Goal: Task Accomplishment & Management: Manage account settings

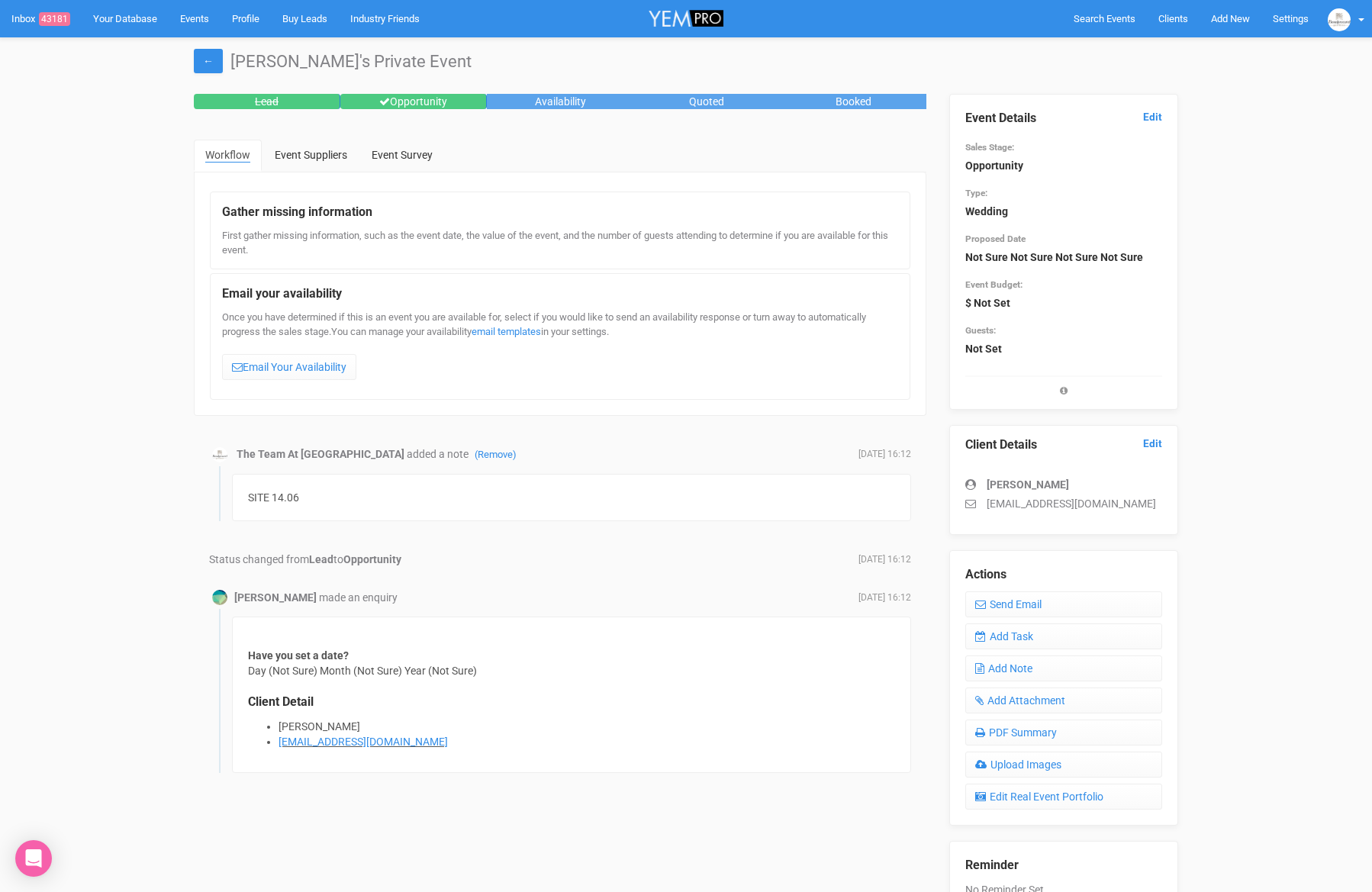
drag, startPoint x: 1145, startPoint y: 504, endPoint x: 976, endPoint y: 512, distance: 169.2
click at [976, 512] on div "Client Details Edit Alex Peshkoff alexandrapeshkoff@gmail.com" at bounding box center [1063, 480] width 229 height 110
drag, startPoint x: 1118, startPoint y: 503, endPoint x: 987, endPoint y: 508, distance: 131.1
click at [988, 508] on p "alexandrapeshkoff@gmail.com" at bounding box center [1063, 504] width 197 height 15
copy p "alexandrapeshkoff@gmail.com"
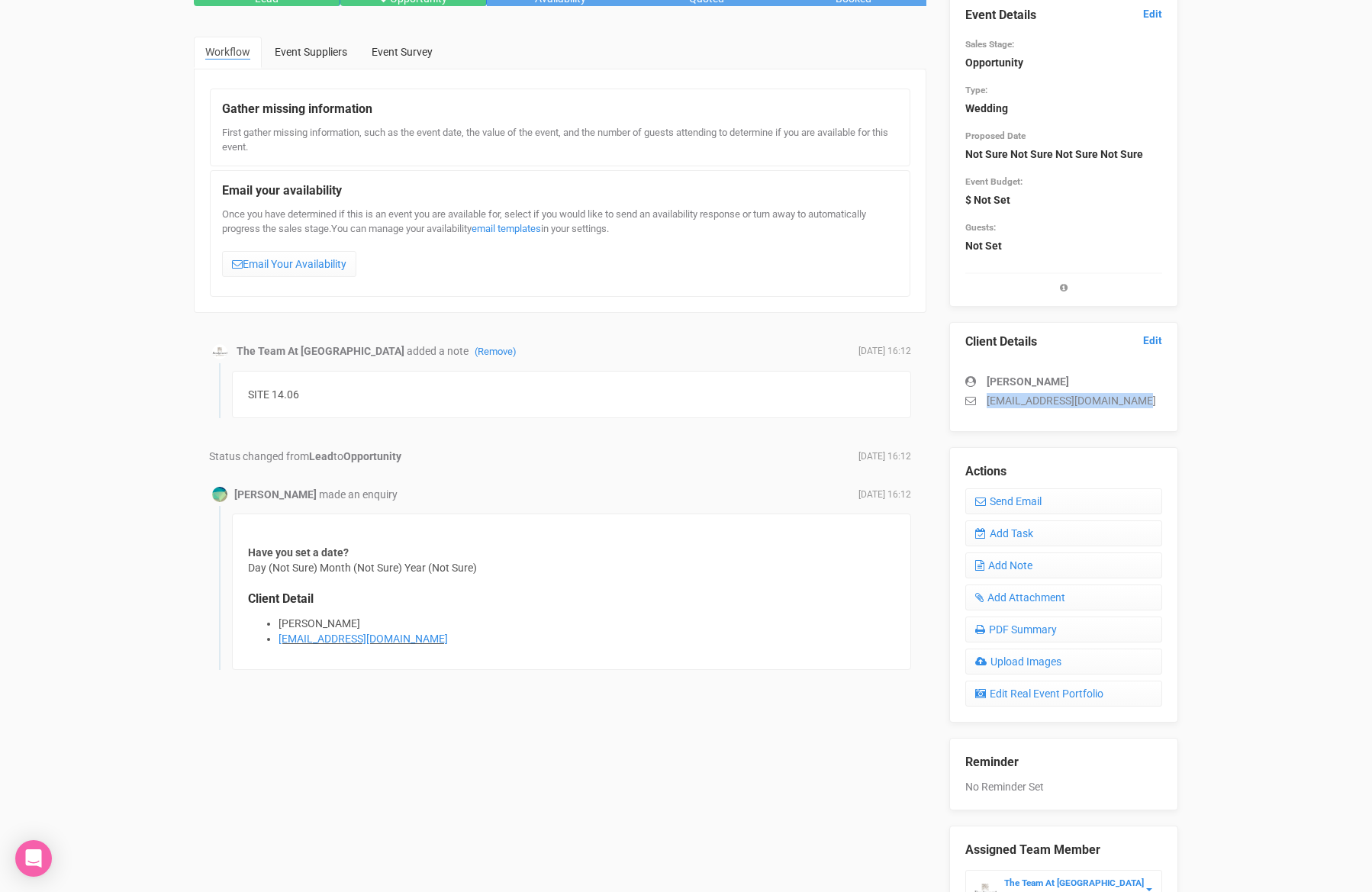
scroll to position [105, 0]
click at [1153, 338] on link "Edit" at bounding box center [1152, 339] width 19 height 14
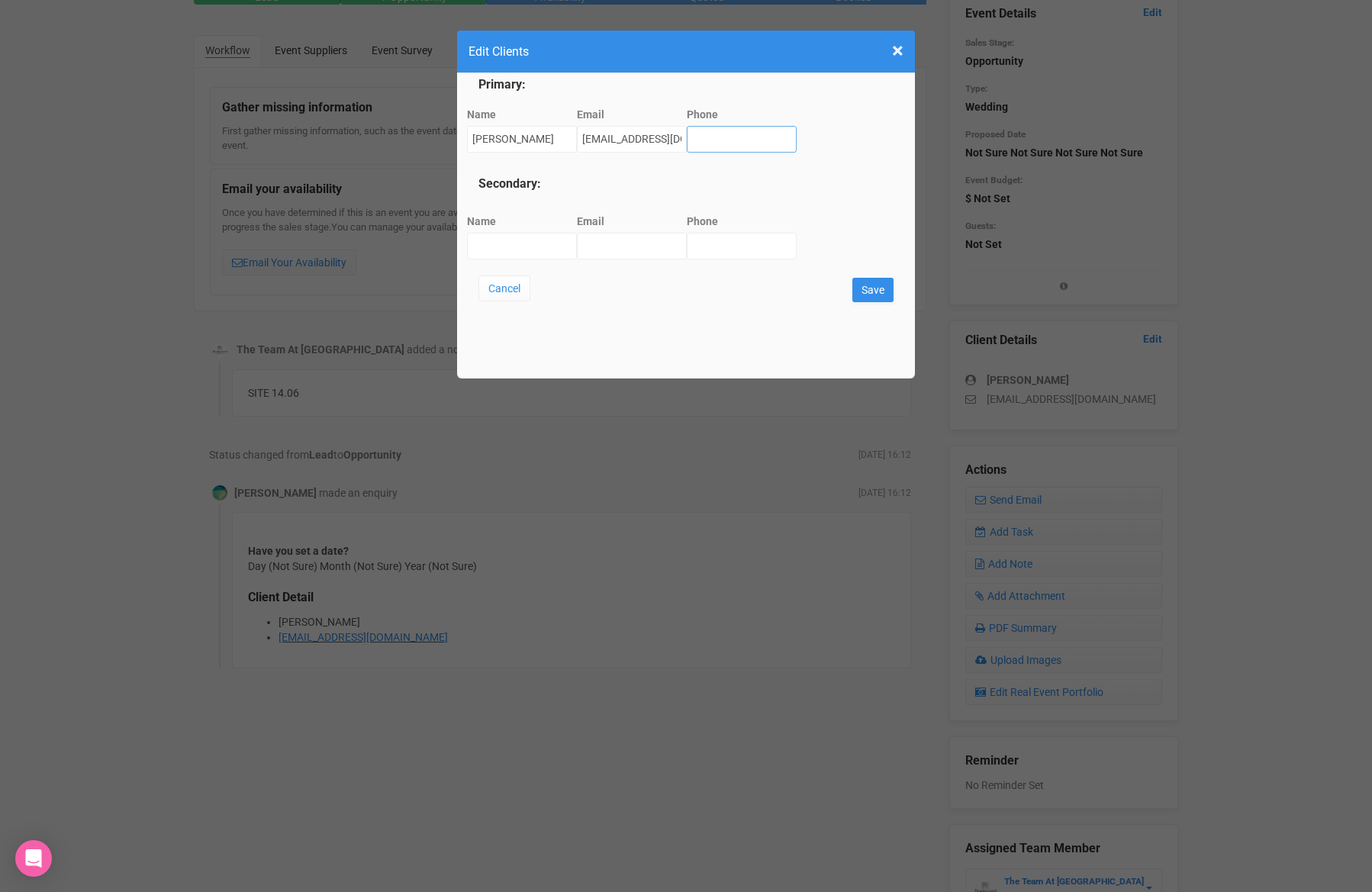
click at [688, 137] on input "Phone" at bounding box center [742, 139] width 110 height 27
type input "0423893234"
click at [871, 288] on input "Save" at bounding box center [872, 290] width 41 height 25
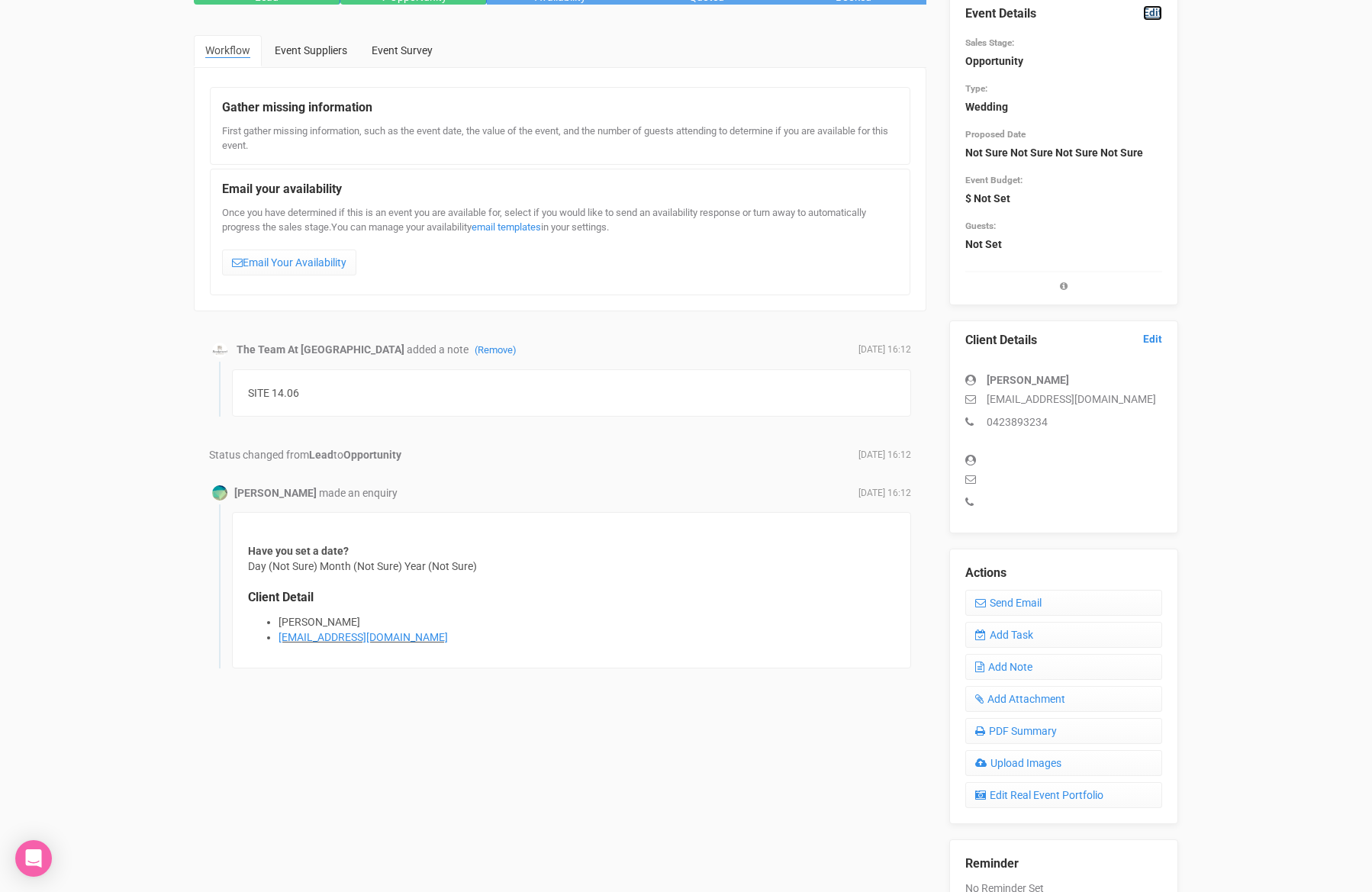
click at [1150, 9] on link "Edit" at bounding box center [1152, 12] width 19 height 14
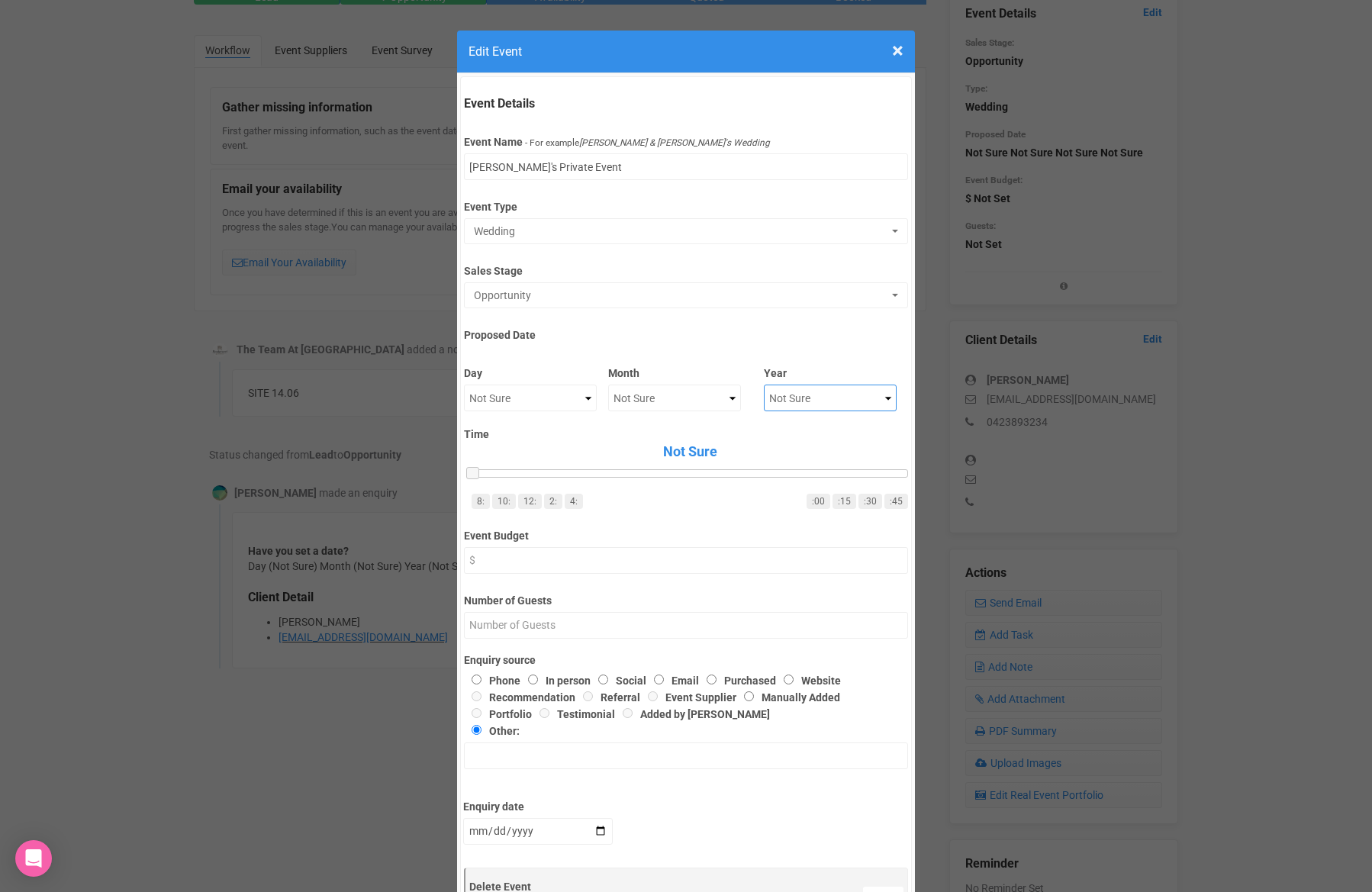
click at [835, 390] on select "Not Sure 2020 2021 2022 2023 2024 2025 2026 2027 2028 2029 2030 2031 2032 2033 …" at bounding box center [830, 398] width 133 height 27
select select "2026"
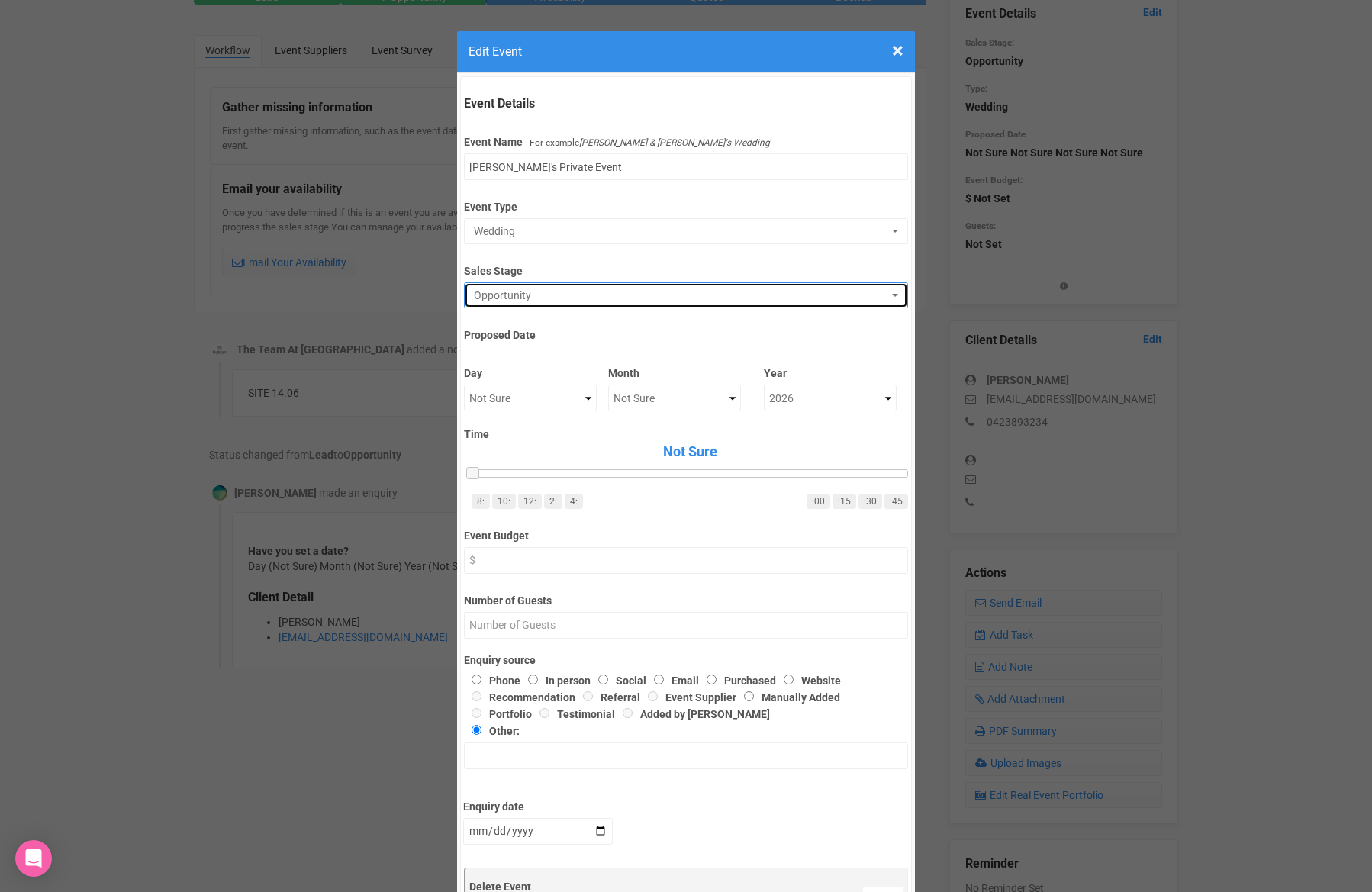
click at [717, 292] on span "Opportunity" at bounding box center [680, 296] width 414 height 15
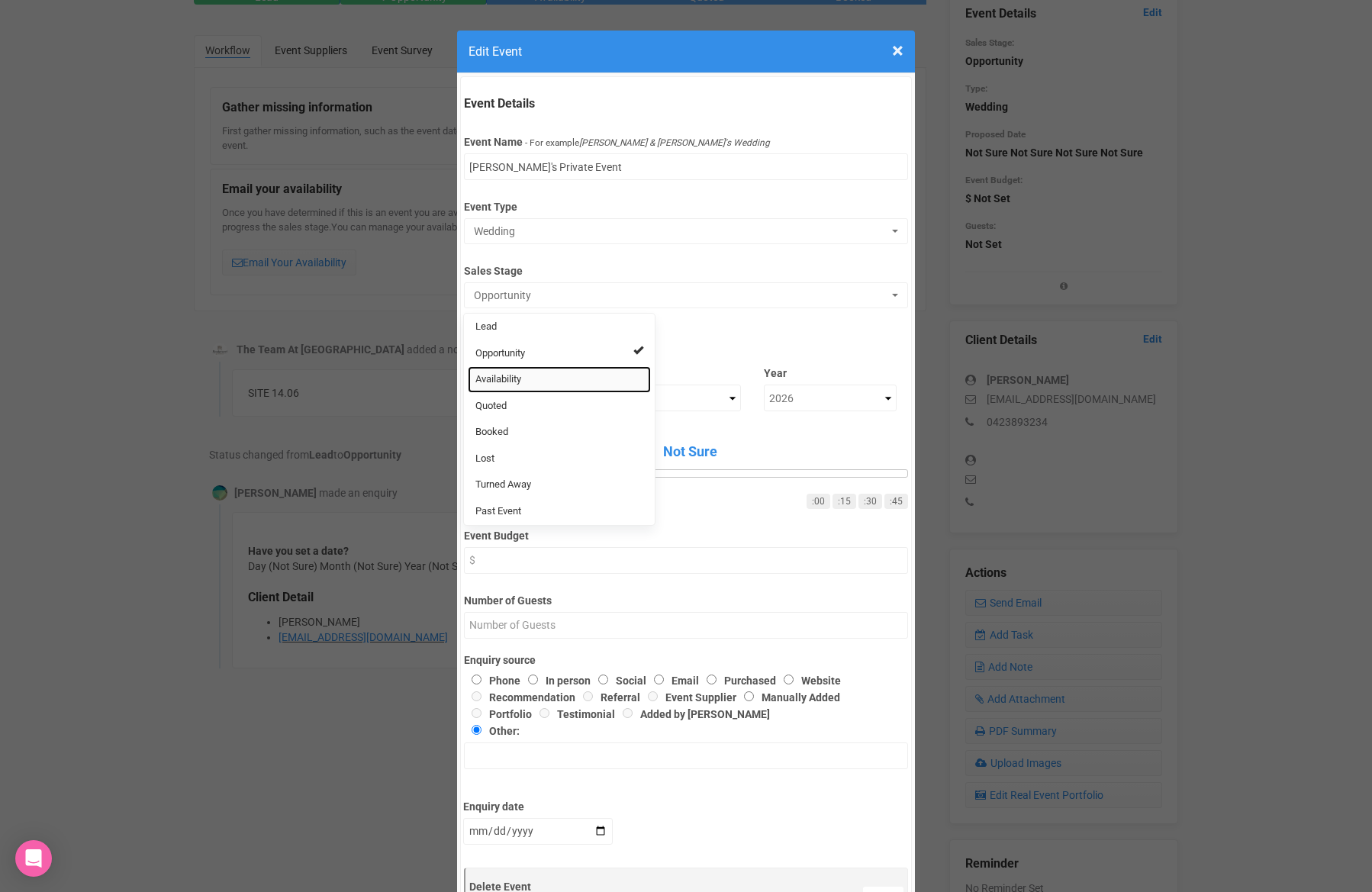
click at [526, 380] on link "Availability" at bounding box center [559, 379] width 184 height 27
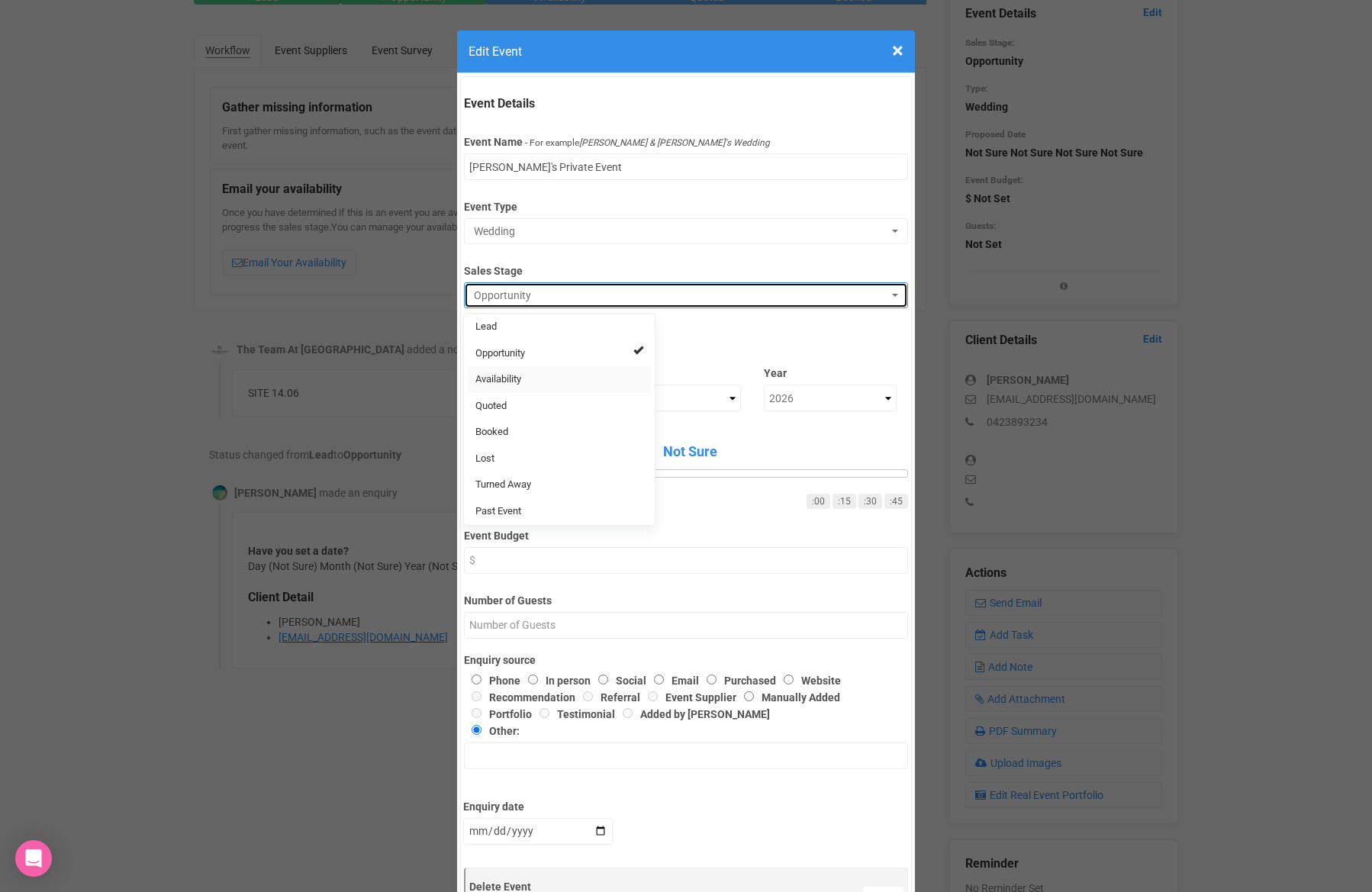
select select "8"
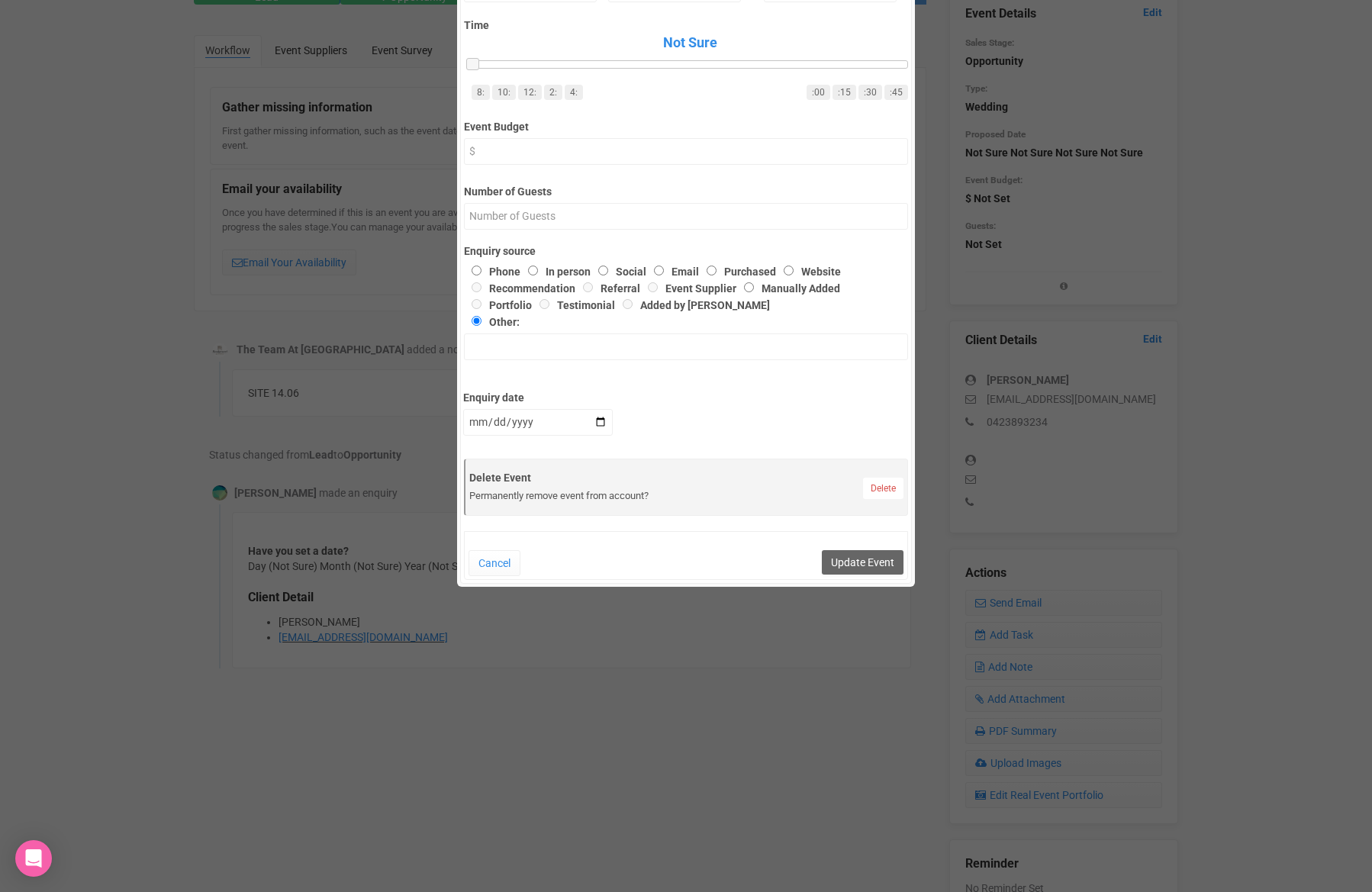
scroll to position [425, 0]
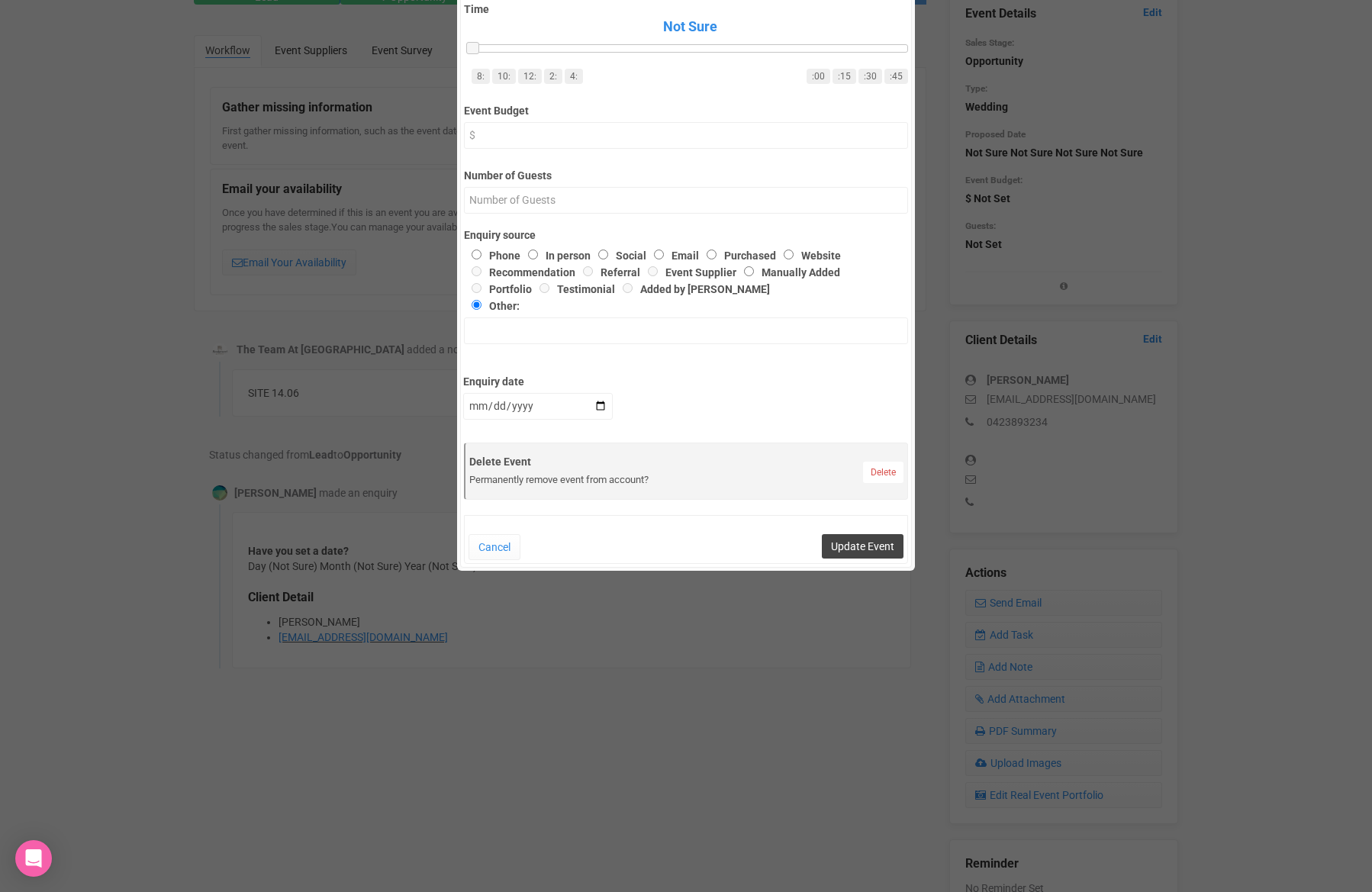
click at [887, 553] on button "Update Event" at bounding box center [862, 547] width 82 height 25
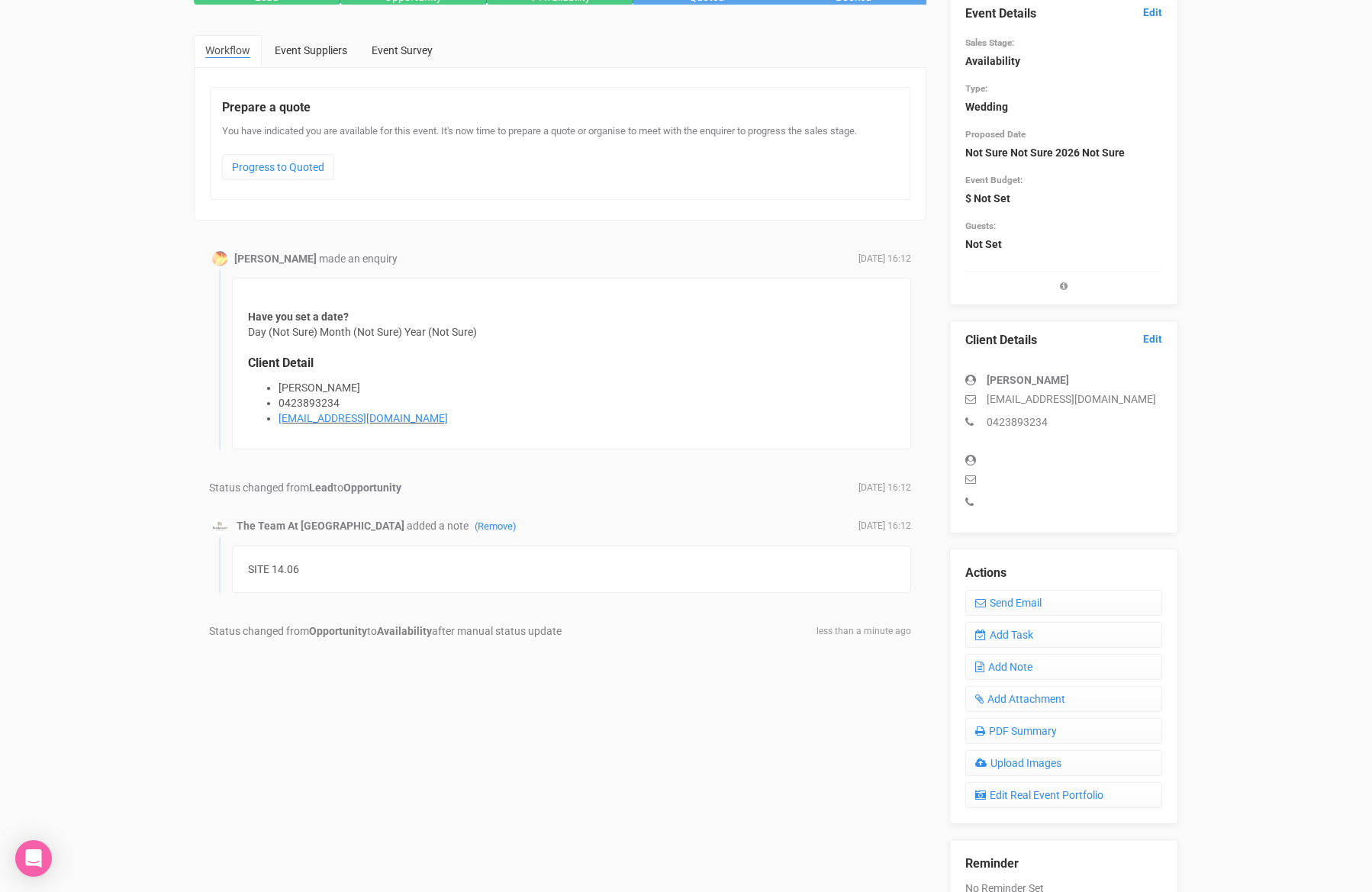
click at [1292, 461] on div "← Alex's Private Event Lead Opportunity Availability Quoted Booked Workflow Eve…" at bounding box center [686, 500] width 1372 height 1136
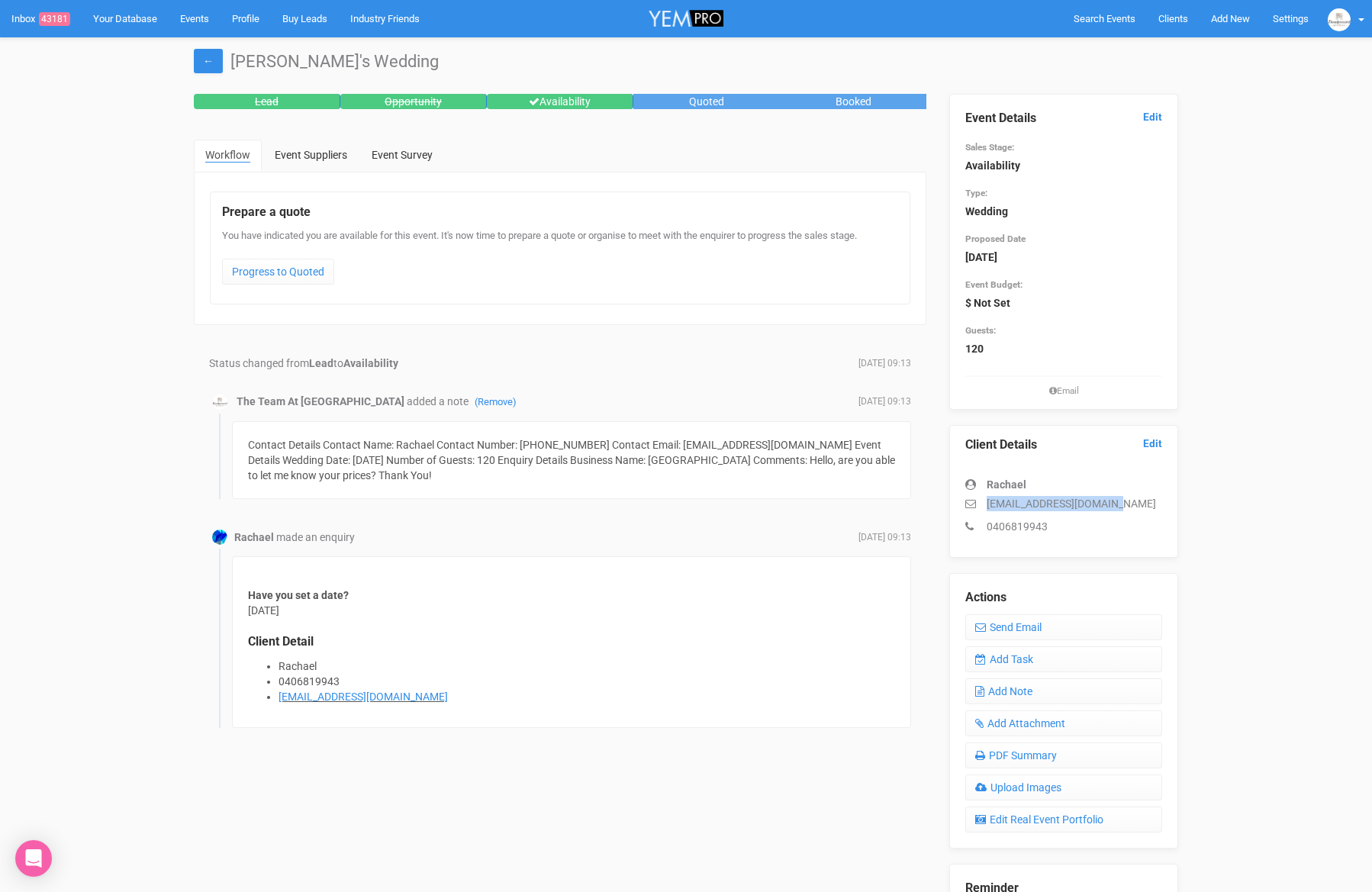
drag, startPoint x: 1116, startPoint y: 502, endPoint x: 986, endPoint y: 507, distance: 130.1
click at [986, 507] on p "rachaelkyte01@gmail.com" at bounding box center [1063, 504] width 197 height 15
copy p "rachaelkyte01@gmail.com"
click at [1153, 121] on link "Edit" at bounding box center [1152, 117] width 19 height 14
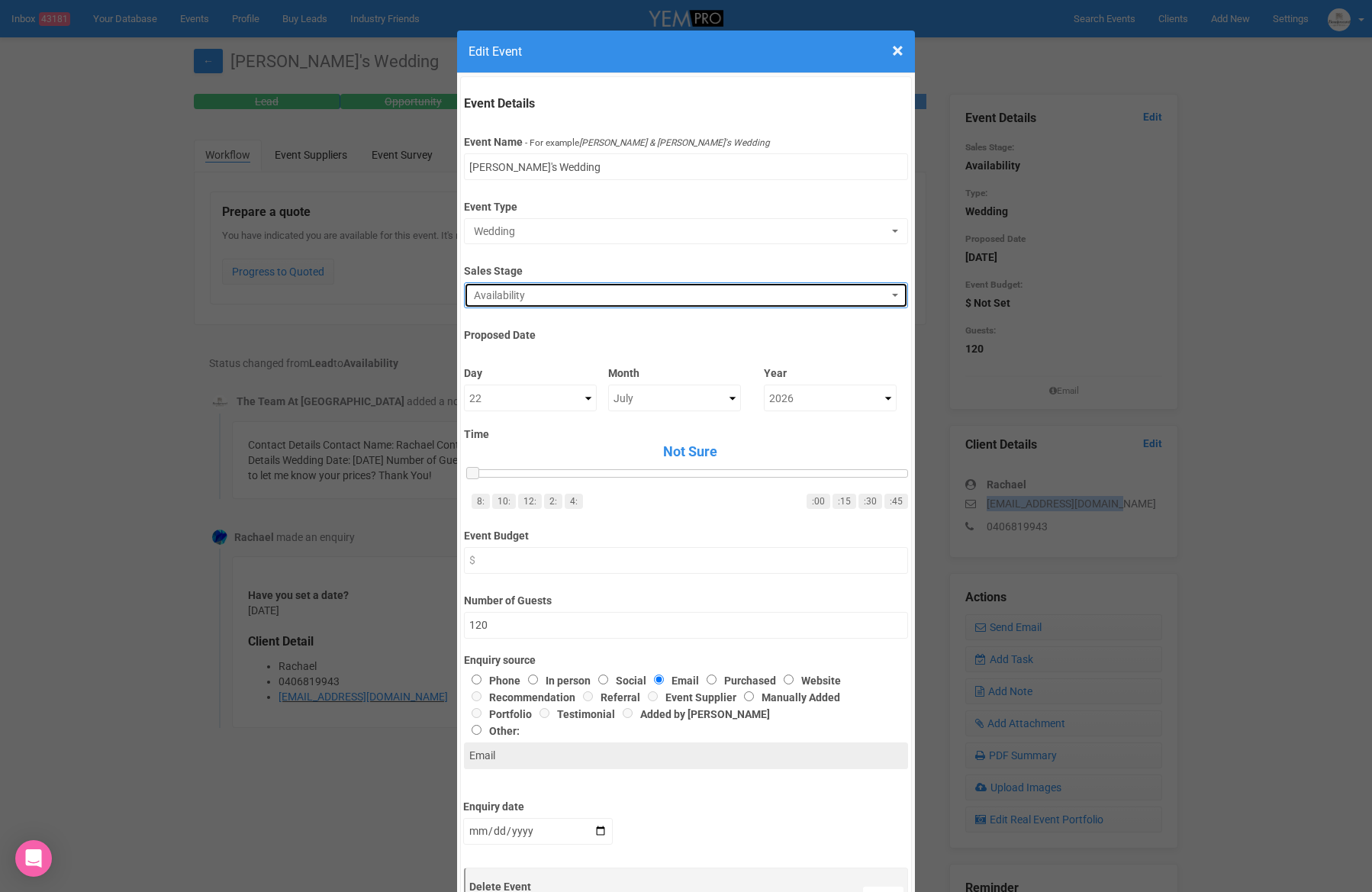
click at [589, 301] on span "Availability" at bounding box center [680, 296] width 414 height 15
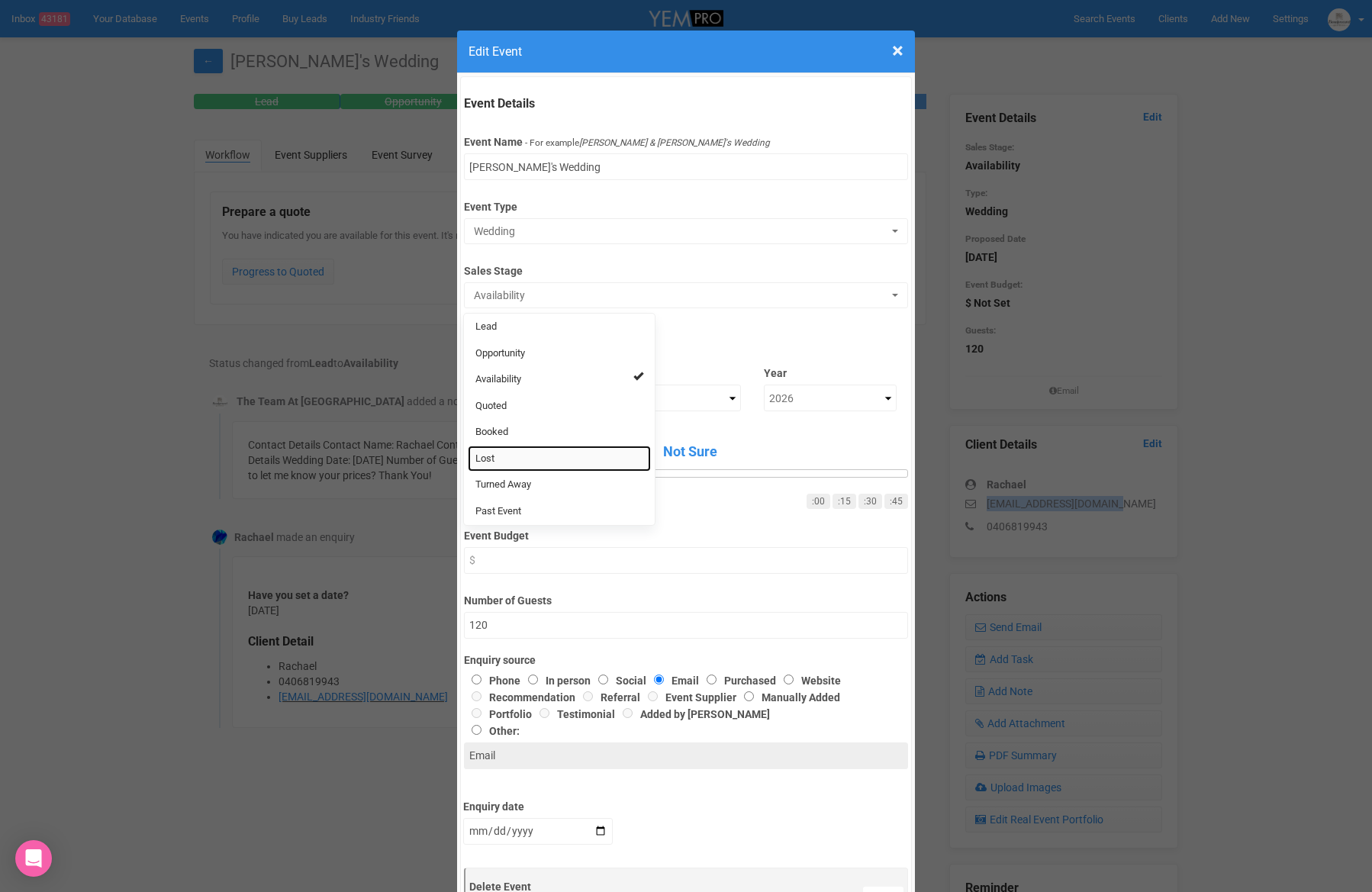
click at [525, 457] on link "Lost" at bounding box center [559, 459] width 184 height 27
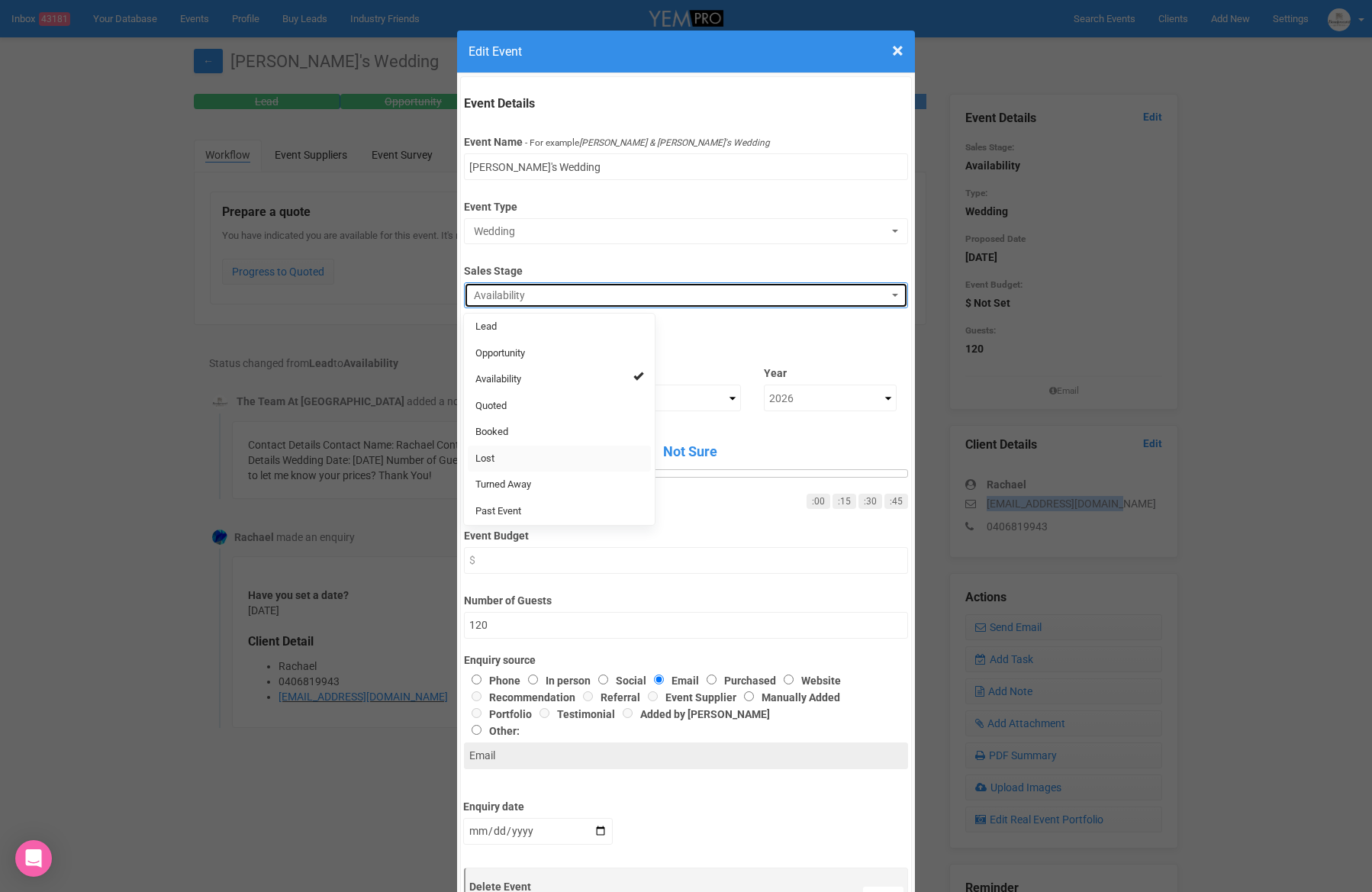
select select "10"
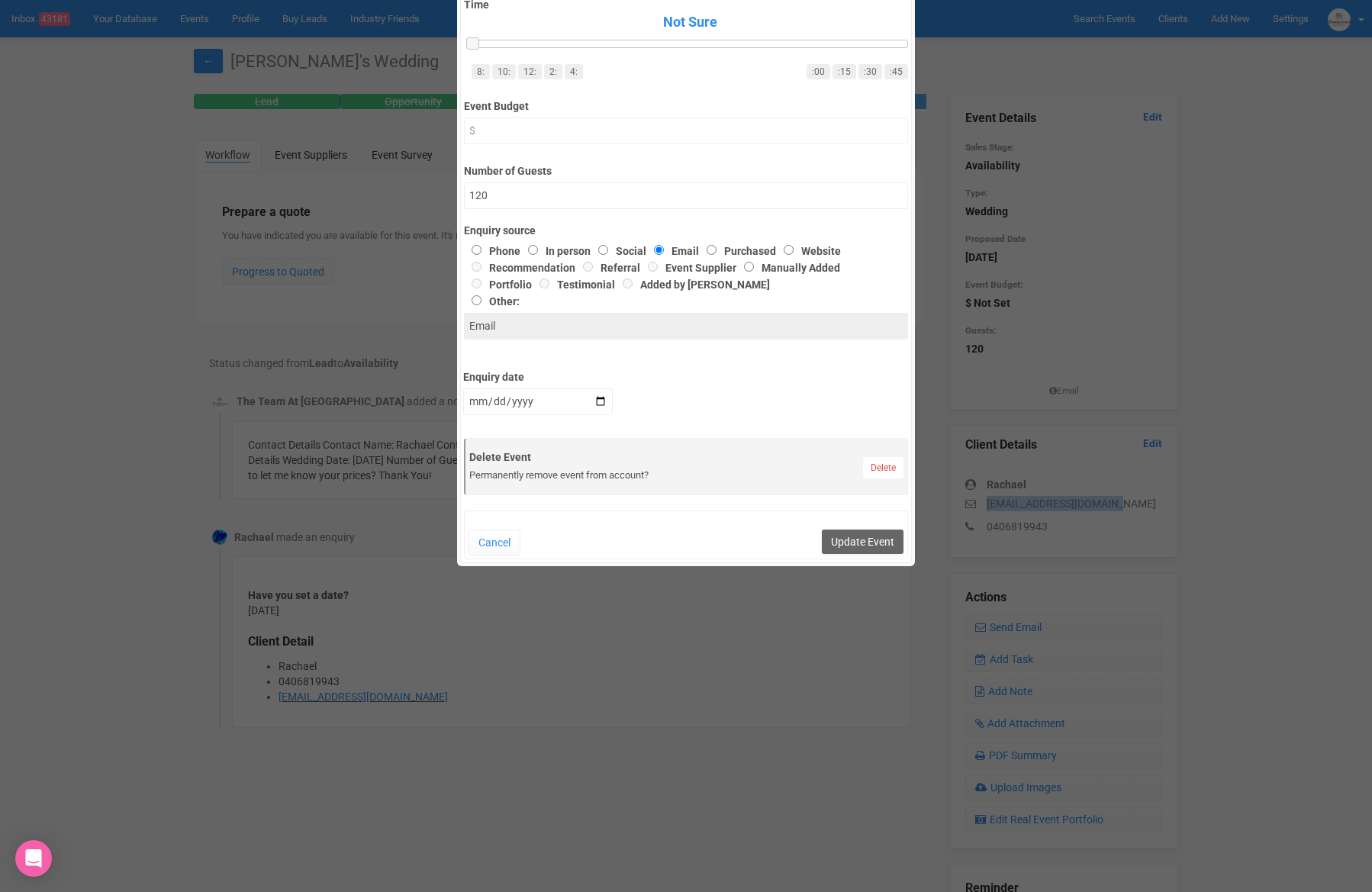
scroll to position [450, 0]
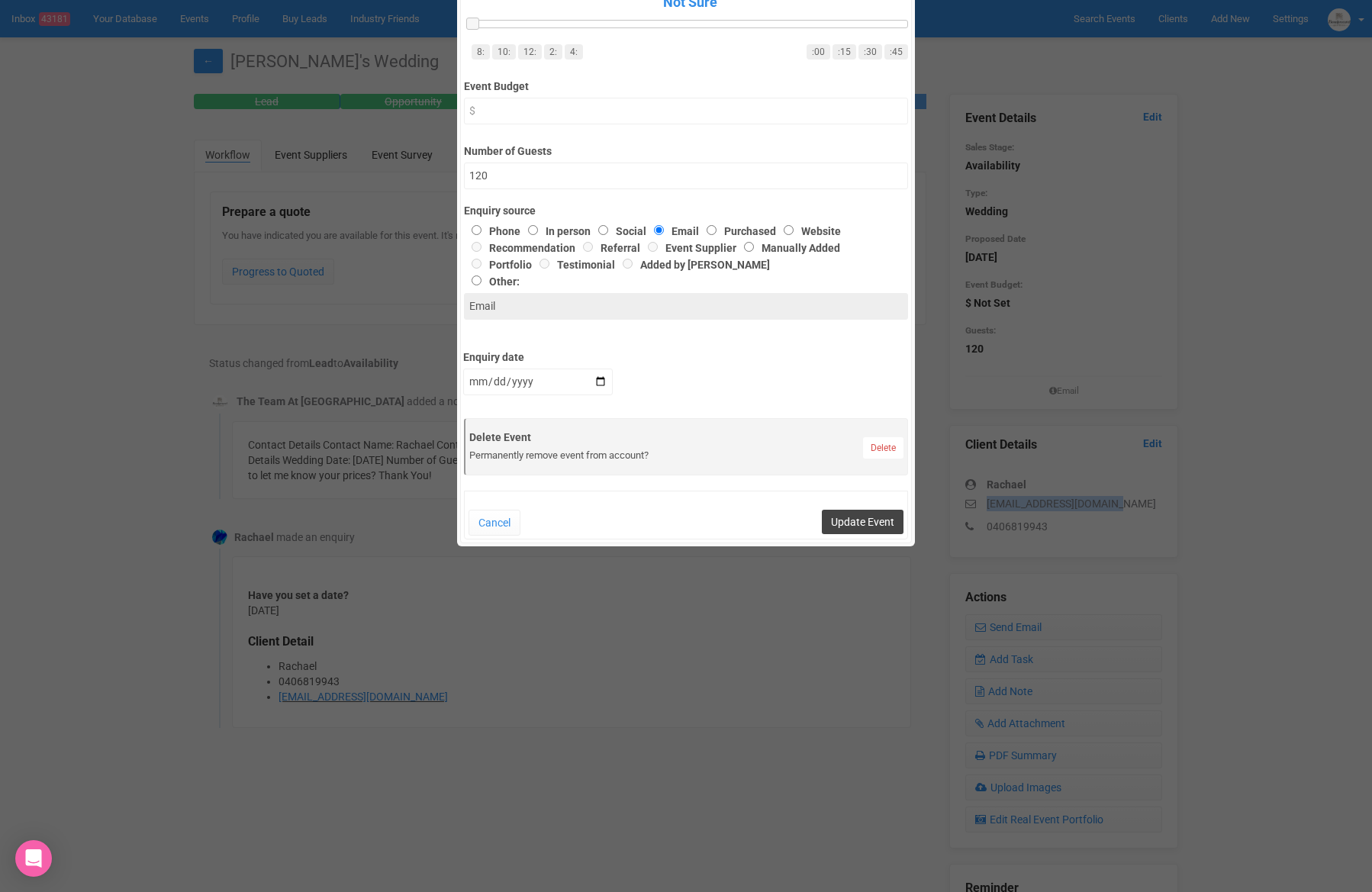
click at [845, 528] on button "Update Event" at bounding box center [862, 522] width 82 height 25
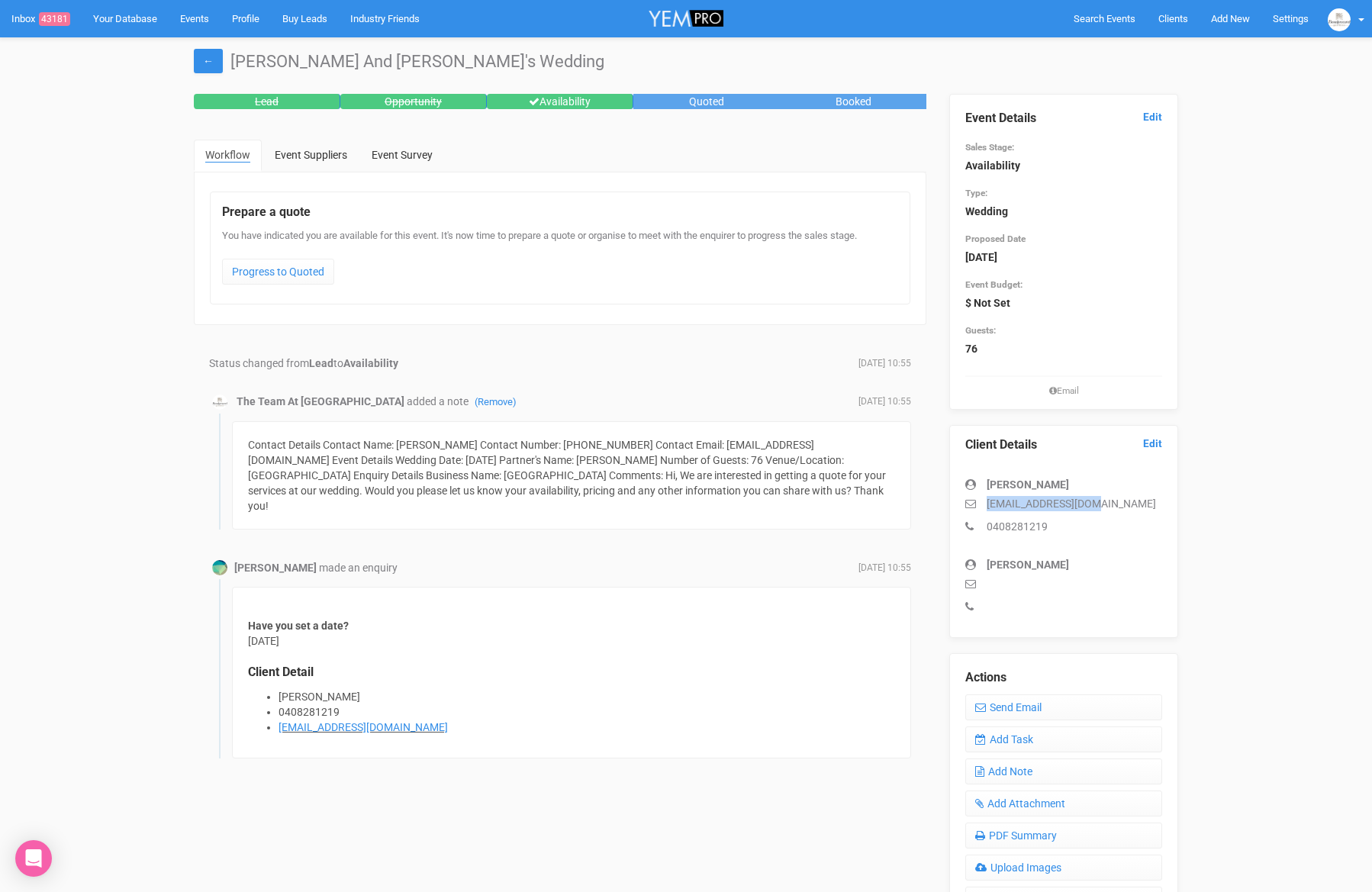
drag, startPoint x: 1122, startPoint y: 500, endPoint x: 1015, endPoint y: 502, distance: 107.0
click at [987, 500] on p "nean888@outlook.com" at bounding box center [1063, 504] width 197 height 15
copy p "nean888@outlook.com"
click at [1156, 117] on link "Edit" at bounding box center [1152, 117] width 19 height 14
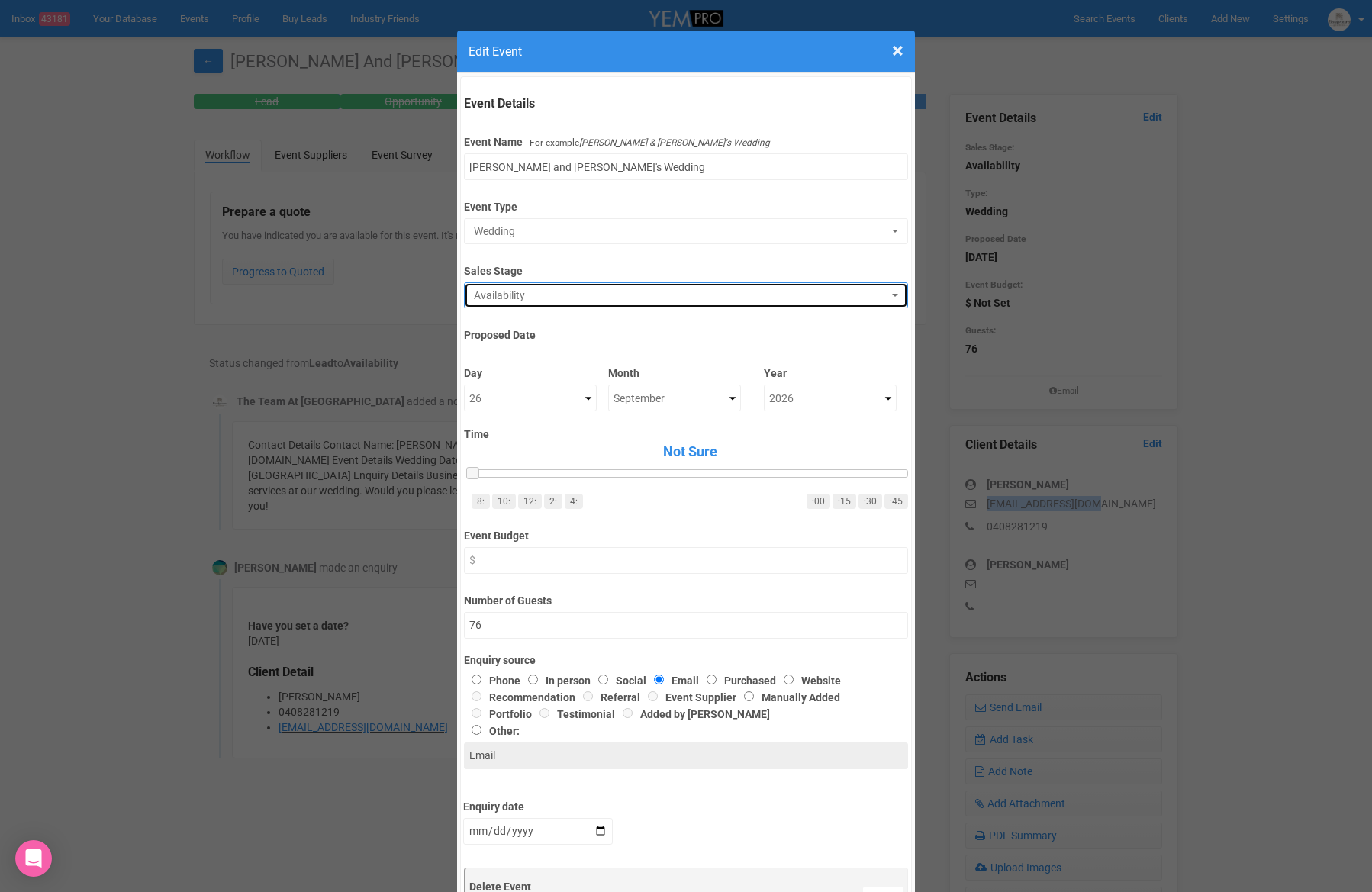
click at [527, 300] on span "Availability" at bounding box center [680, 296] width 414 height 15
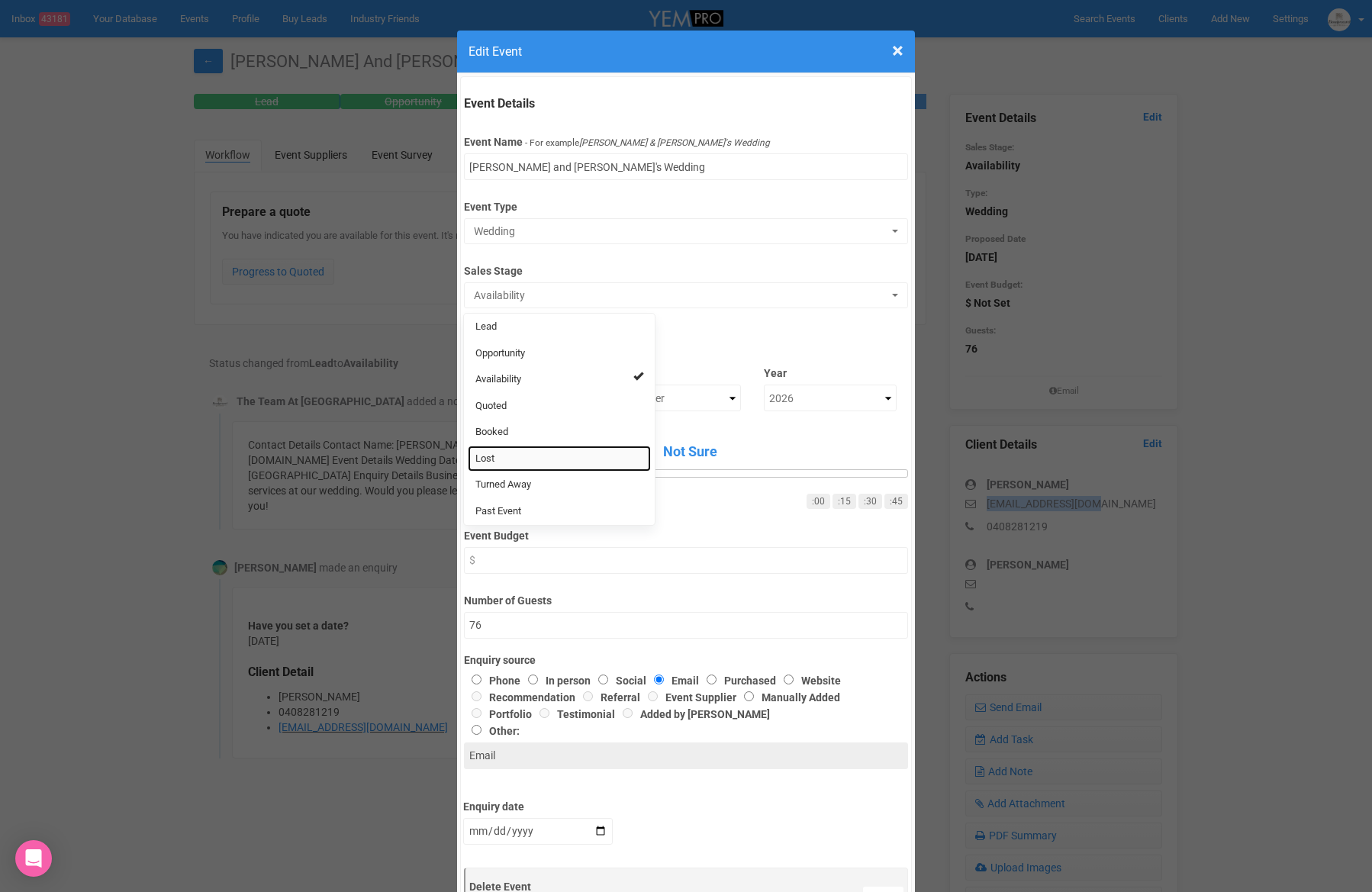
click at [495, 458] on link "Lost" at bounding box center [559, 459] width 184 height 27
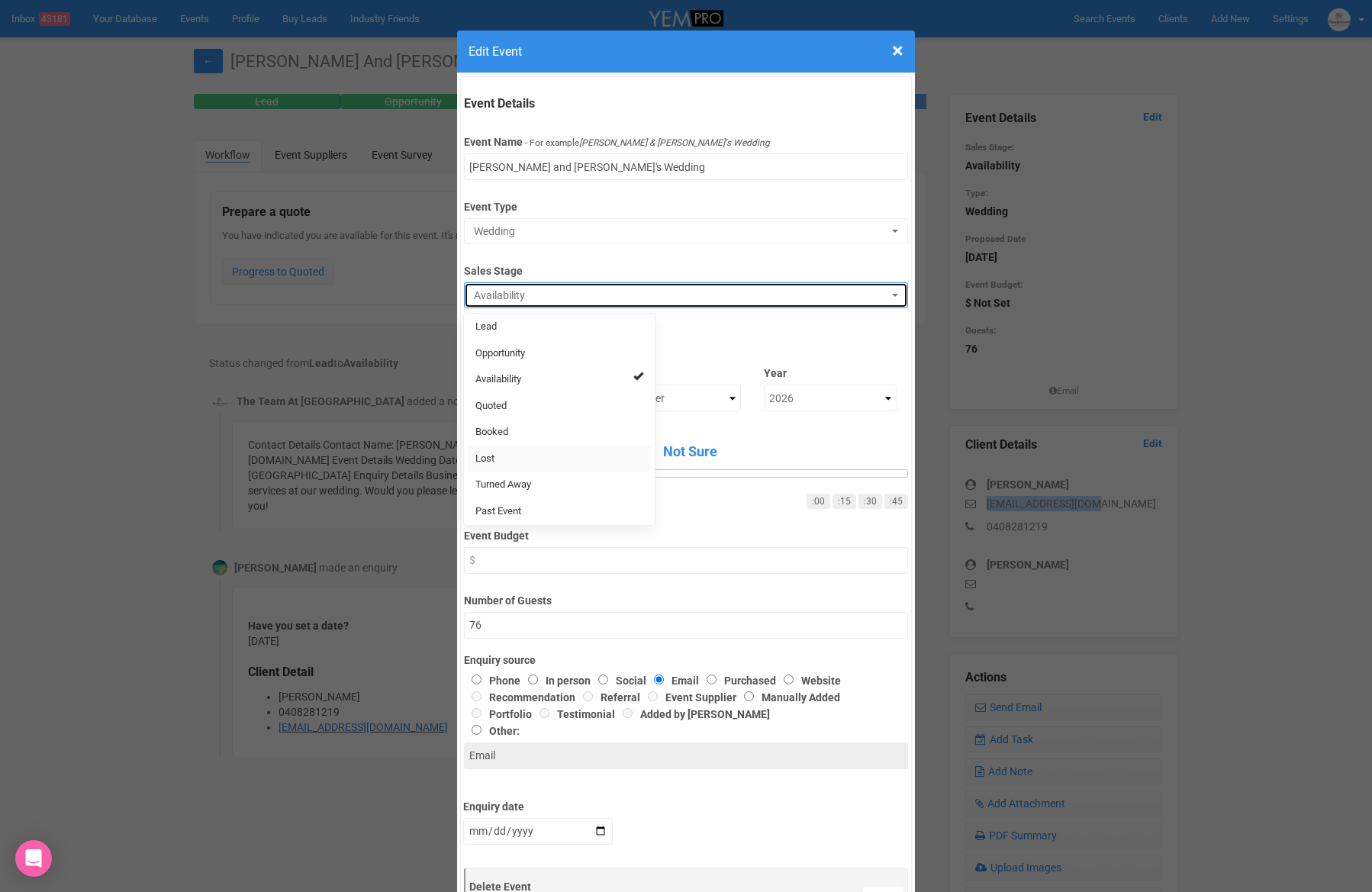
select select "10"
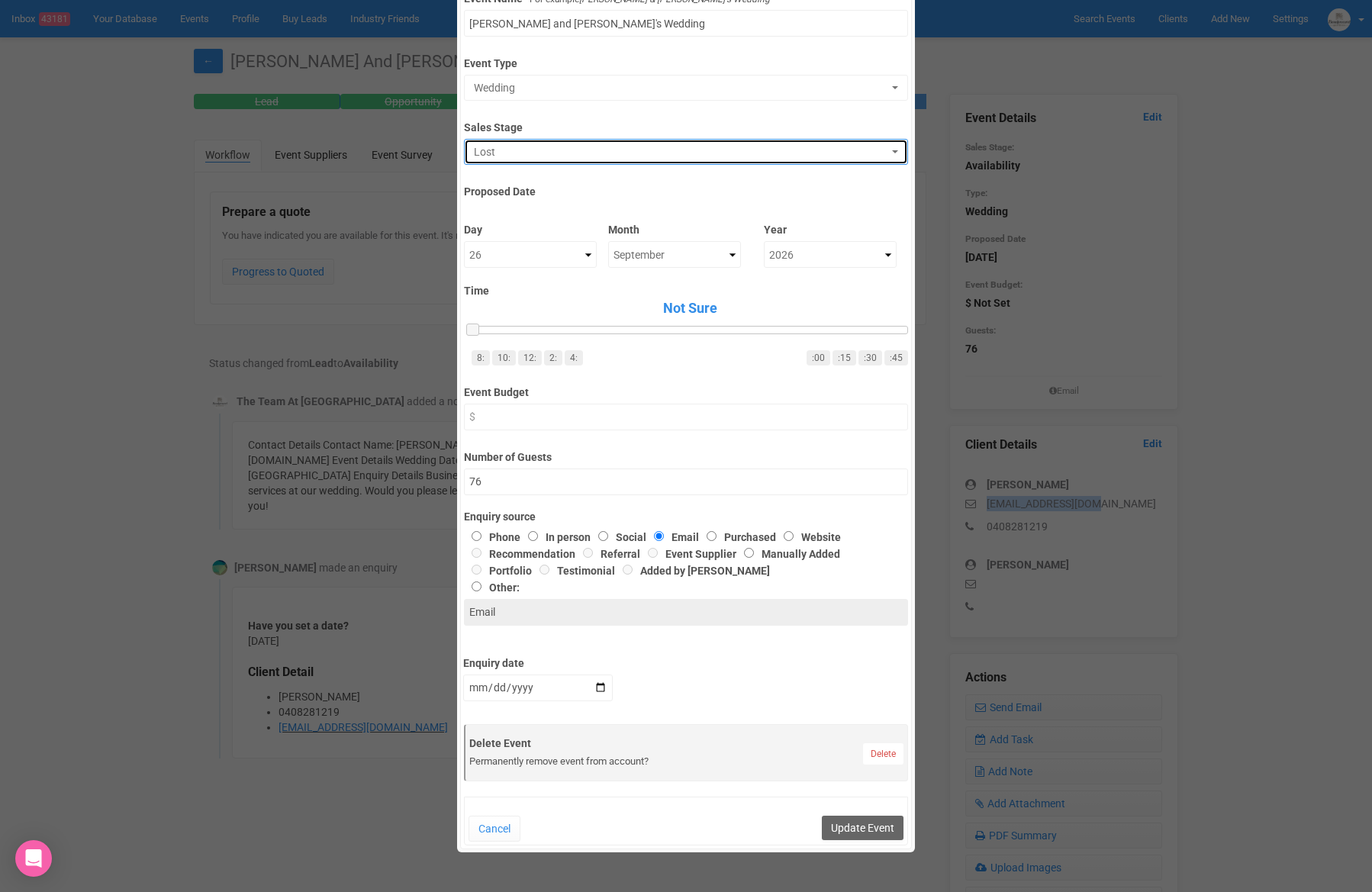
scroll to position [145, 0]
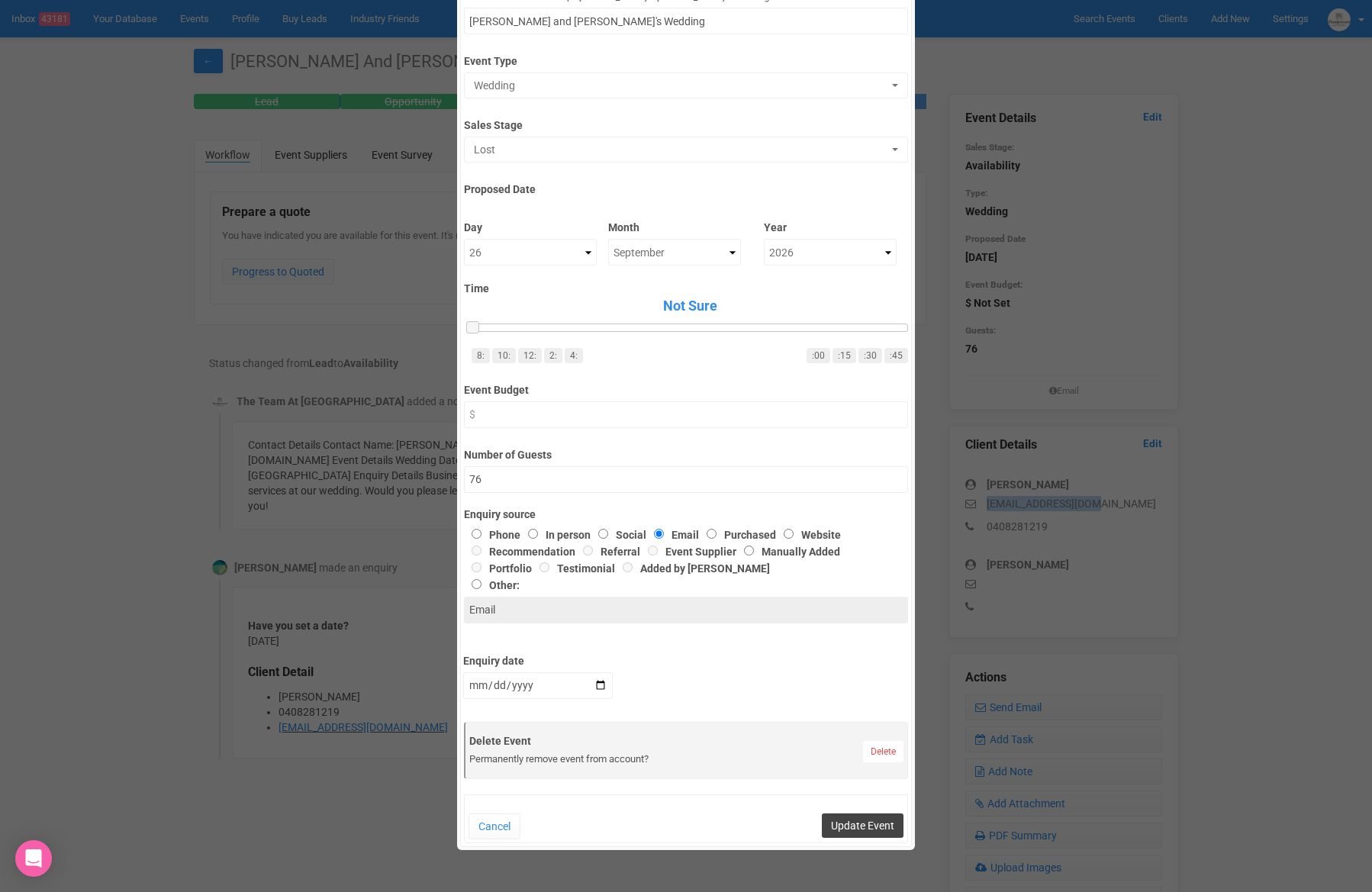
click at [841, 828] on button "Update Event" at bounding box center [862, 825] width 82 height 25
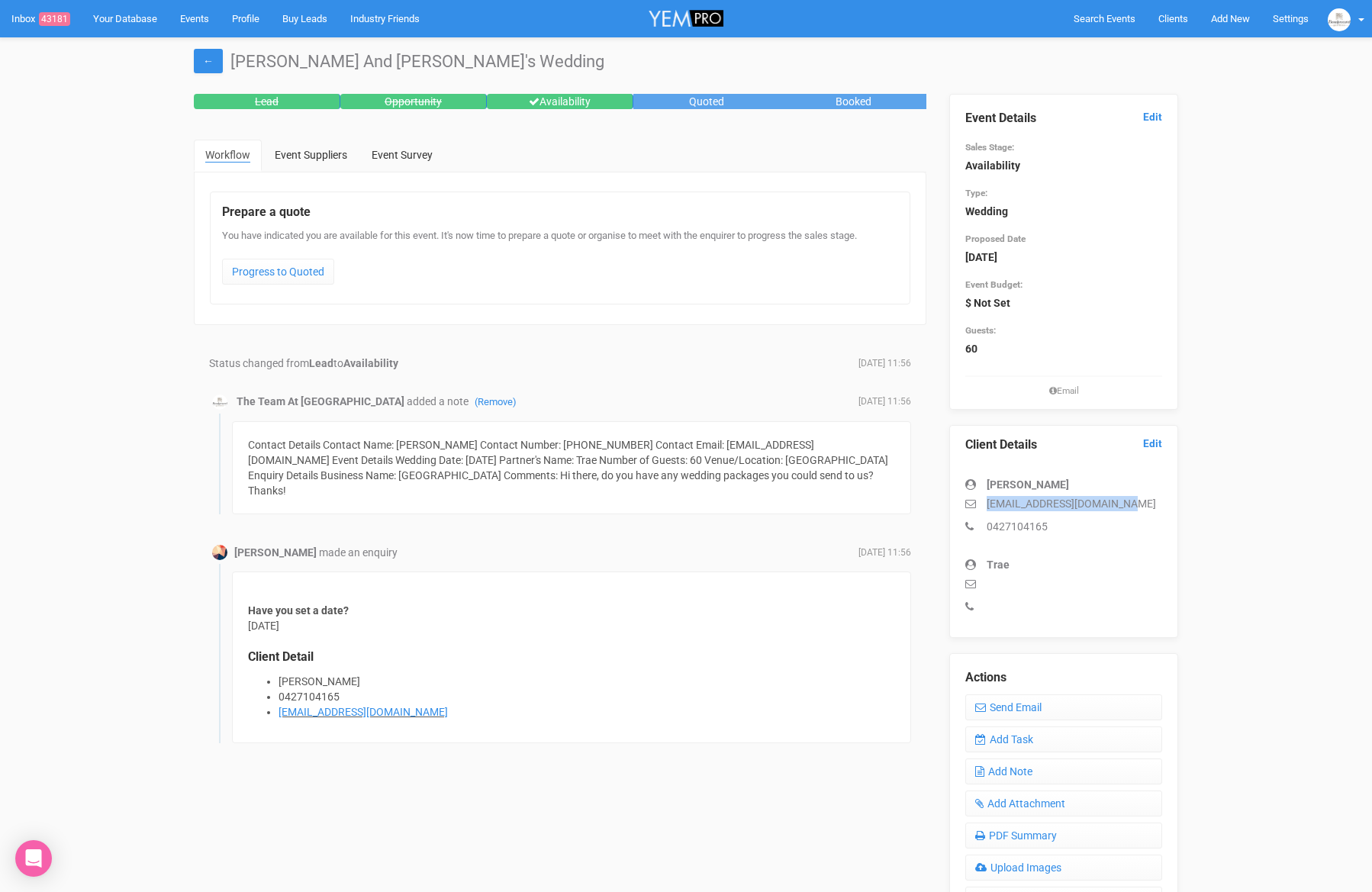
drag, startPoint x: 1154, startPoint y: 511, endPoint x: 979, endPoint y: 507, distance: 175.0
click at [979, 506] on p "[EMAIL_ADDRESS][DOMAIN_NAME]" at bounding box center [1063, 504] width 197 height 15
copy p "[EMAIL_ADDRESS][DOMAIN_NAME]"
click at [1146, 116] on link "Edit" at bounding box center [1152, 117] width 19 height 14
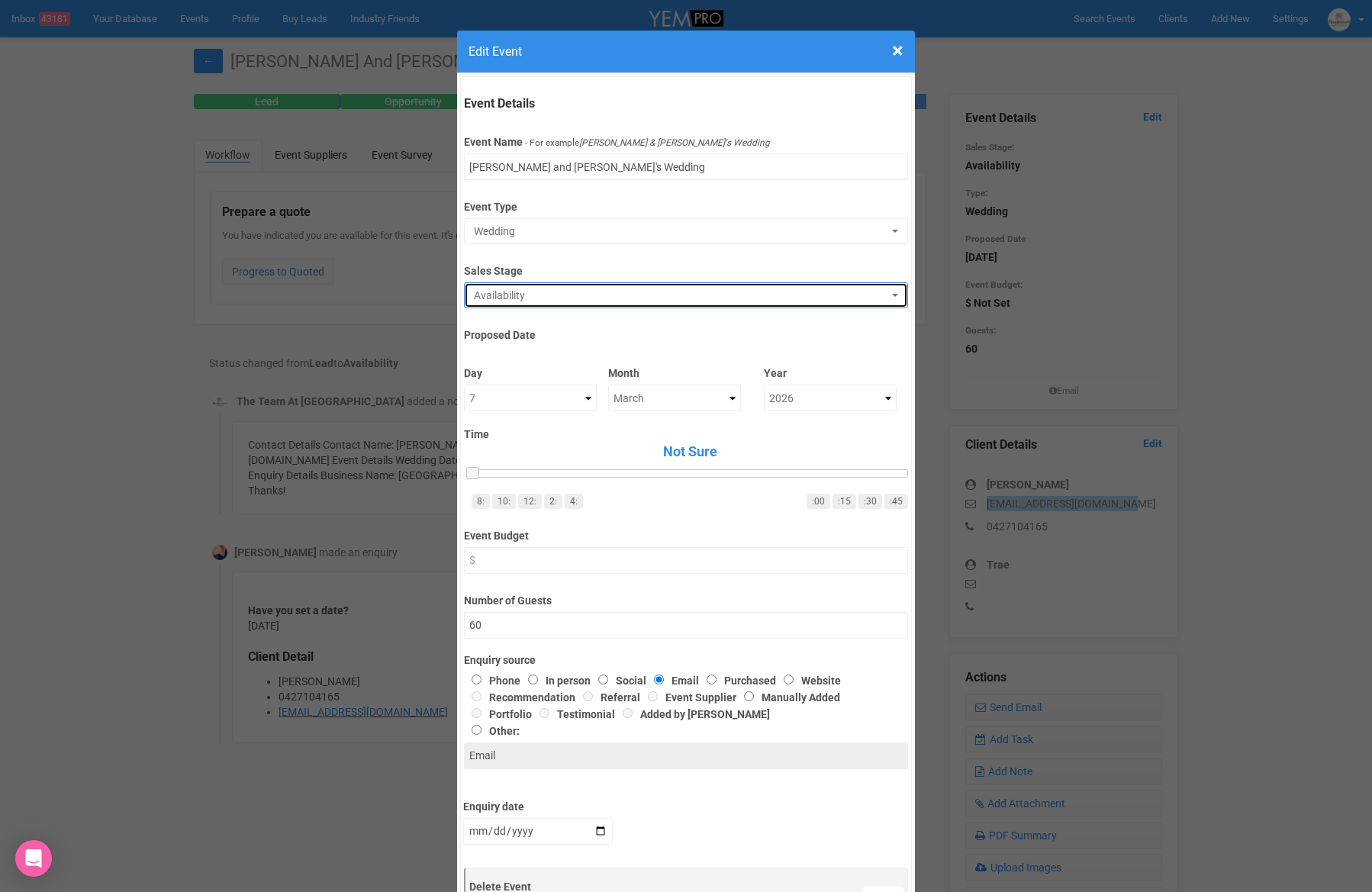
click at [553, 292] on span "Availability" at bounding box center [680, 296] width 414 height 15
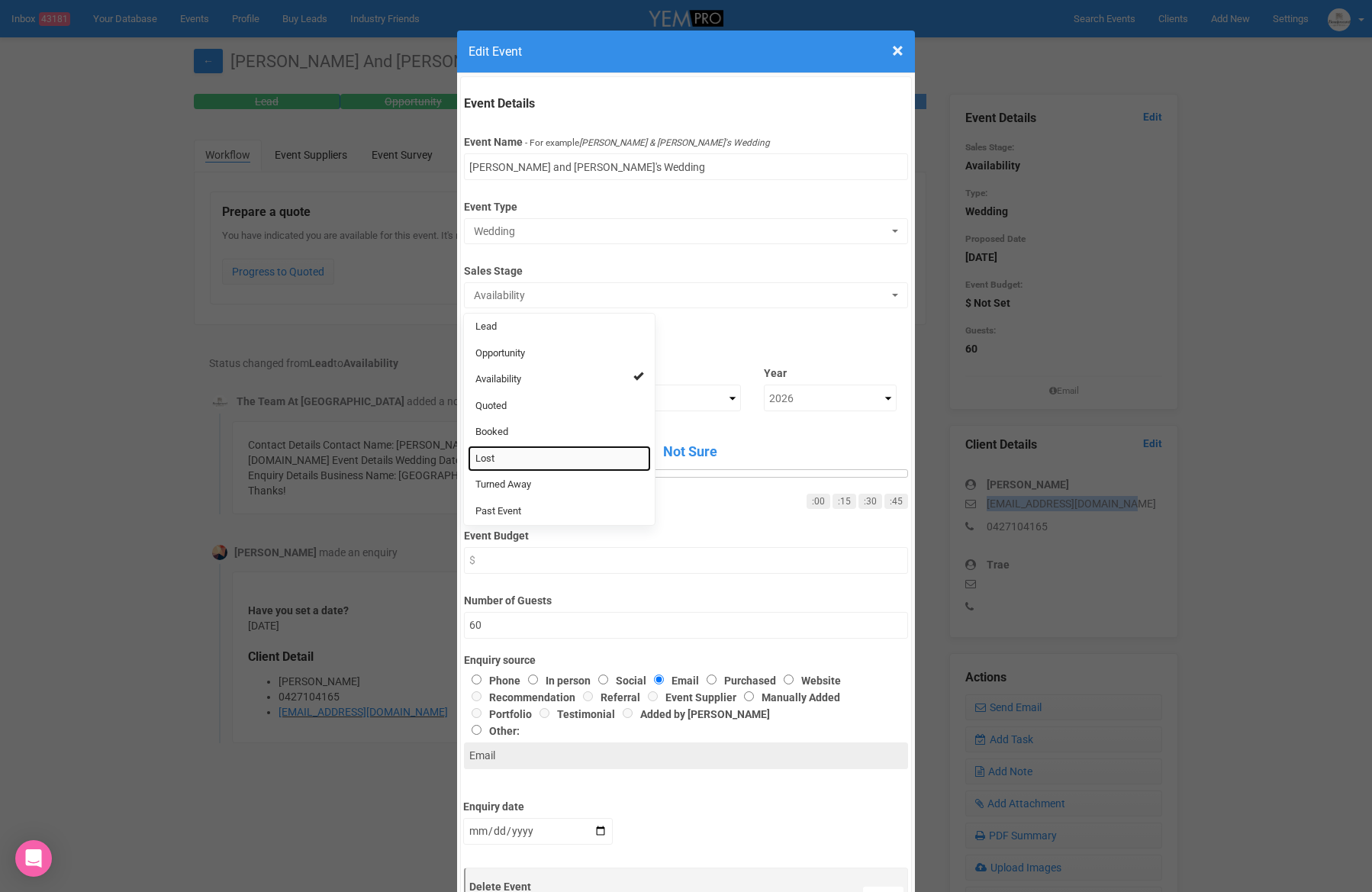
click at [485, 455] on span "Lost" at bounding box center [485, 458] width 19 height 14
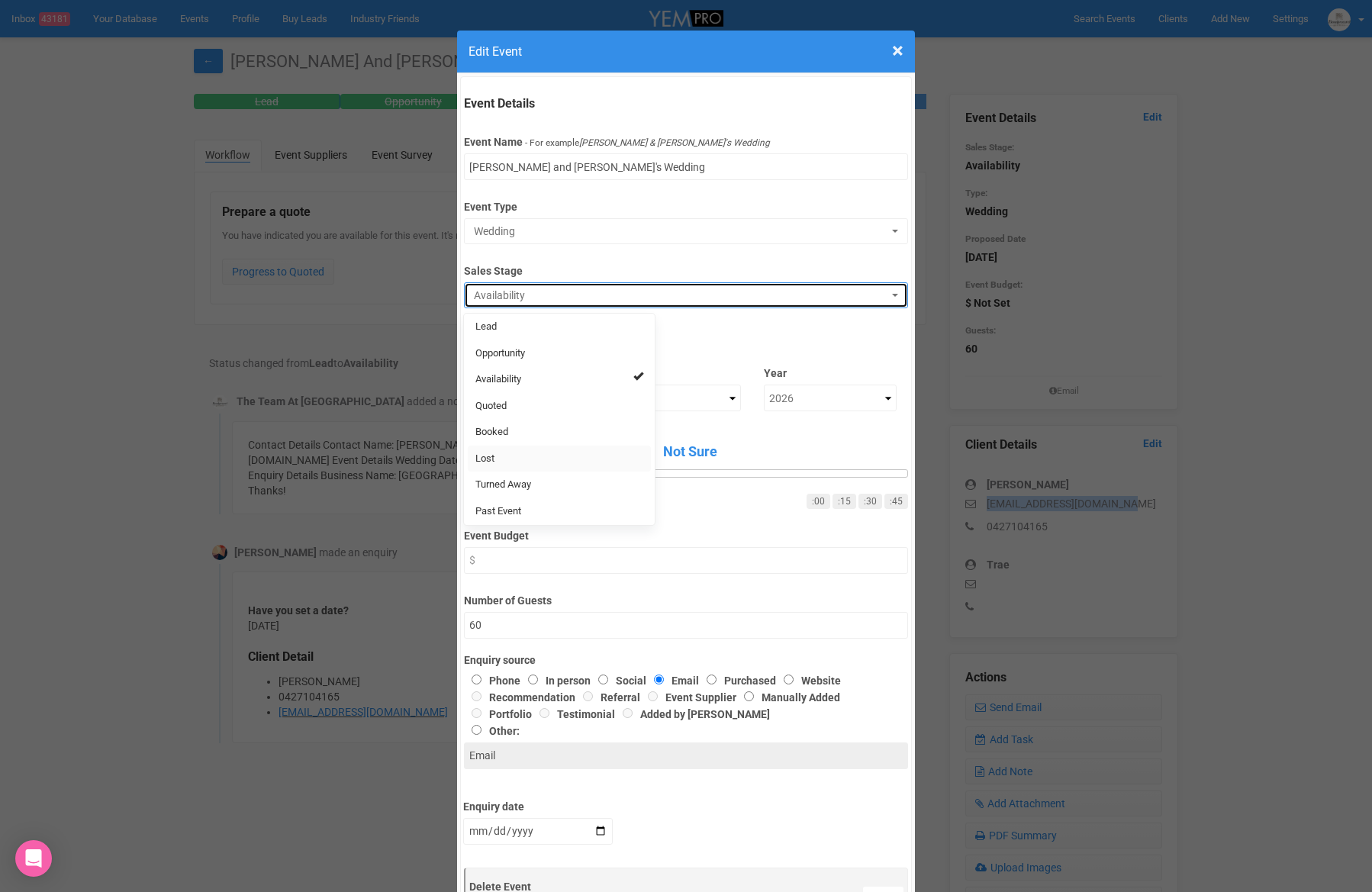
select select "10"
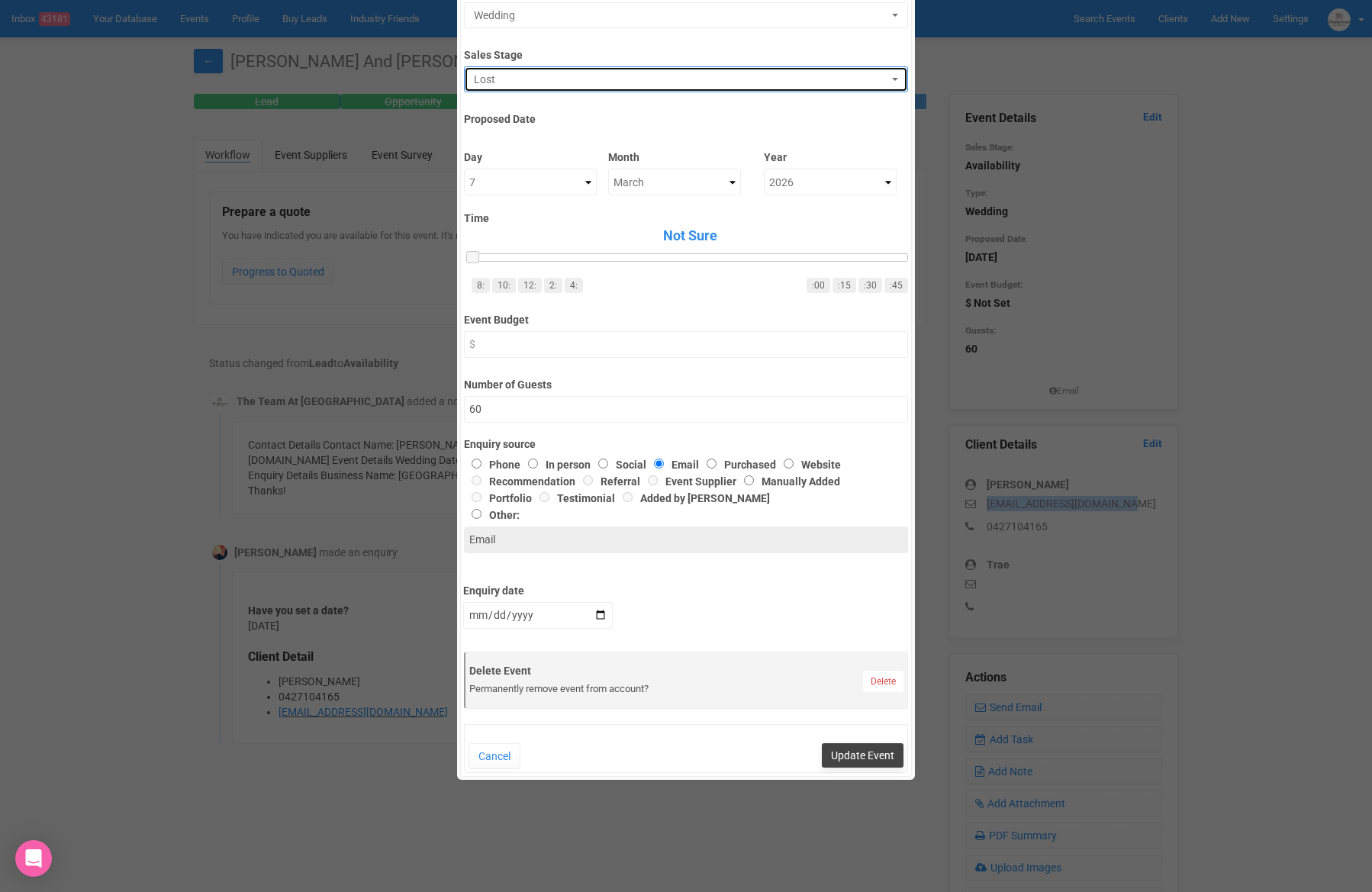
scroll to position [229, 0]
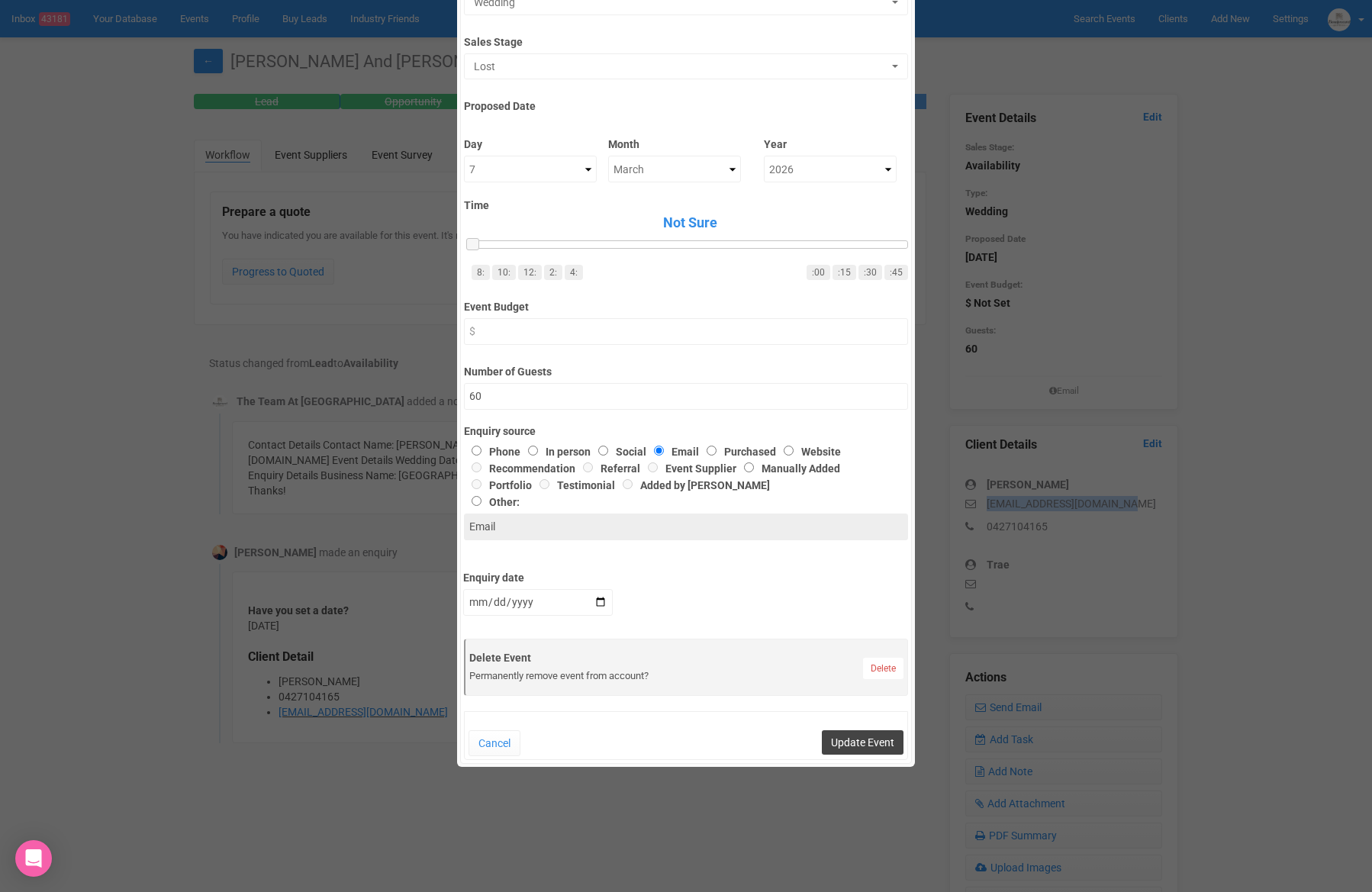
click at [860, 747] on button "Update Event" at bounding box center [862, 743] width 82 height 25
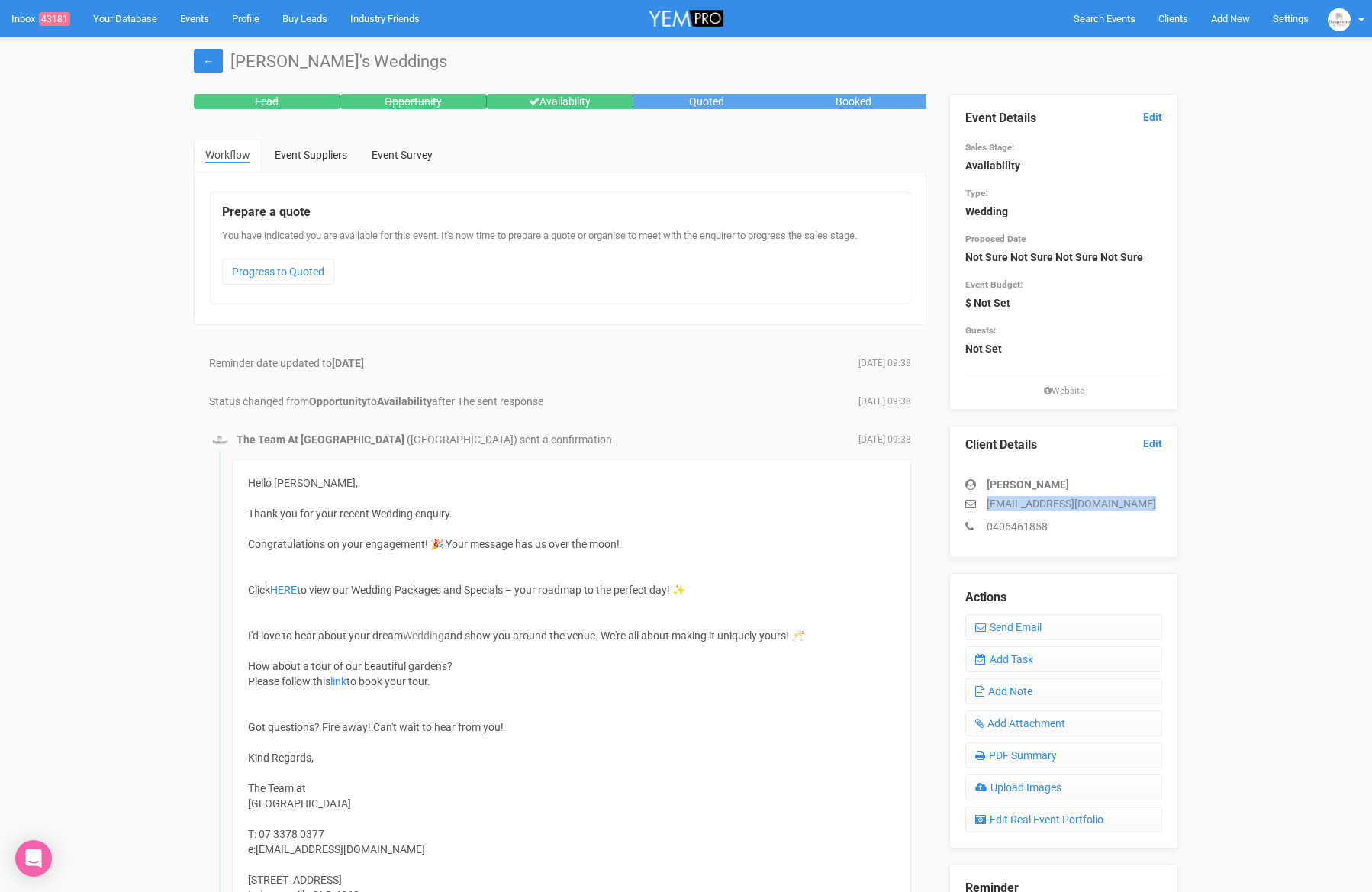
drag, startPoint x: 1141, startPoint y: 504, endPoint x: 989, endPoint y: 508, distance: 152.1
click at [989, 508] on p "[EMAIL_ADDRESS][DOMAIN_NAME]" at bounding box center [1063, 504] width 197 height 15
copy p "[EMAIL_ADDRESS][DOMAIN_NAME]"
click at [1151, 114] on link "Edit" at bounding box center [1152, 117] width 19 height 14
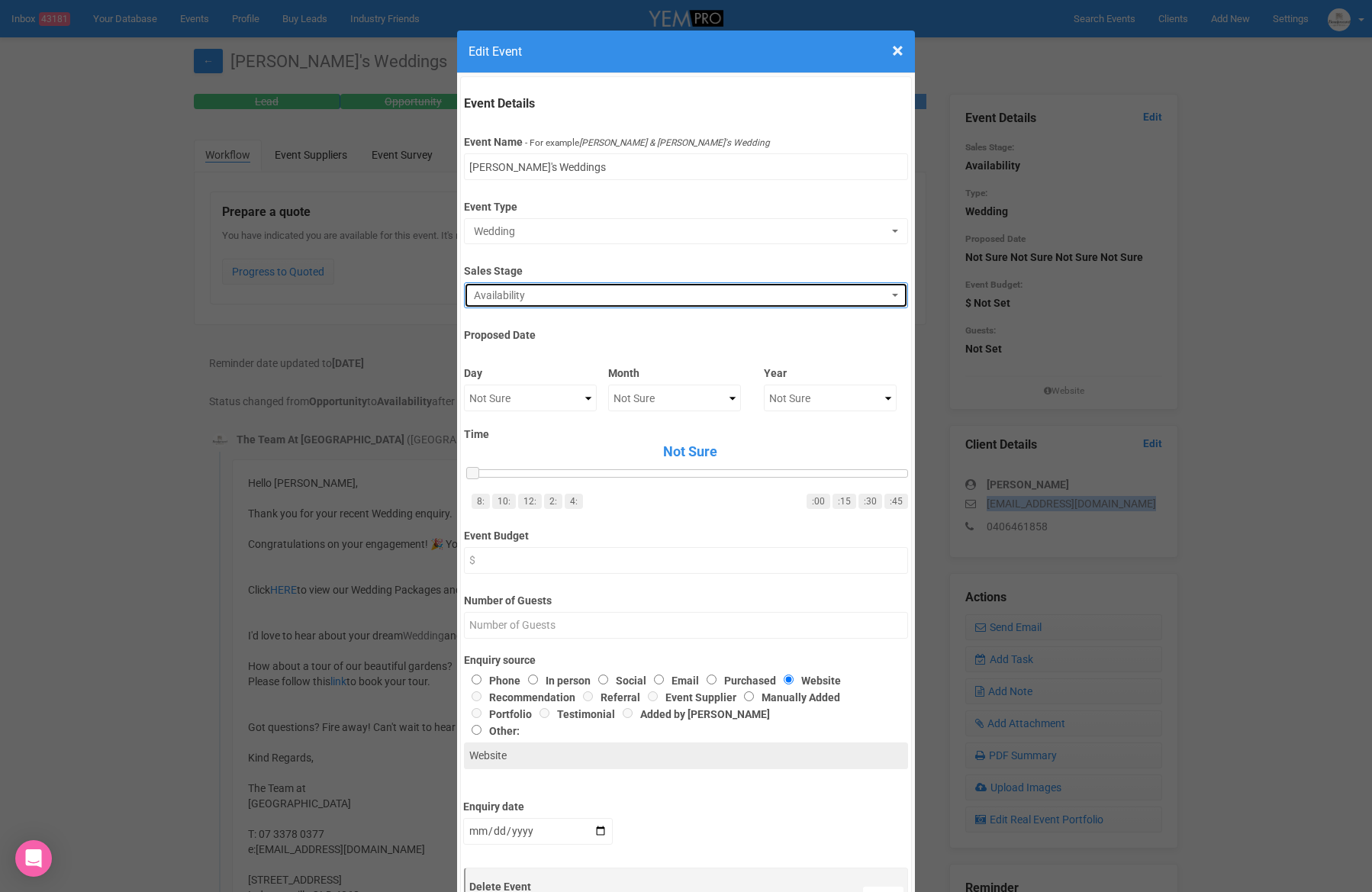
drag, startPoint x: 536, startPoint y: 292, endPoint x: 536, endPoint y: 333, distance: 41.0
click at [536, 292] on span "Availability" at bounding box center [680, 296] width 414 height 15
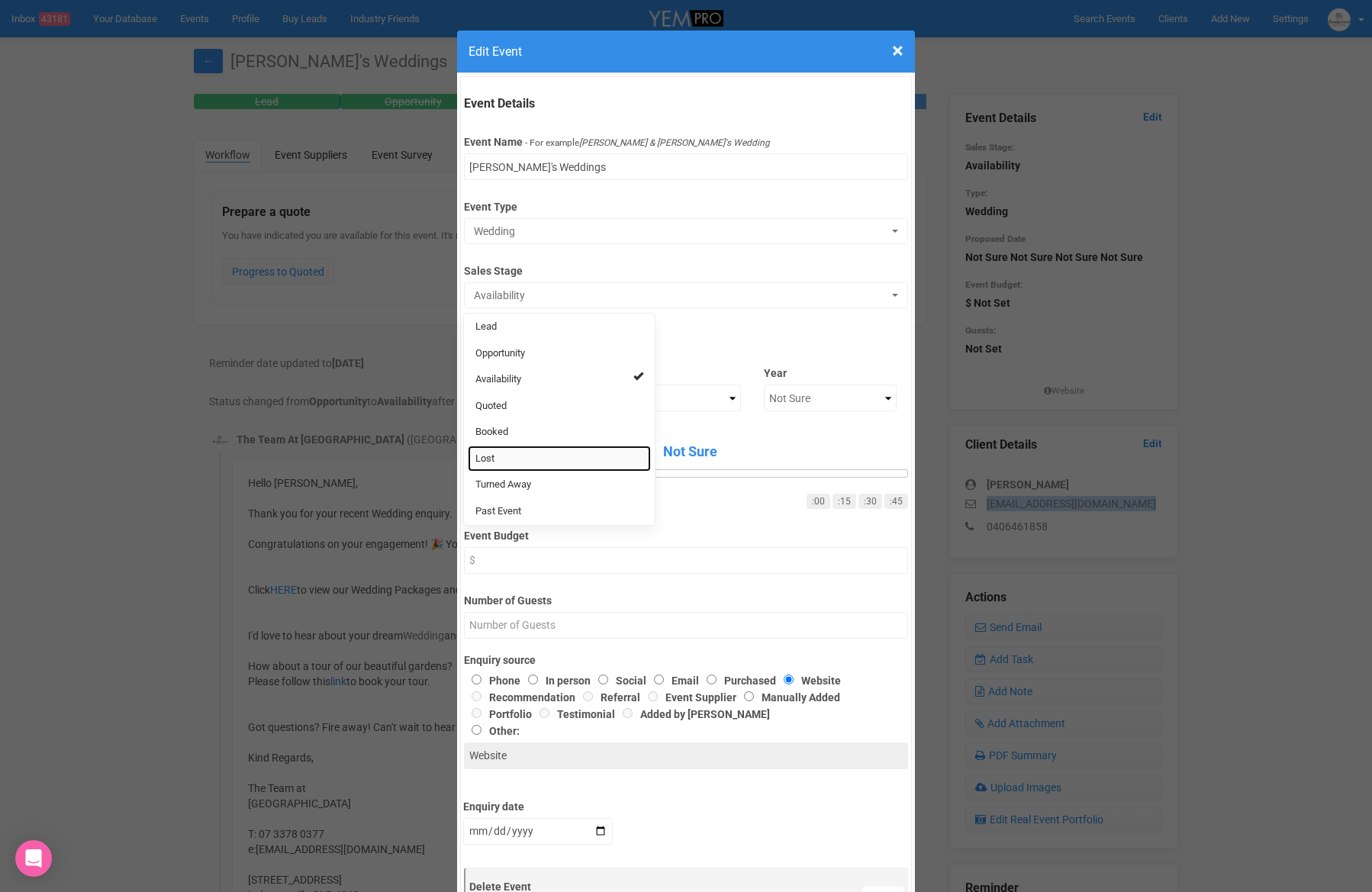
click at [518, 456] on link "Lost" at bounding box center [559, 459] width 184 height 27
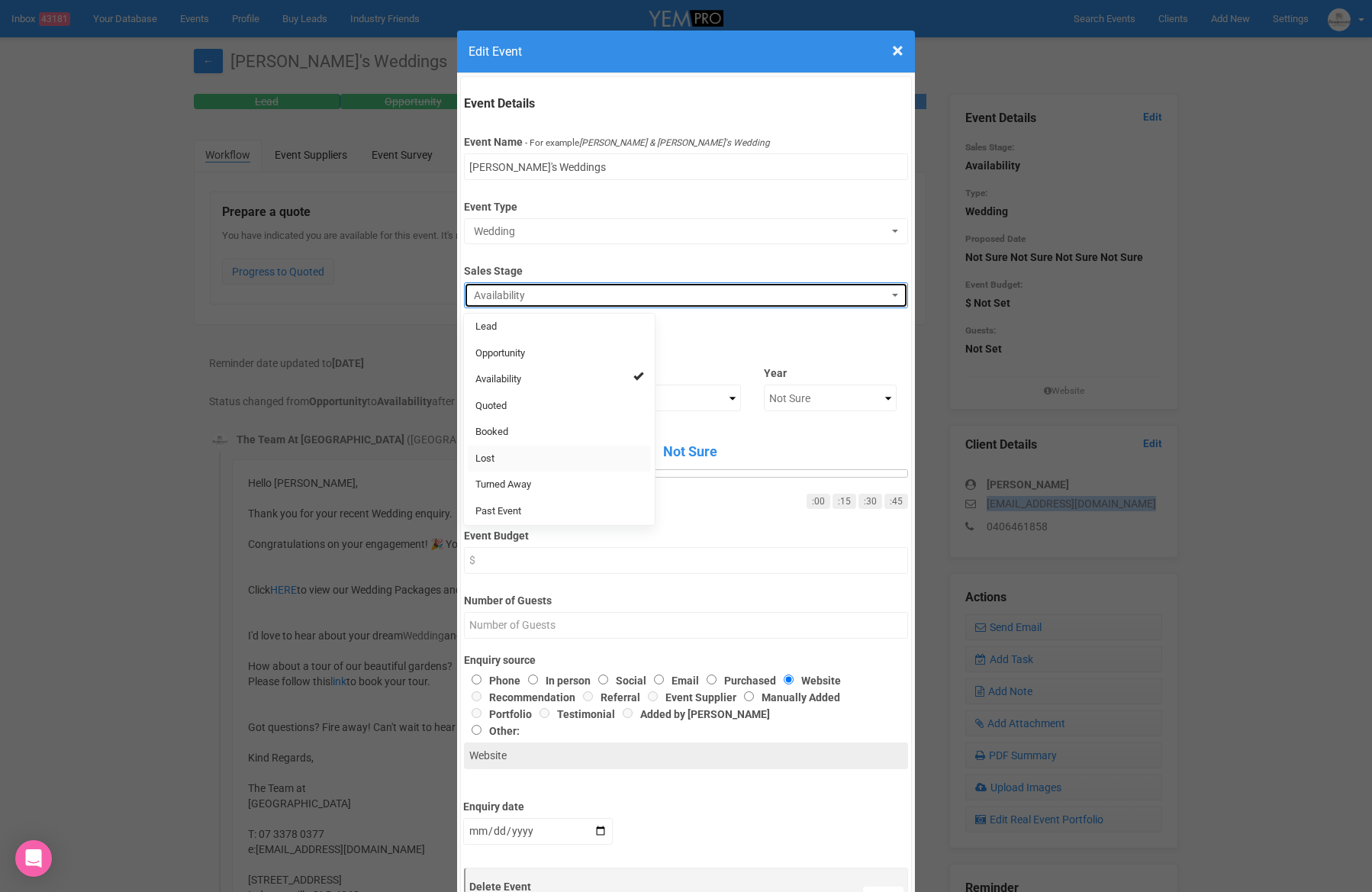
select select "10"
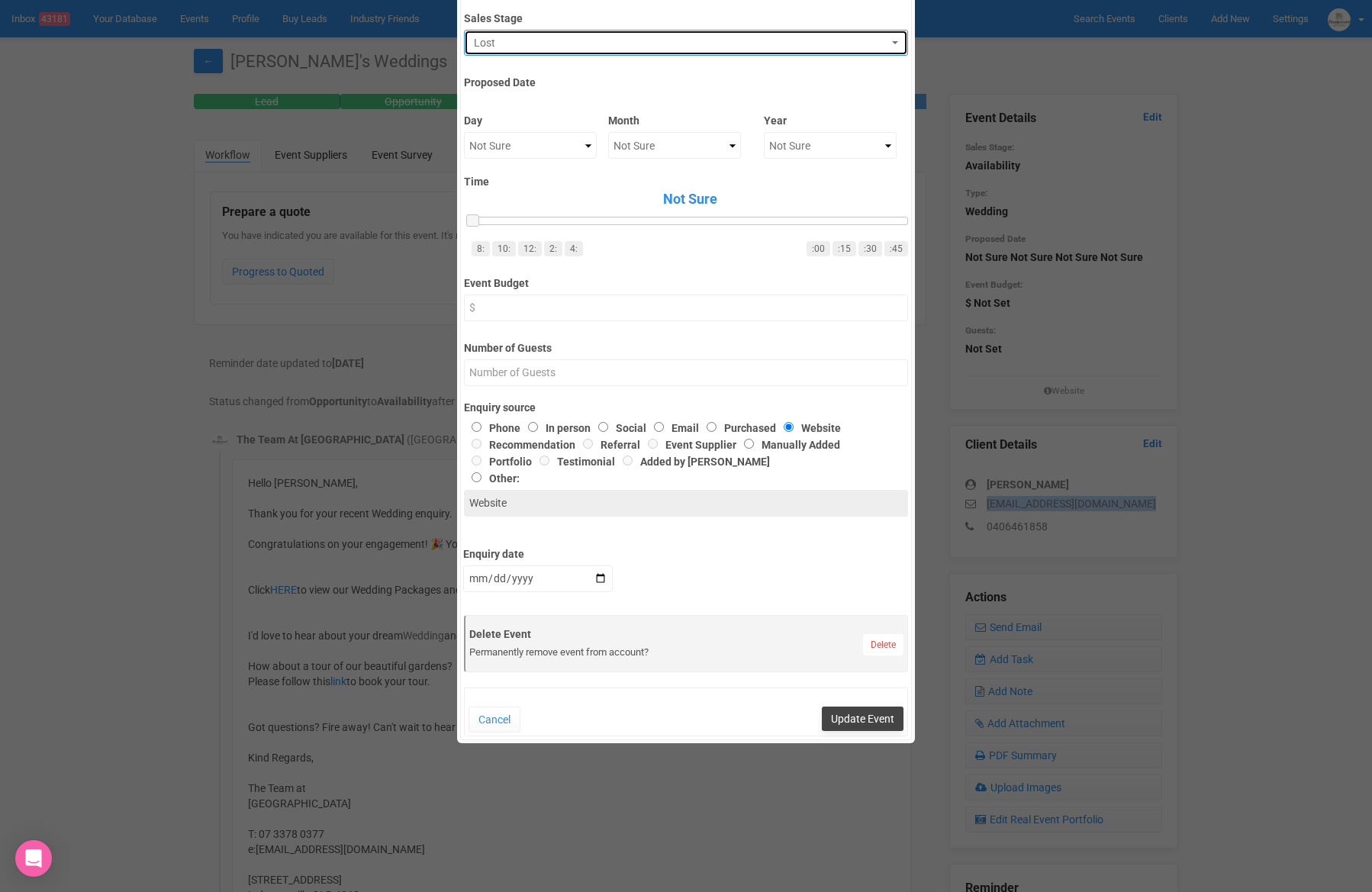
scroll to position [284, 0]
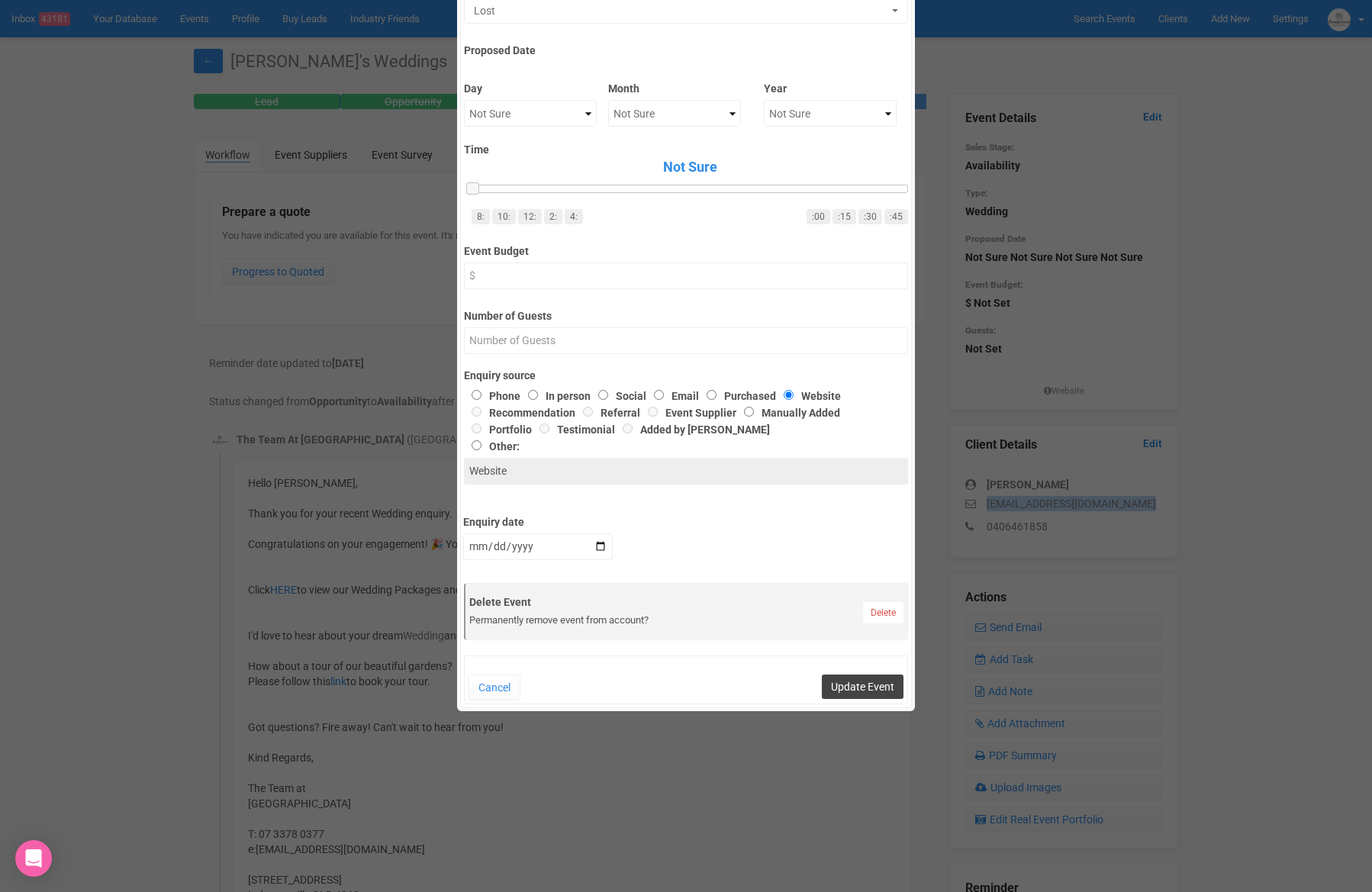
click at [855, 693] on button "Update Event" at bounding box center [862, 687] width 82 height 25
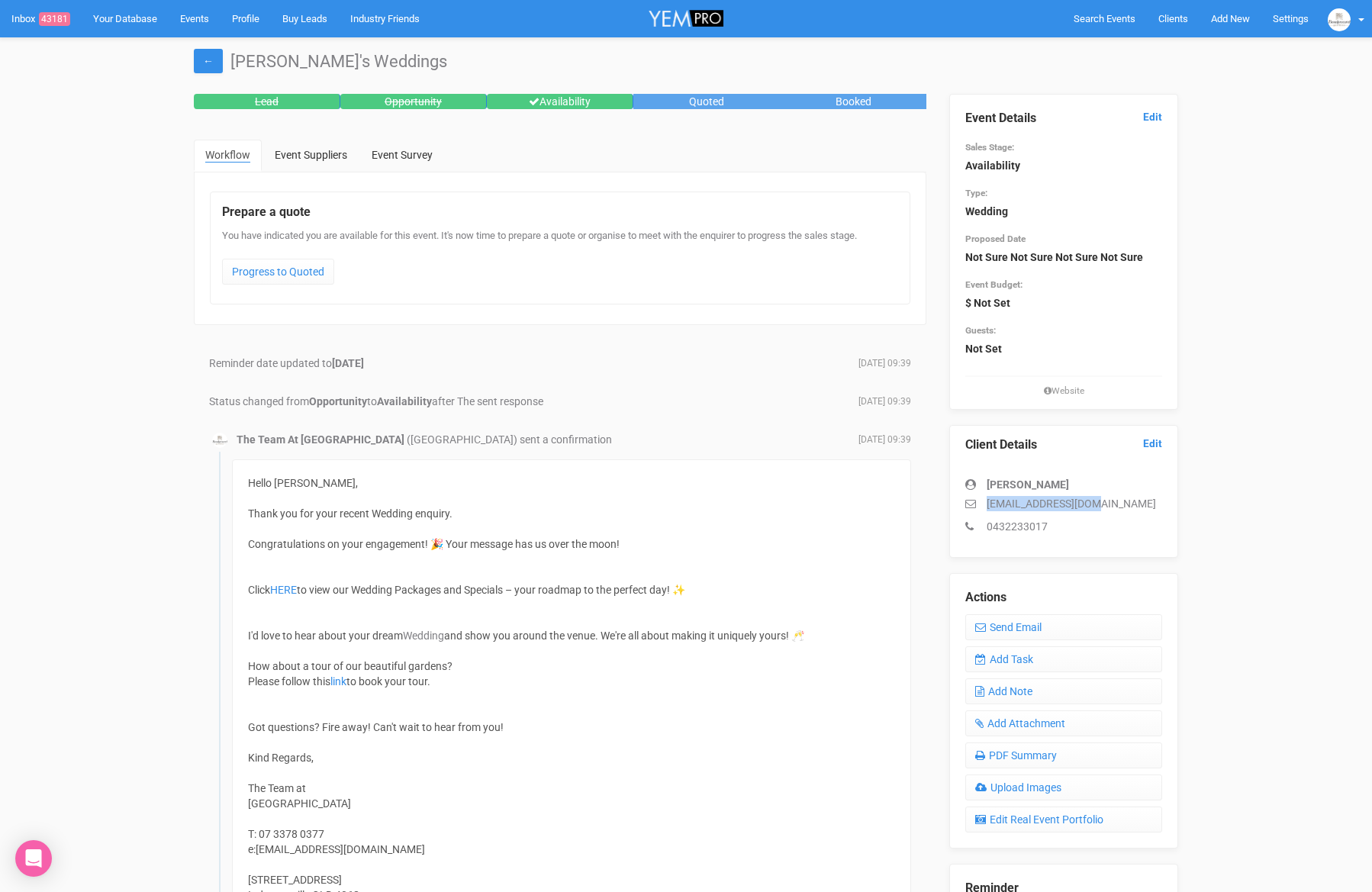
drag, startPoint x: 1110, startPoint y: 504, endPoint x: 987, endPoint y: 508, distance: 123.1
click at [988, 508] on p "[EMAIL_ADDRESS][DOMAIN_NAME]" at bounding box center [1063, 504] width 197 height 15
copy p "dhabchi@hotmail.com"
click at [1161, 118] on link "Edit" at bounding box center [1152, 117] width 19 height 14
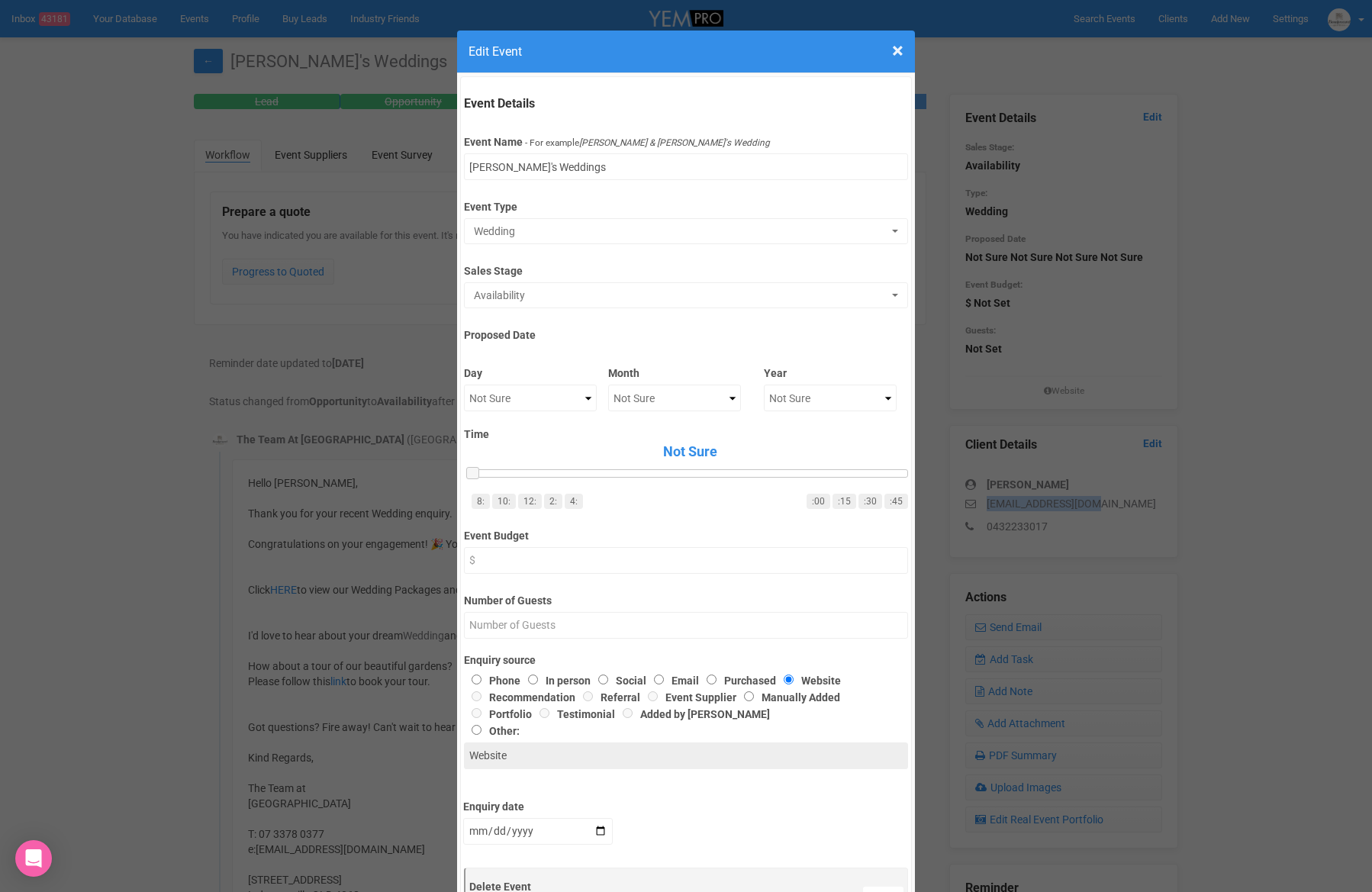
scroll to position [1, 0]
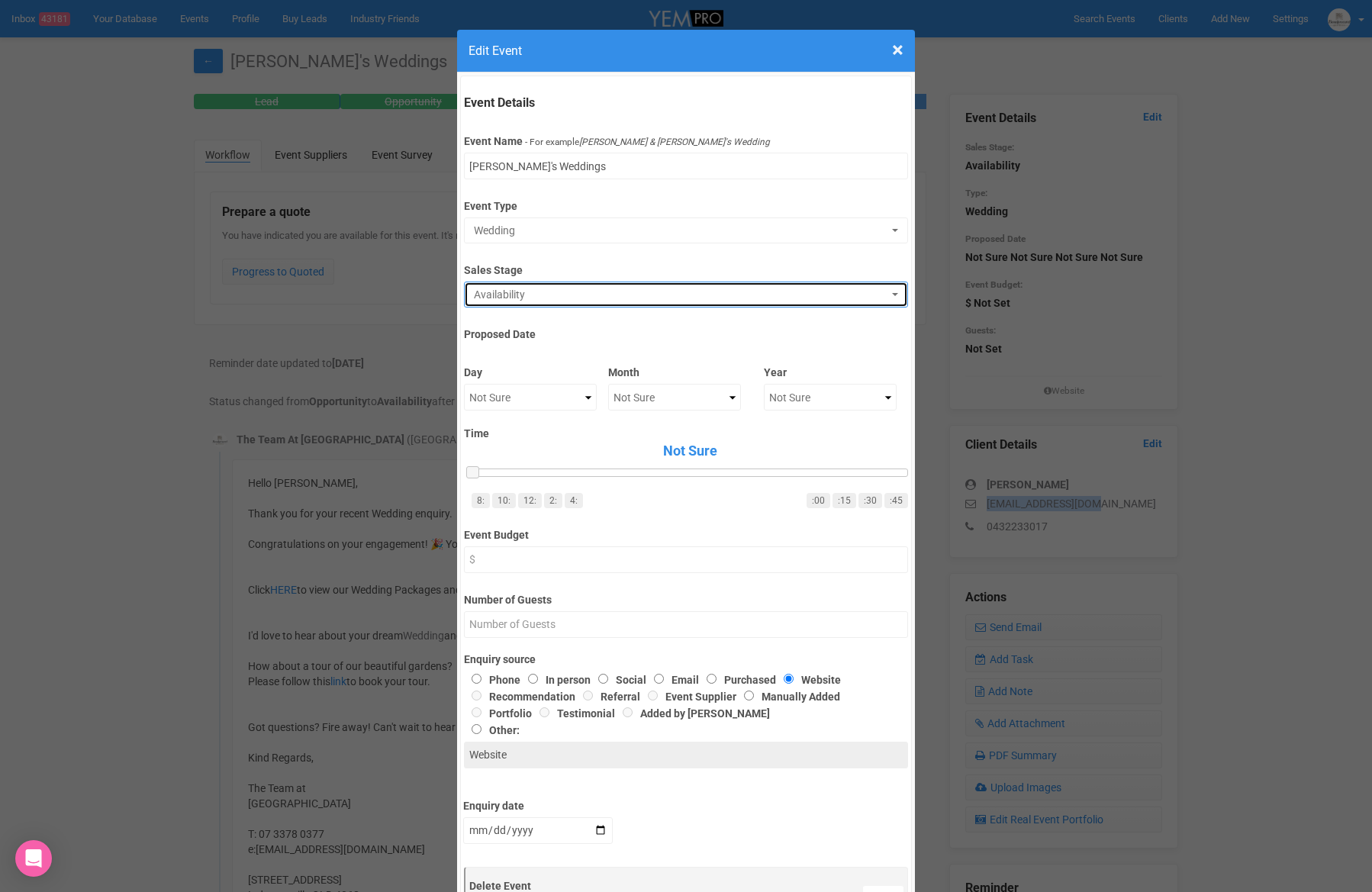
click at [524, 301] on span "Availability" at bounding box center [680, 295] width 414 height 15
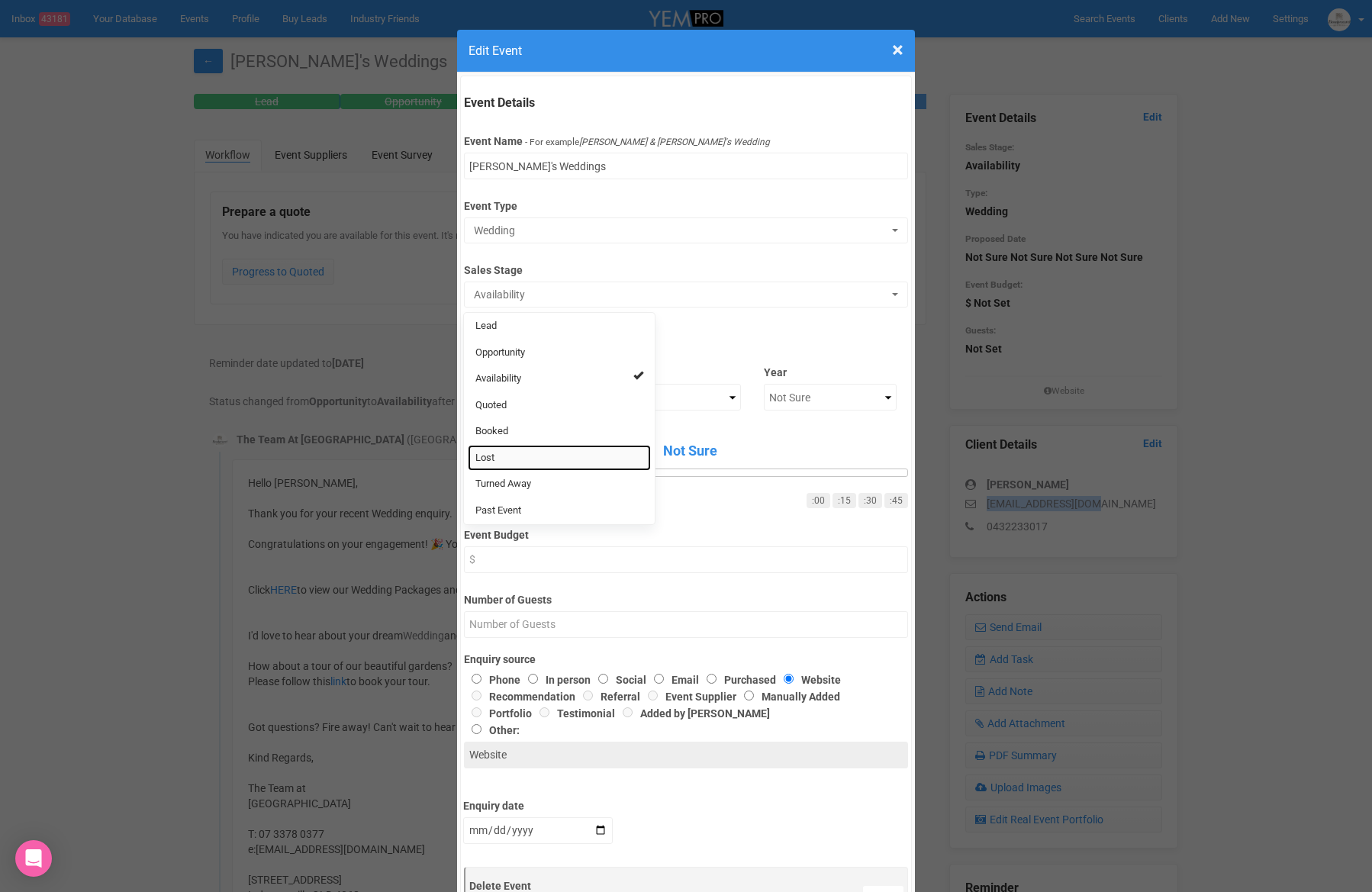
click at [515, 449] on link "Lost" at bounding box center [559, 458] width 184 height 27
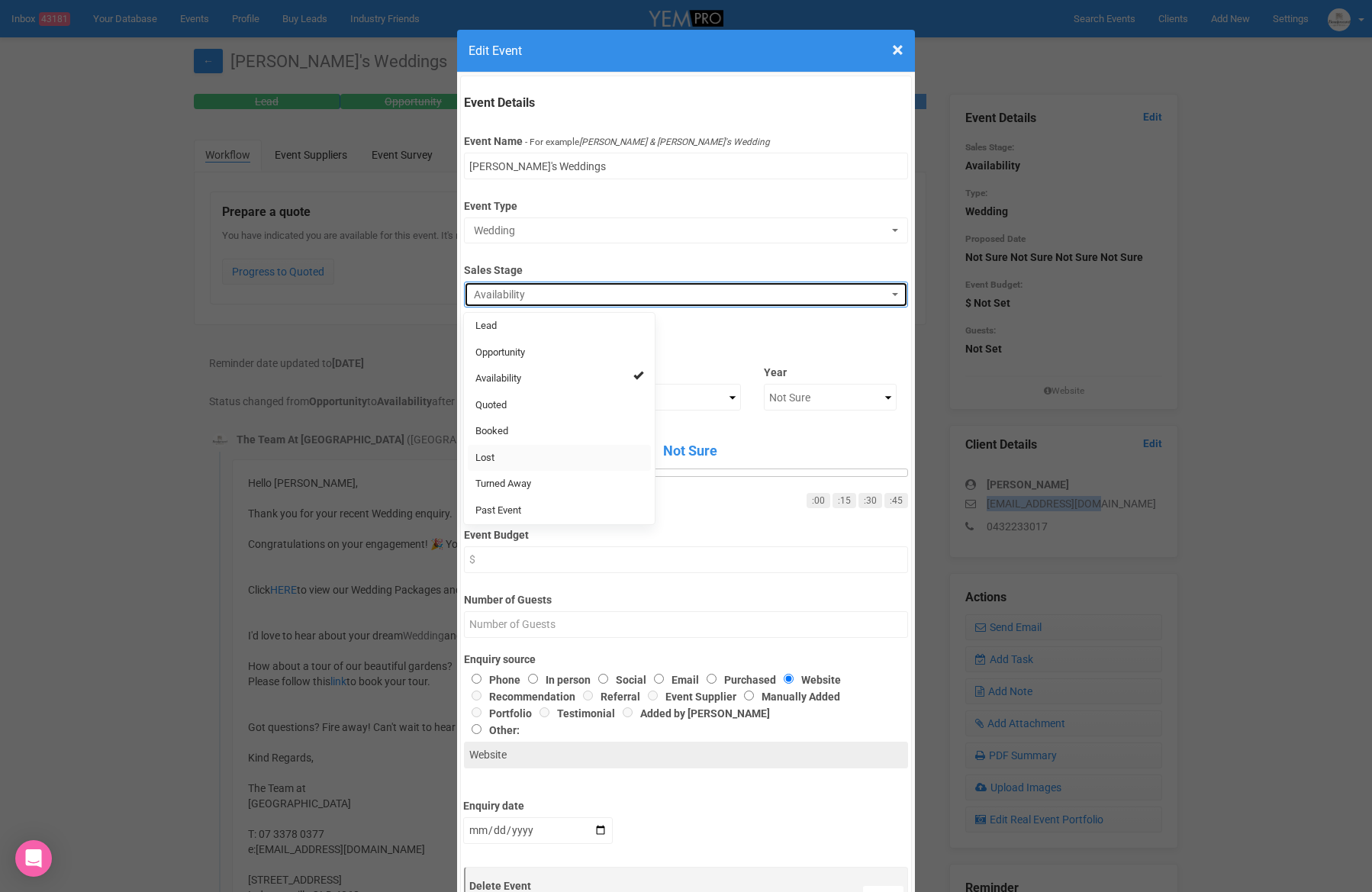
select select "10"
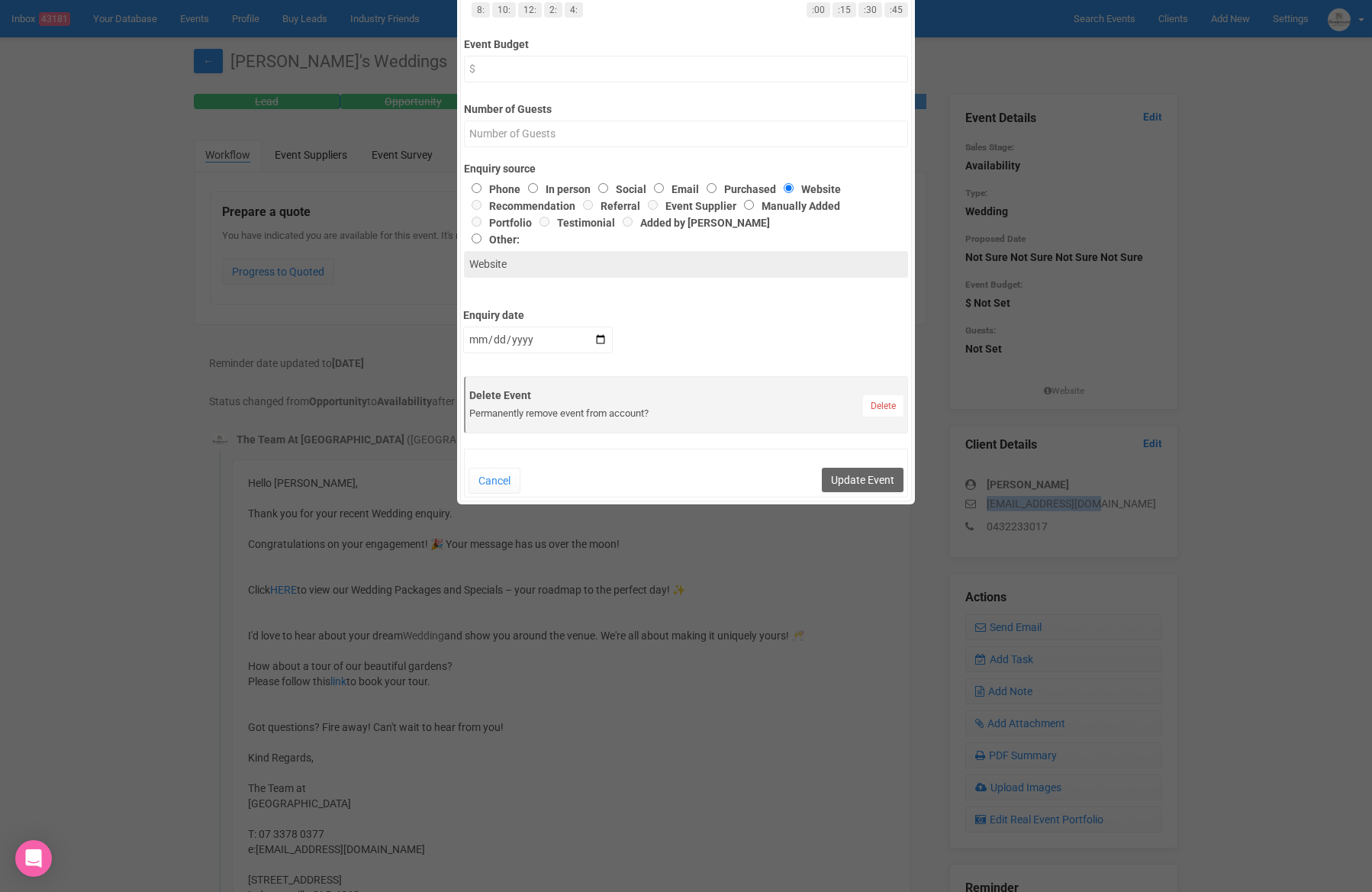
scroll to position [546, 0]
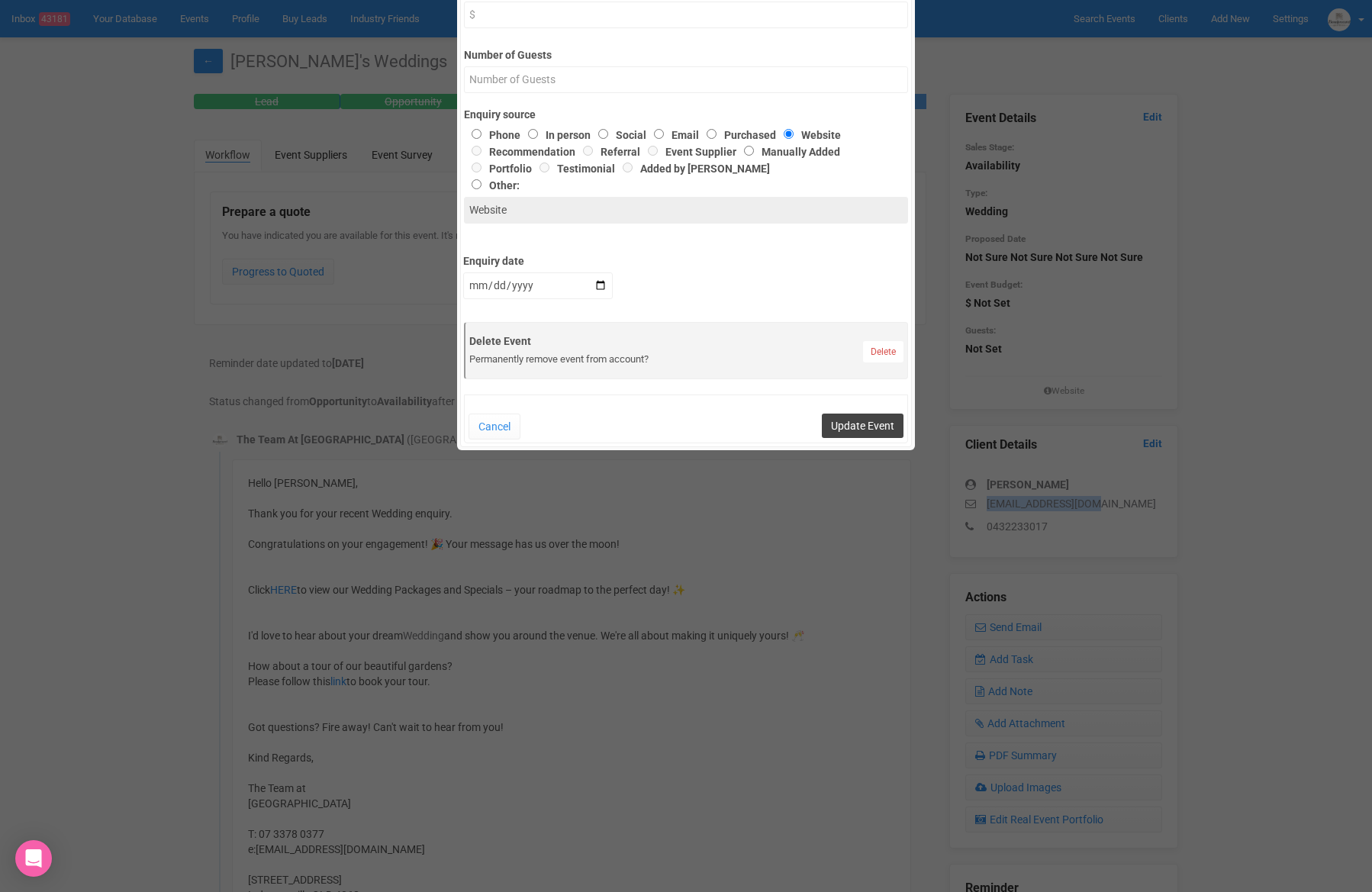
click at [876, 428] on button "Update Event" at bounding box center [862, 426] width 82 height 25
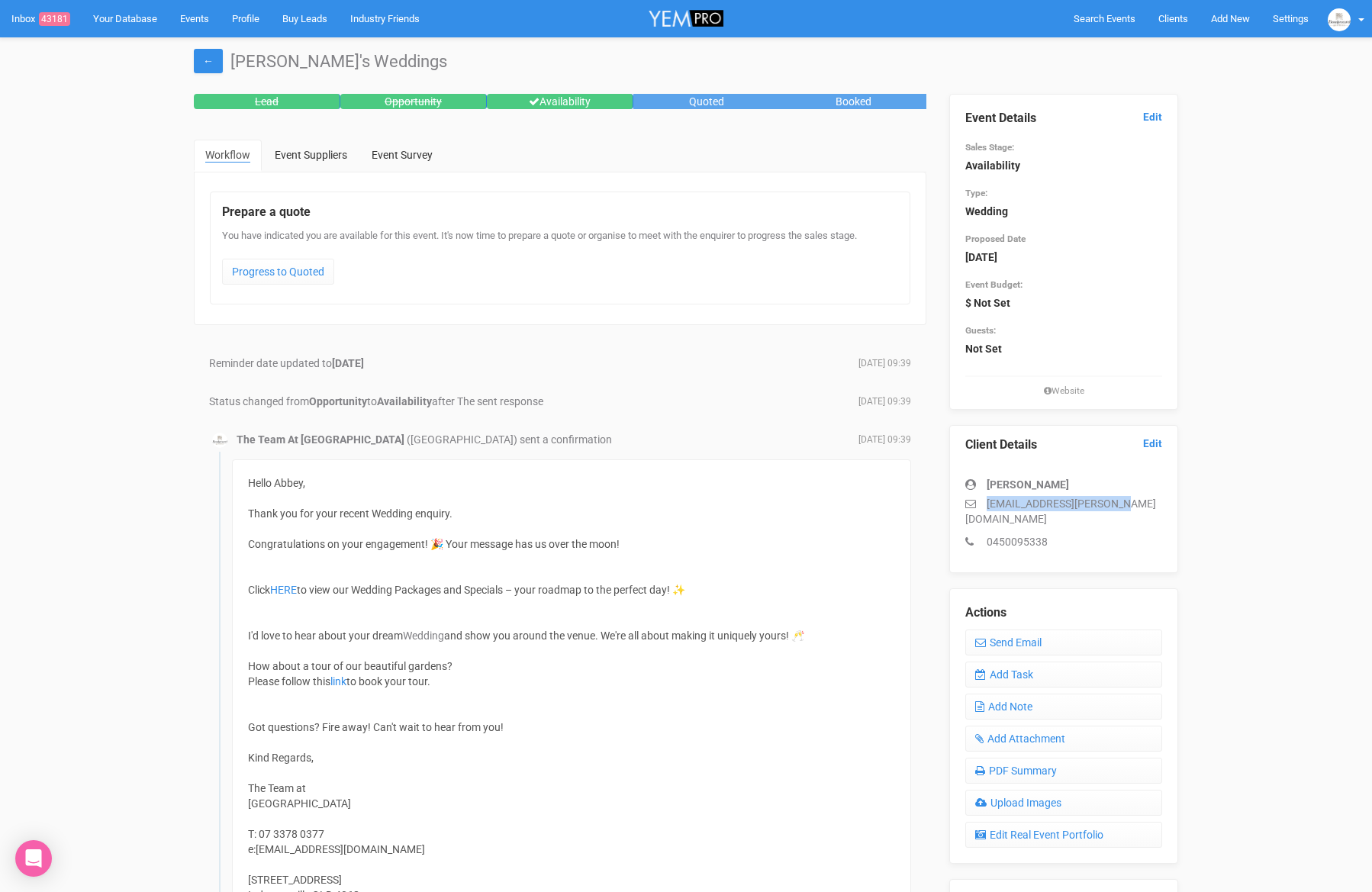
drag, startPoint x: 1137, startPoint y: 500, endPoint x: 987, endPoint y: 500, distance: 150.0
click at [988, 502] on p "[EMAIL_ADDRESS][PERSON_NAME][DOMAIN_NAME]" at bounding box center [1063, 512] width 197 height 30
copy p "[EMAIL_ADDRESS][PERSON_NAME][DOMAIN_NAME]"
click at [1027, 693] on link "Add Note" at bounding box center [1063, 706] width 197 height 26
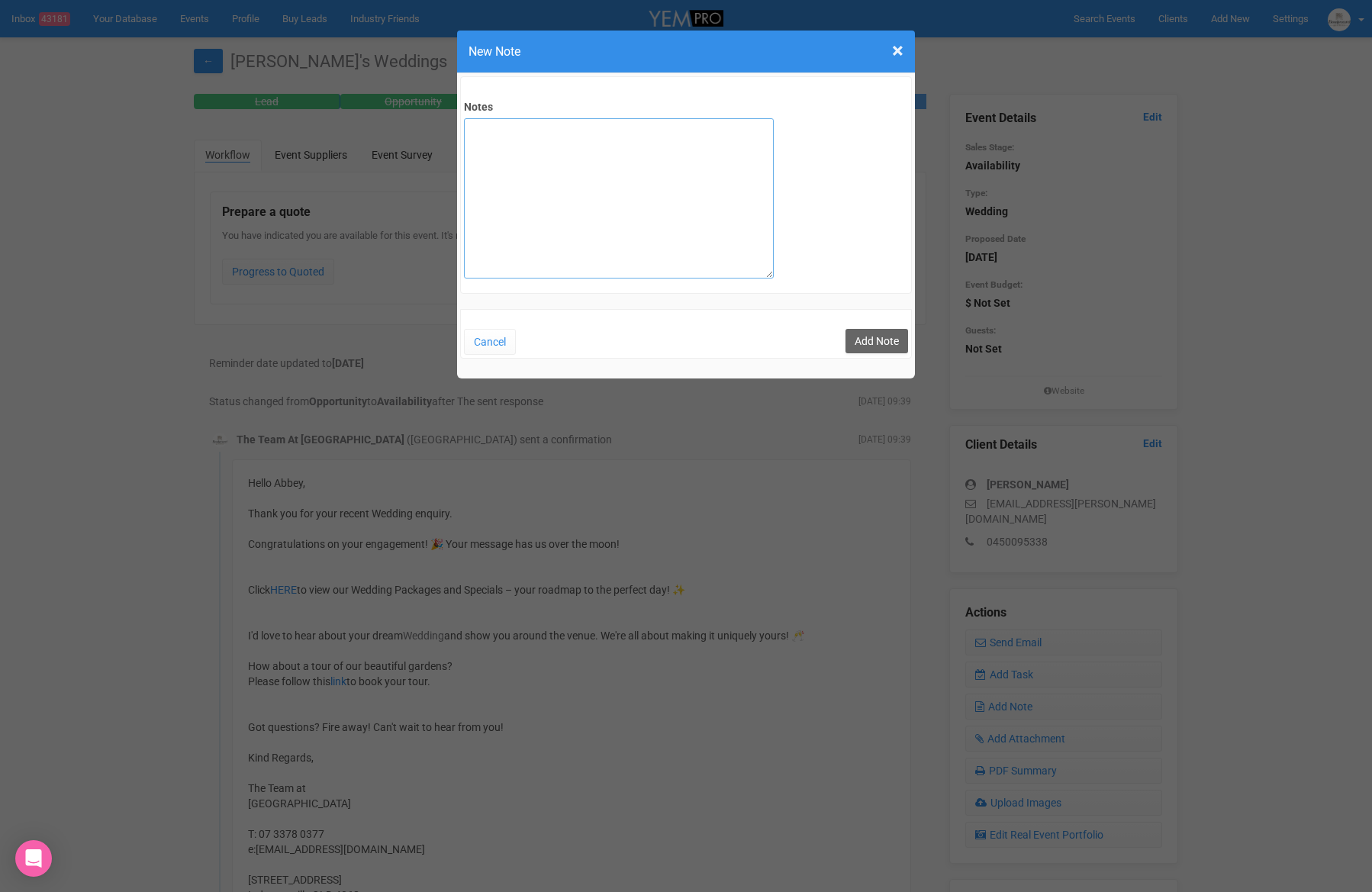
click at [551, 179] on textarea "Notes" at bounding box center [619, 198] width 310 height 161
type textarea "SITE 5/8"
click at [900, 341] on button "Add Note" at bounding box center [877, 341] width 63 height 25
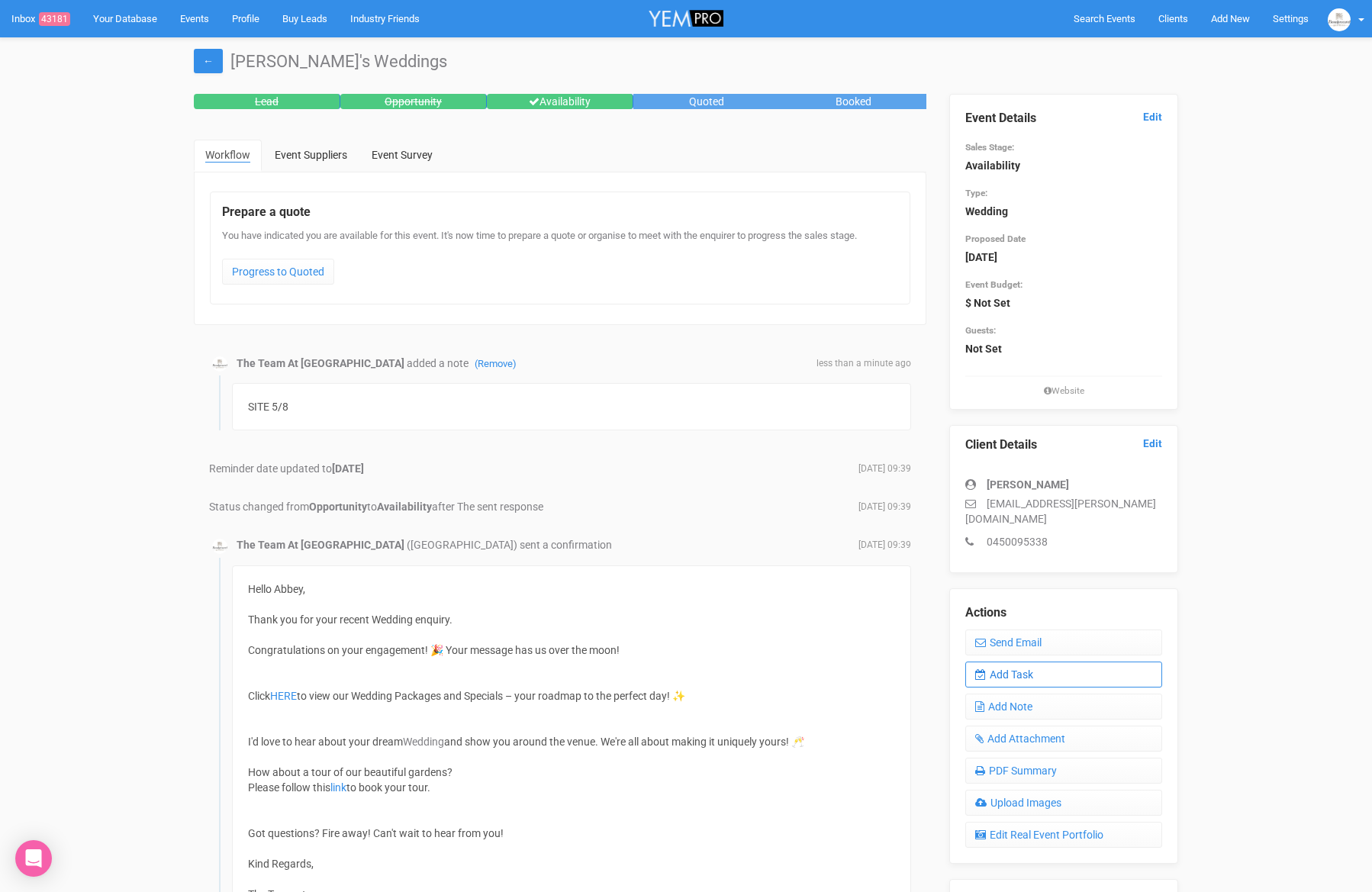
click at [1039, 663] on link "Add Task" at bounding box center [1063, 674] width 197 height 26
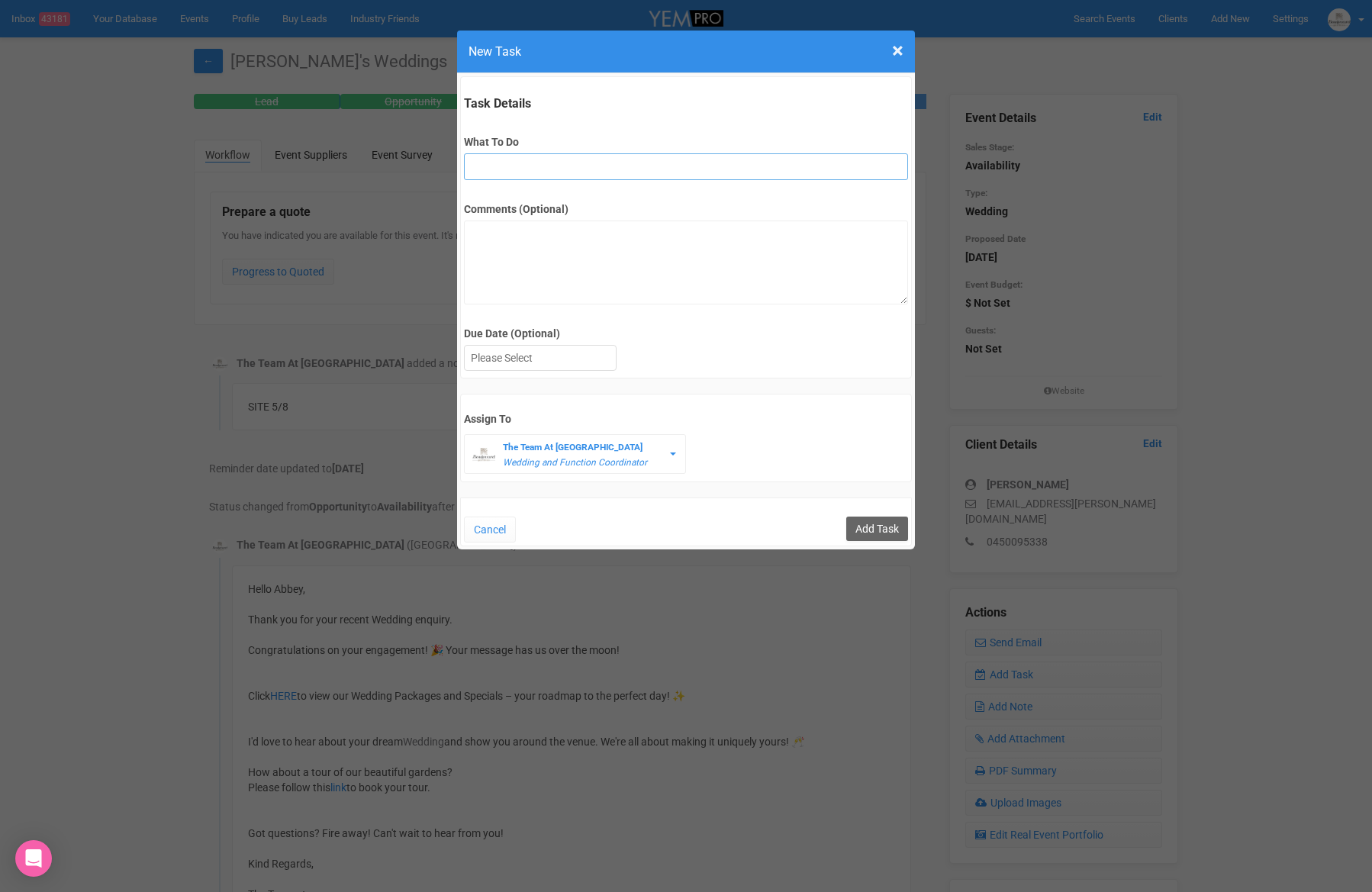
click at [661, 160] on input "What To Do" at bounding box center [686, 166] width 443 height 27
type input "3rd final fu"
click at [605, 367] on div at bounding box center [540, 359] width 151 height 25
click at [885, 536] on input "Add Task" at bounding box center [877, 529] width 62 height 25
type input "Save"
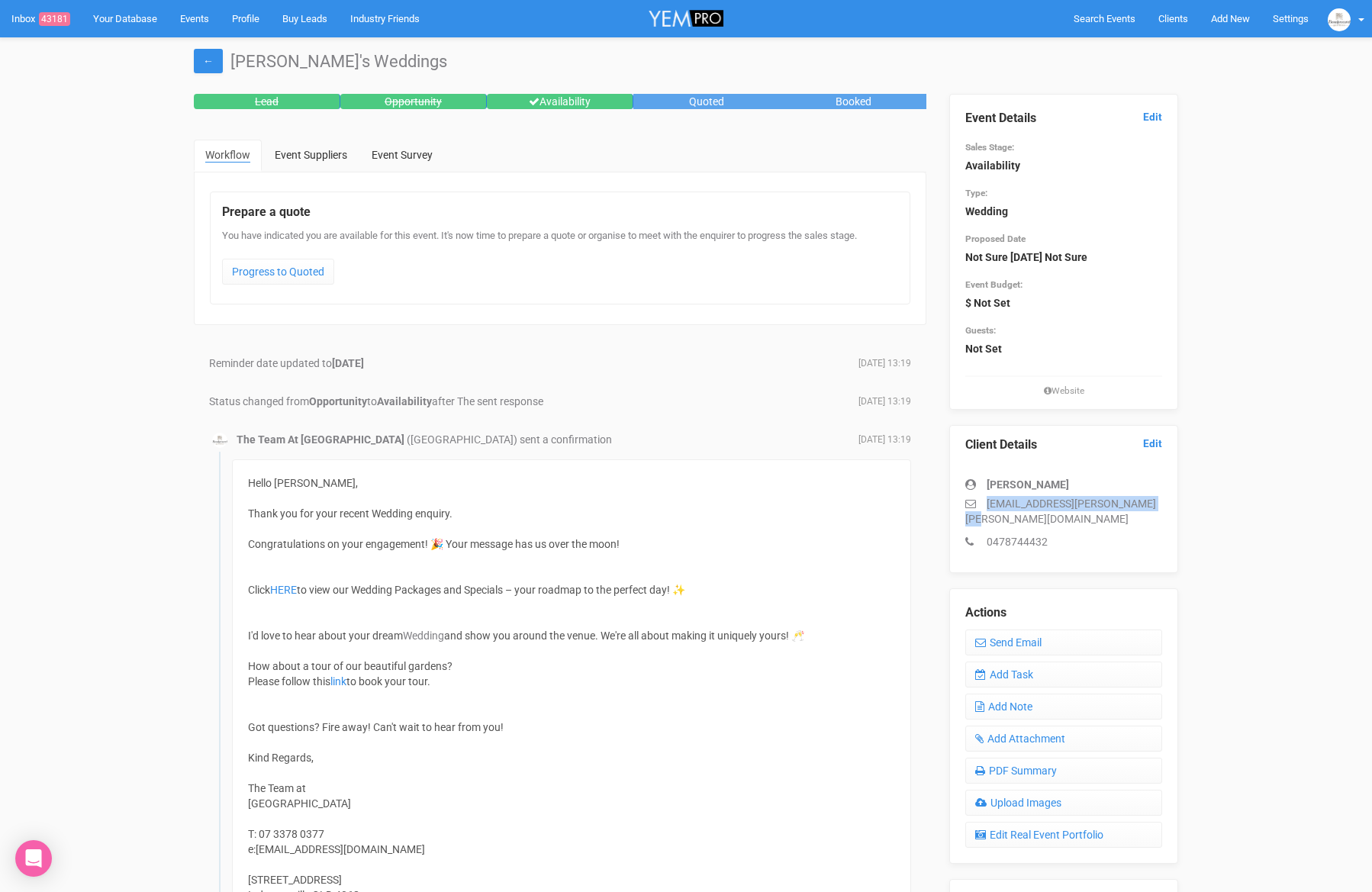
drag, startPoint x: 1123, startPoint y: 504, endPoint x: 987, endPoint y: 501, distance: 136.0
click at [987, 501] on p "crystal.allyce.aumann@gmail.com" at bounding box center [1063, 512] width 197 height 30
copy p "crystal.allyce.aumann@gmail.com"
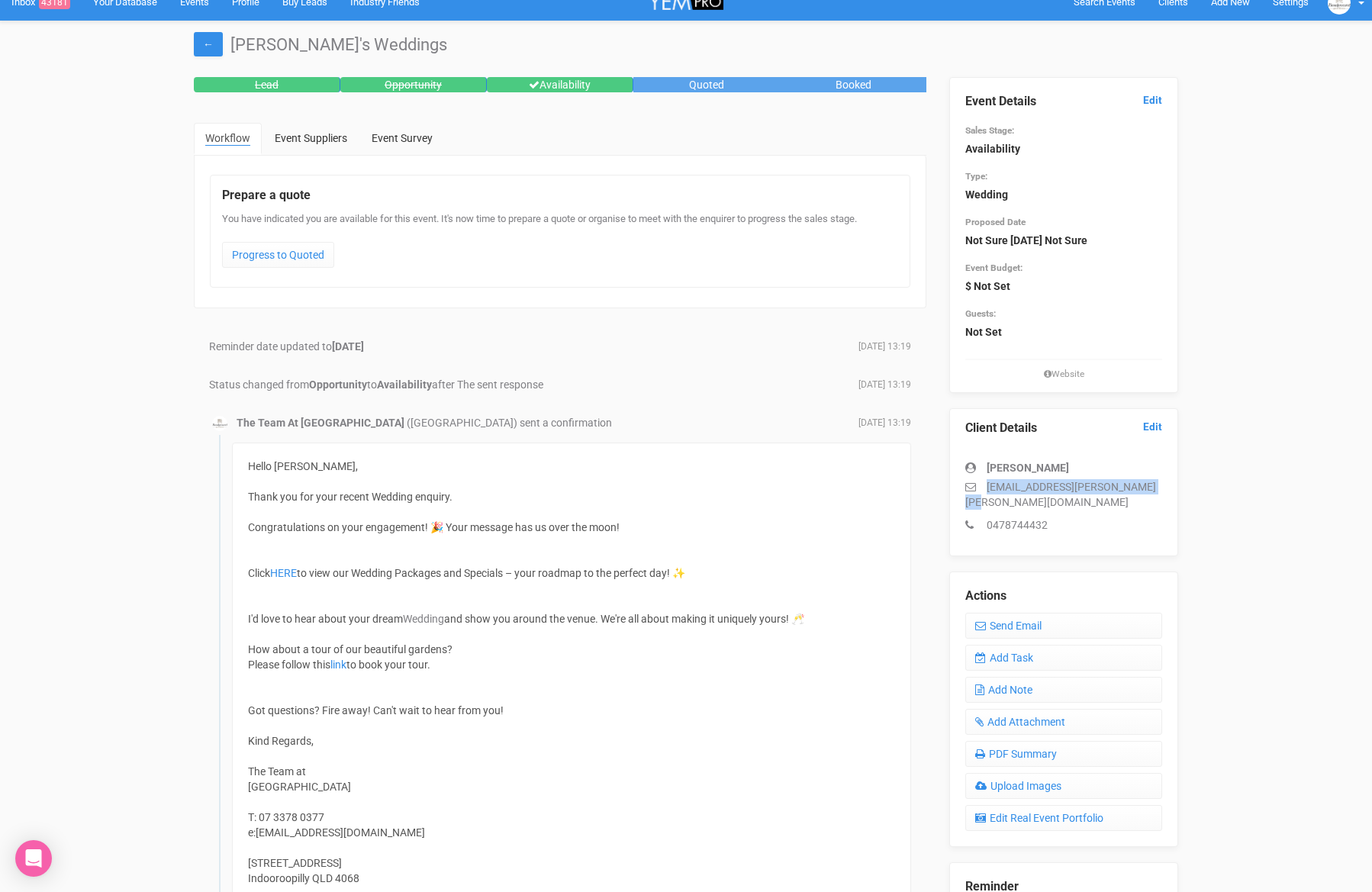
scroll to position [13, 0]
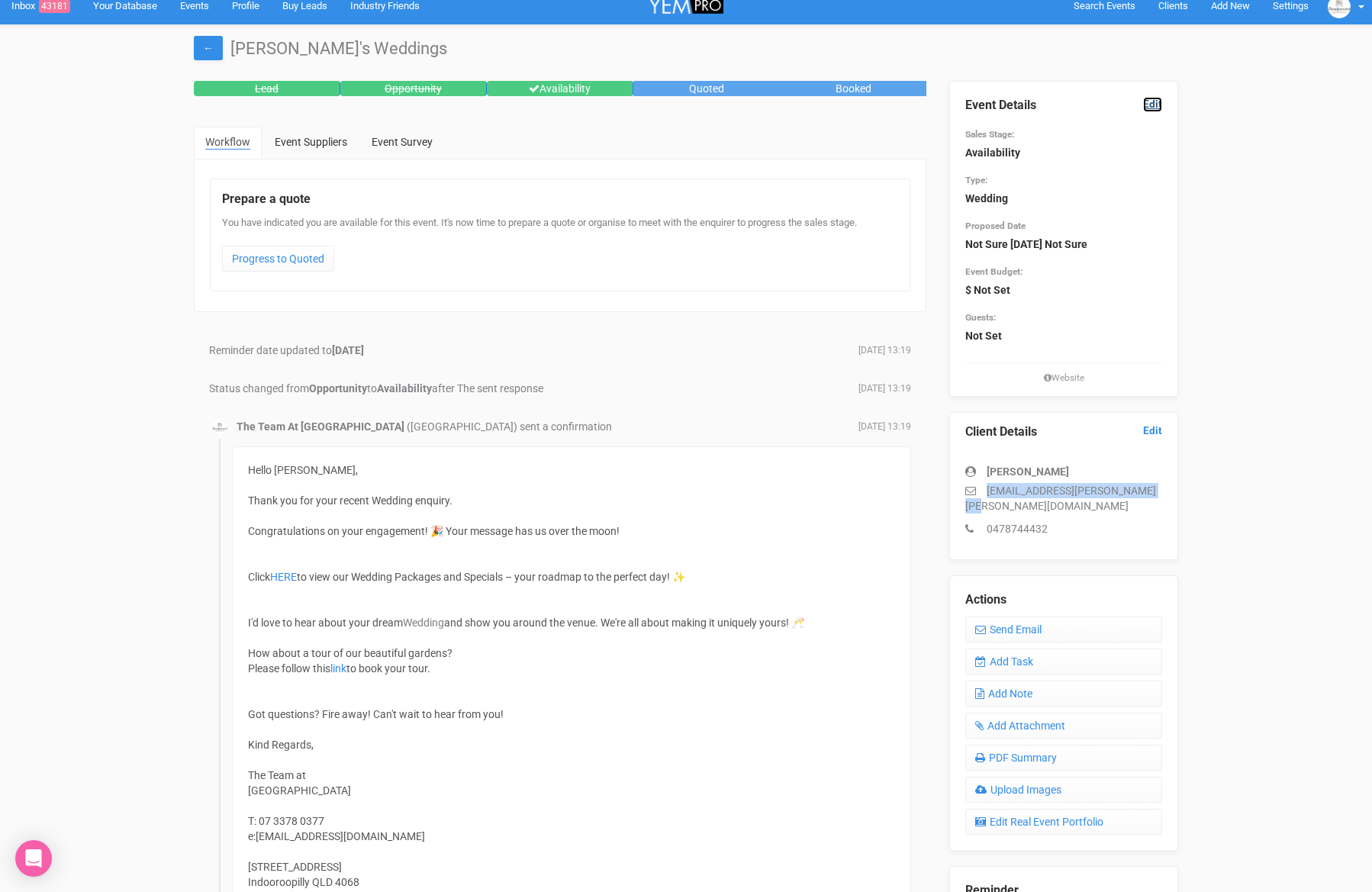
click at [1156, 103] on link "Edit" at bounding box center [1152, 104] width 19 height 14
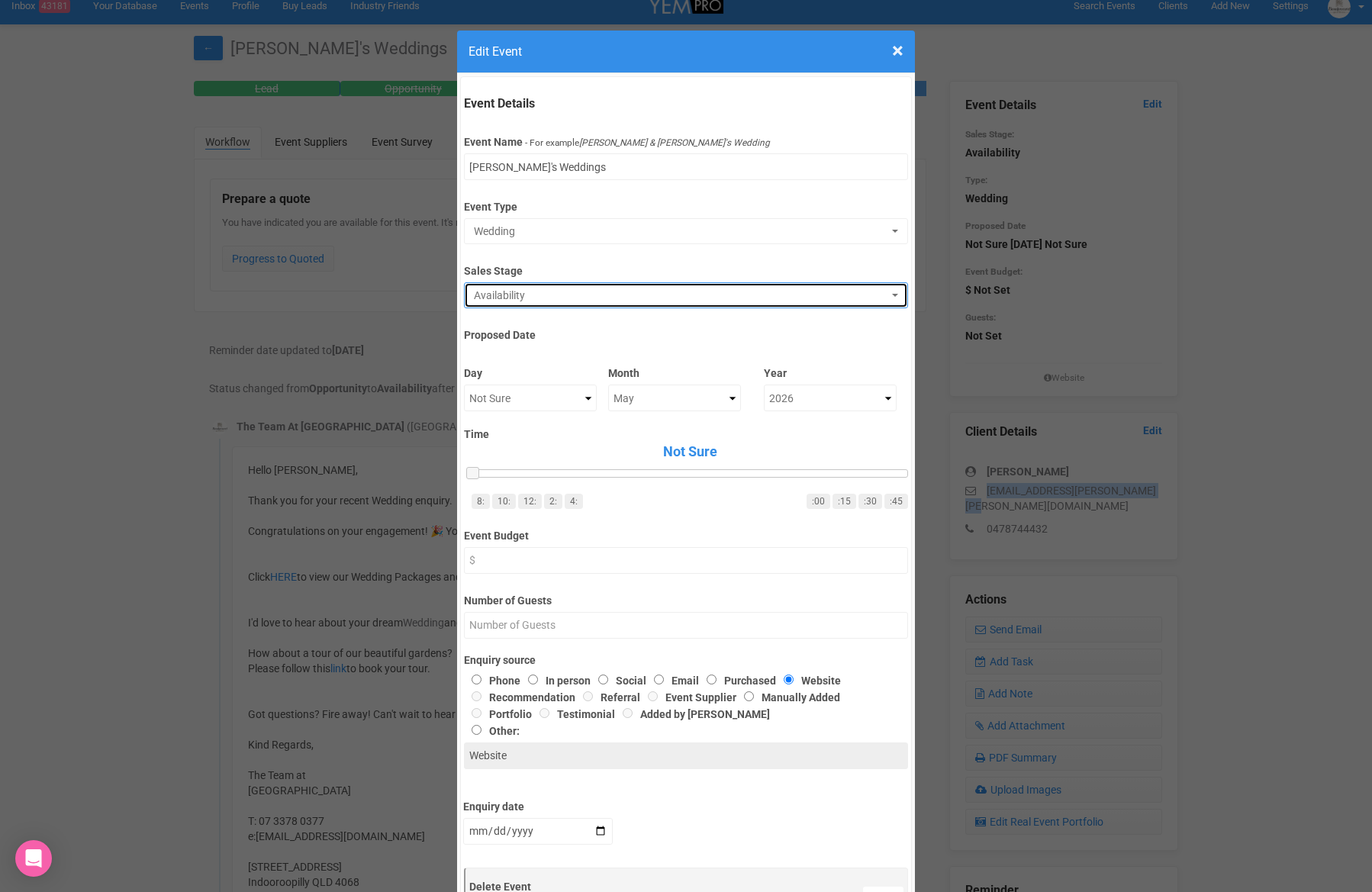
click at [589, 288] on span "Availability" at bounding box center [680, 296] width 414 height 15
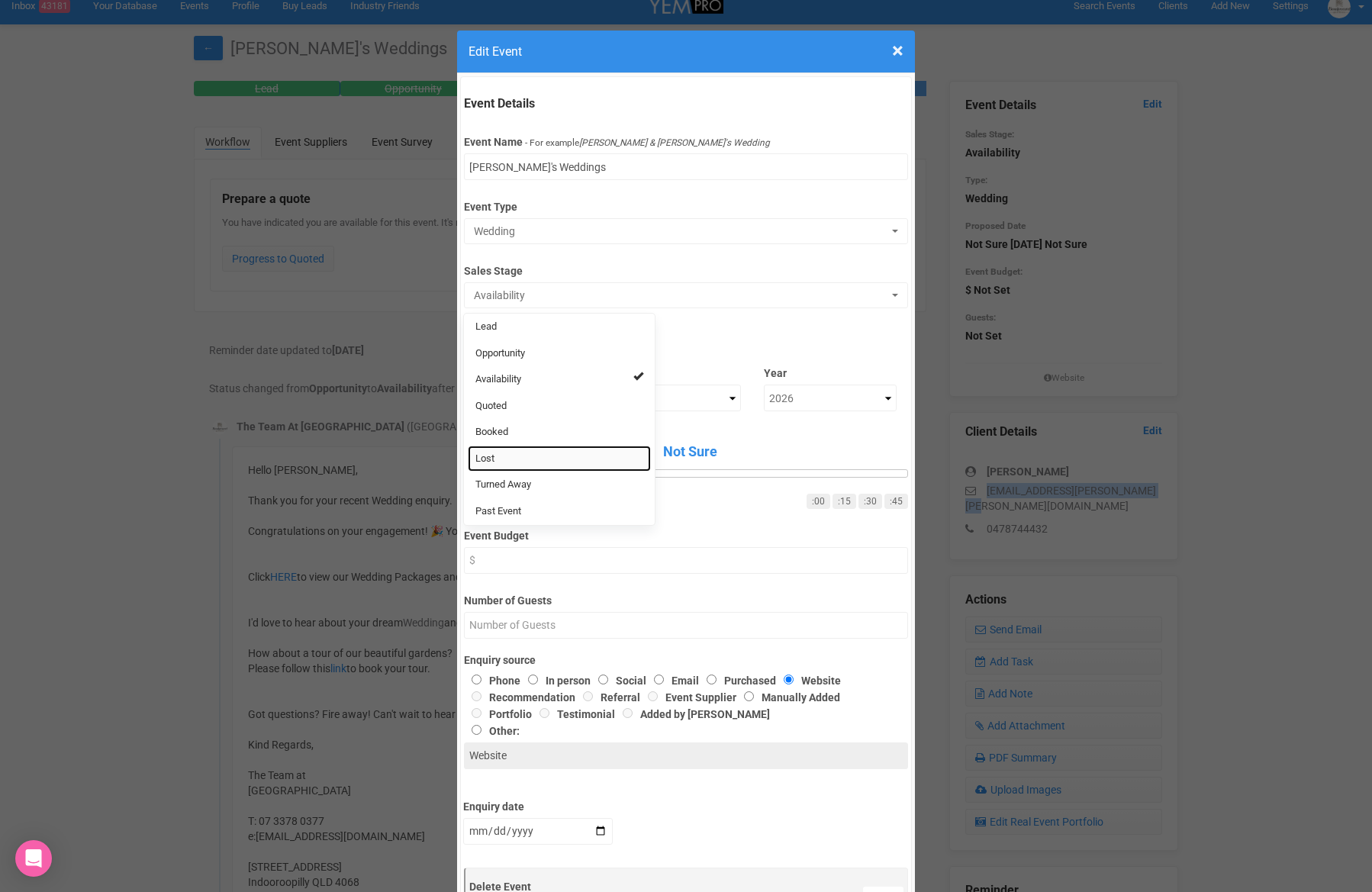
click at [548, 456] on link "Lost" at bounding box center [559, 459] width 184 height 27
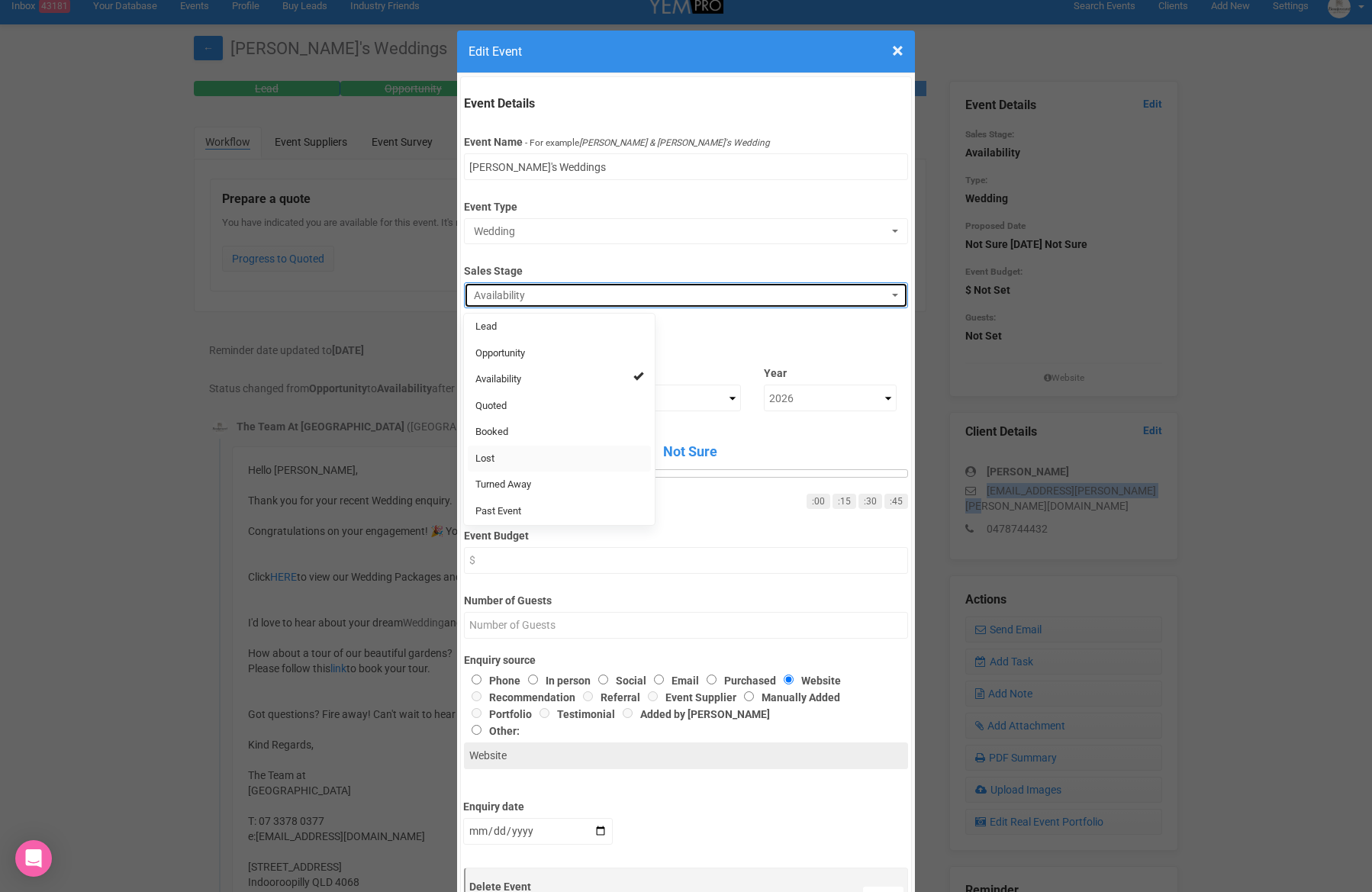
select select "10"
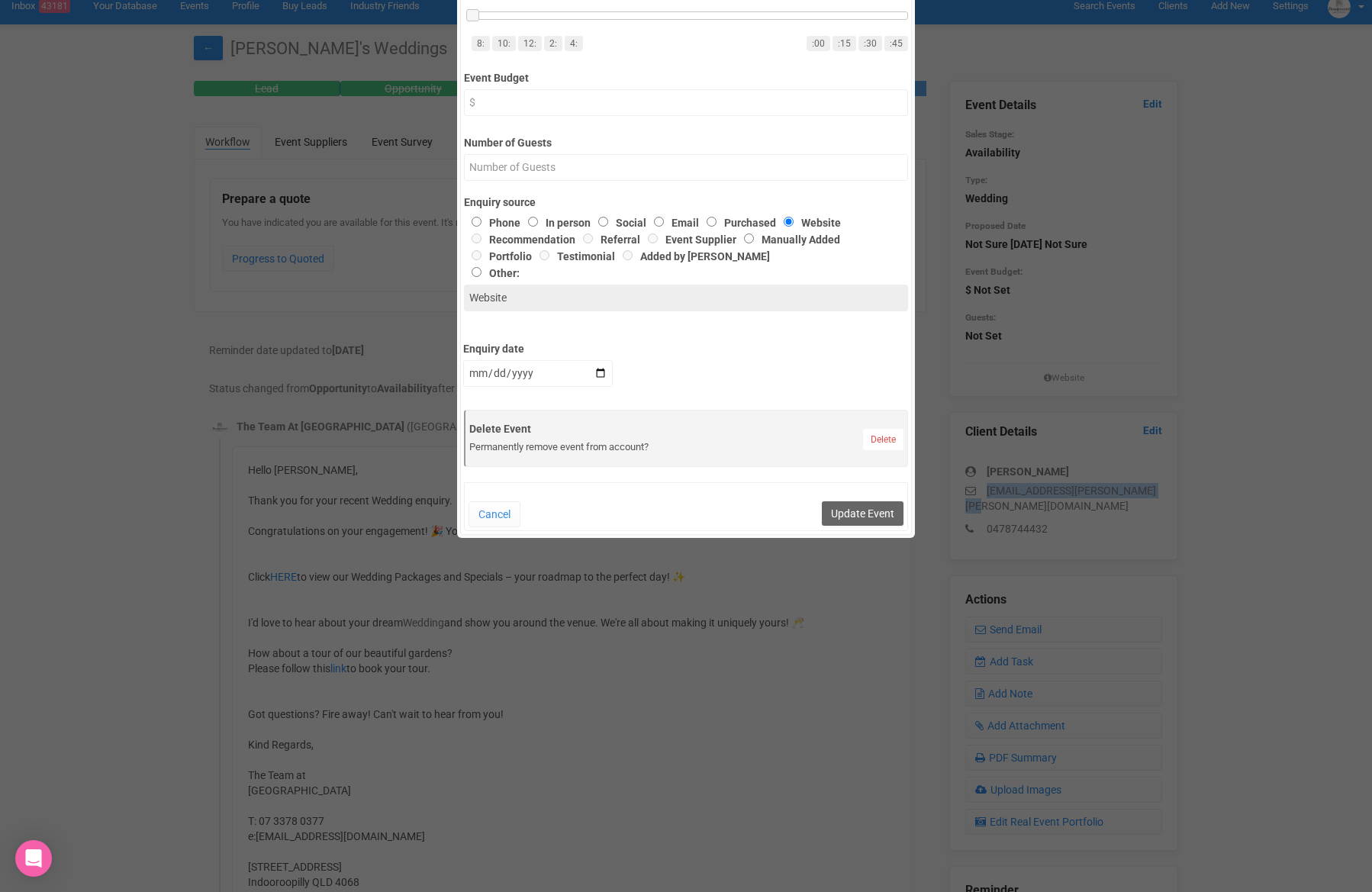
scroll to position [512, 0]
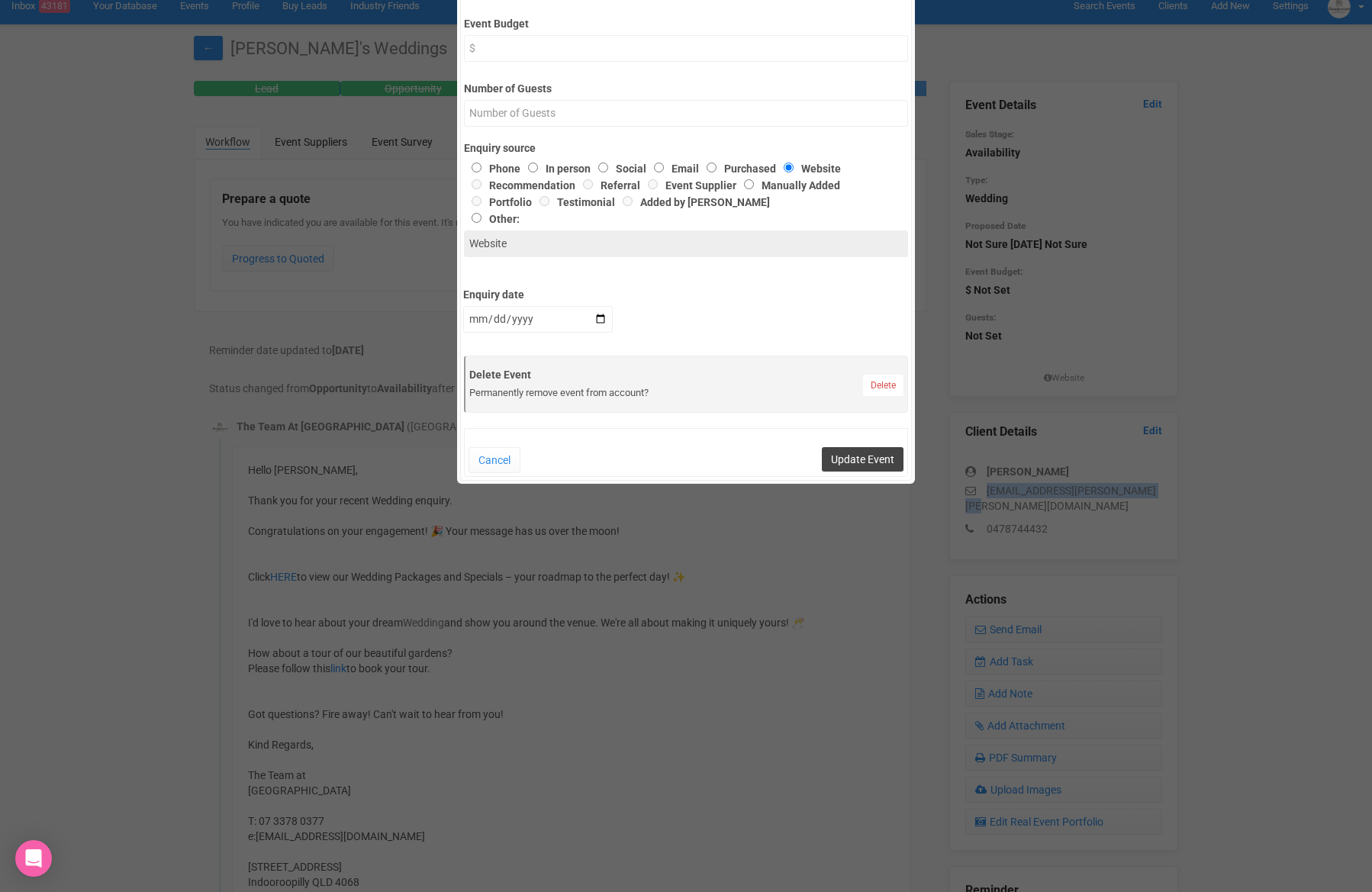
click at [891, 468] on button "Update Event" at bounding box center [862, 459] width 82 height 25
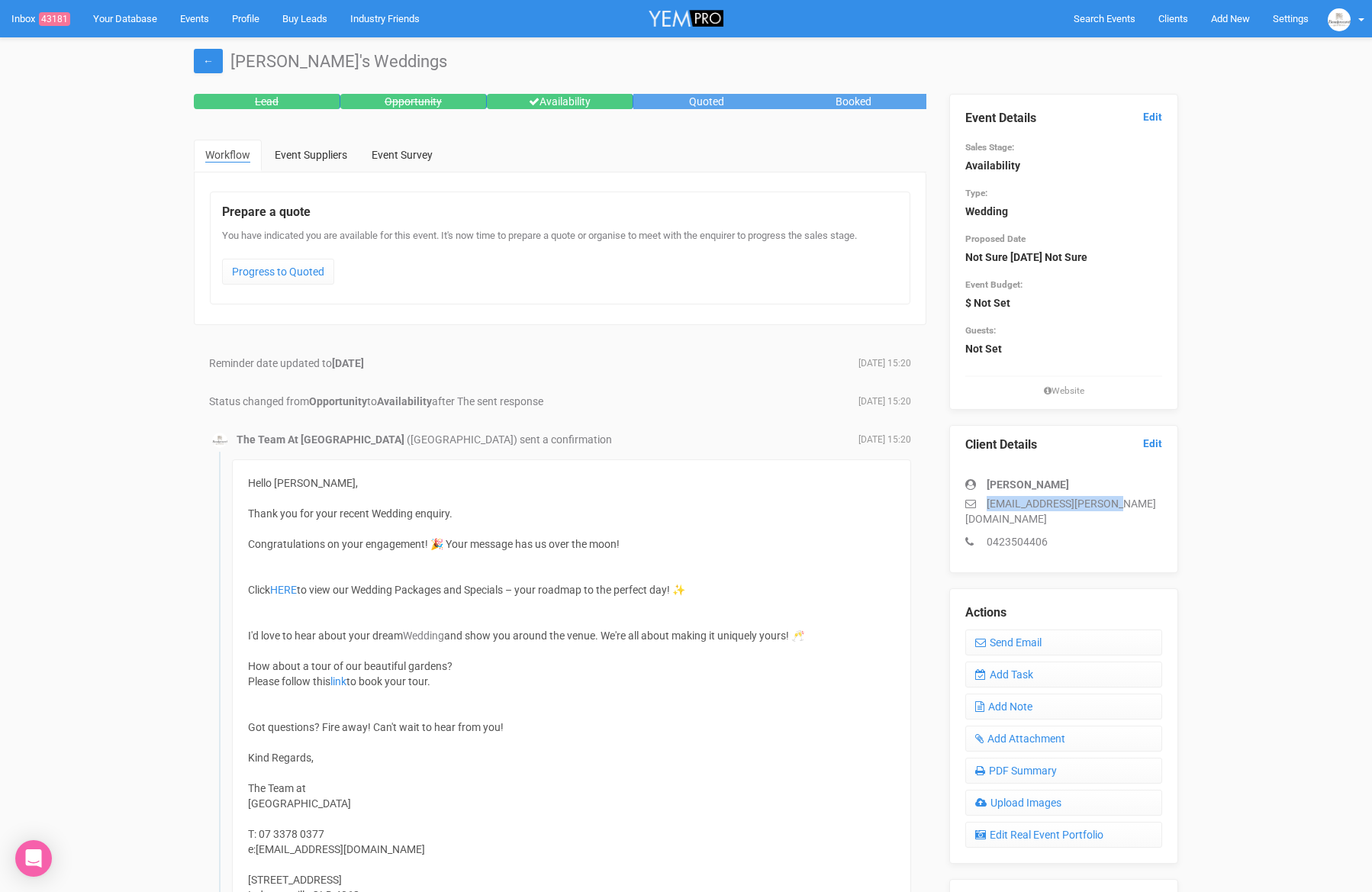
drag, startPoint x: 1119, startPoint y: 506, endPoint x: 982, endPoint y: 505, distance: 137.0
click at [979, 504] on p "[EMAIL_ADDRESS][PERSON_NAME][DOMAIN_NAME]" at bounding box center [1063, 512] width 197 height 30
copy p "[EMAIL_ADDRESS][PERSON_NAME][DOMAIN_NAME]"
click at [1157, 118] on link "Edit" at bounding box center [1152, 117] width 19 height 14
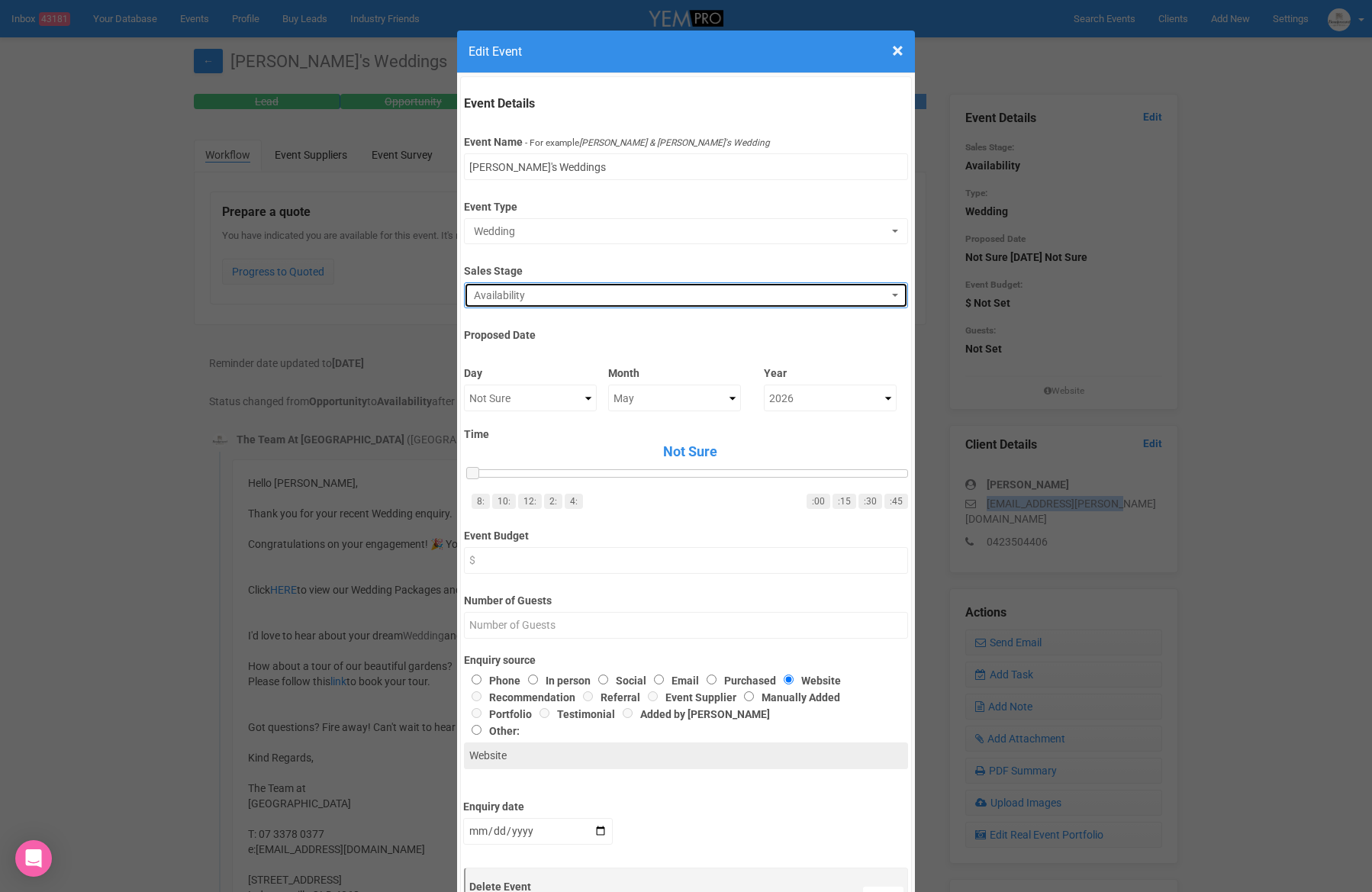
click at [551, 292] on span "Availability" at bounding box center [680, 296] width 414 height 15
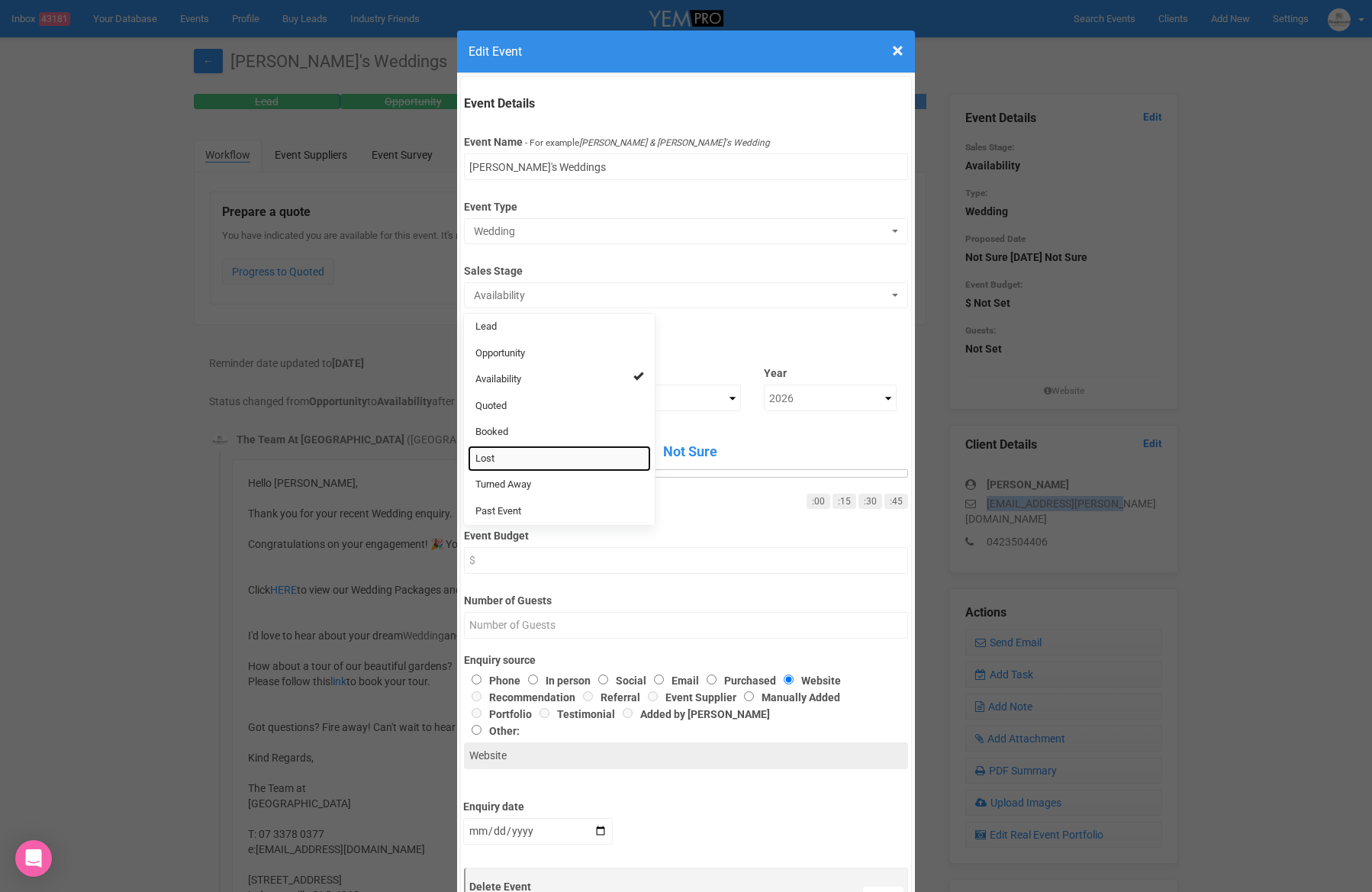
click at [524, 456] on link "Lost" at bounding box center [559, 459] width 184 height 27
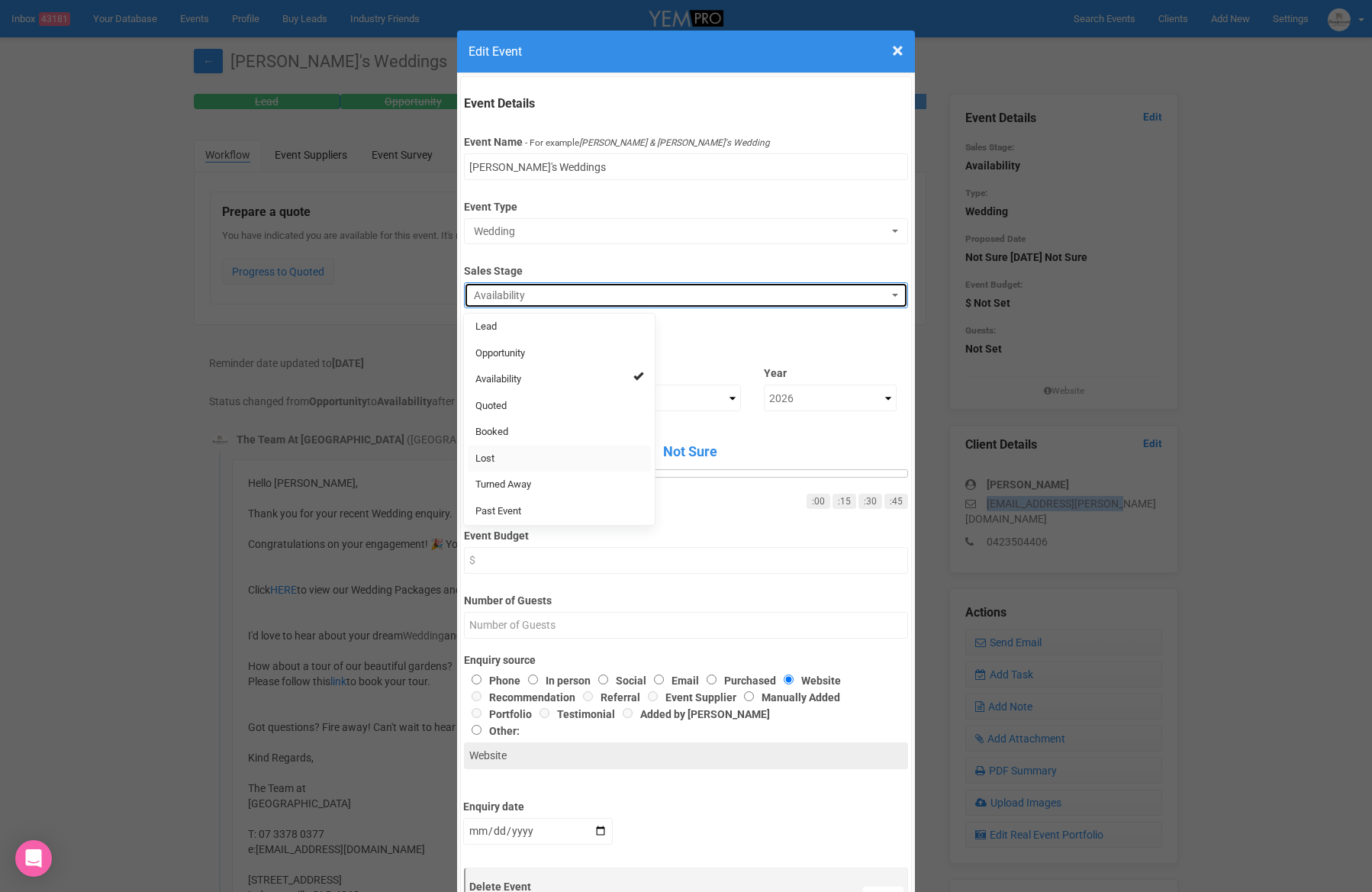
select select "10"
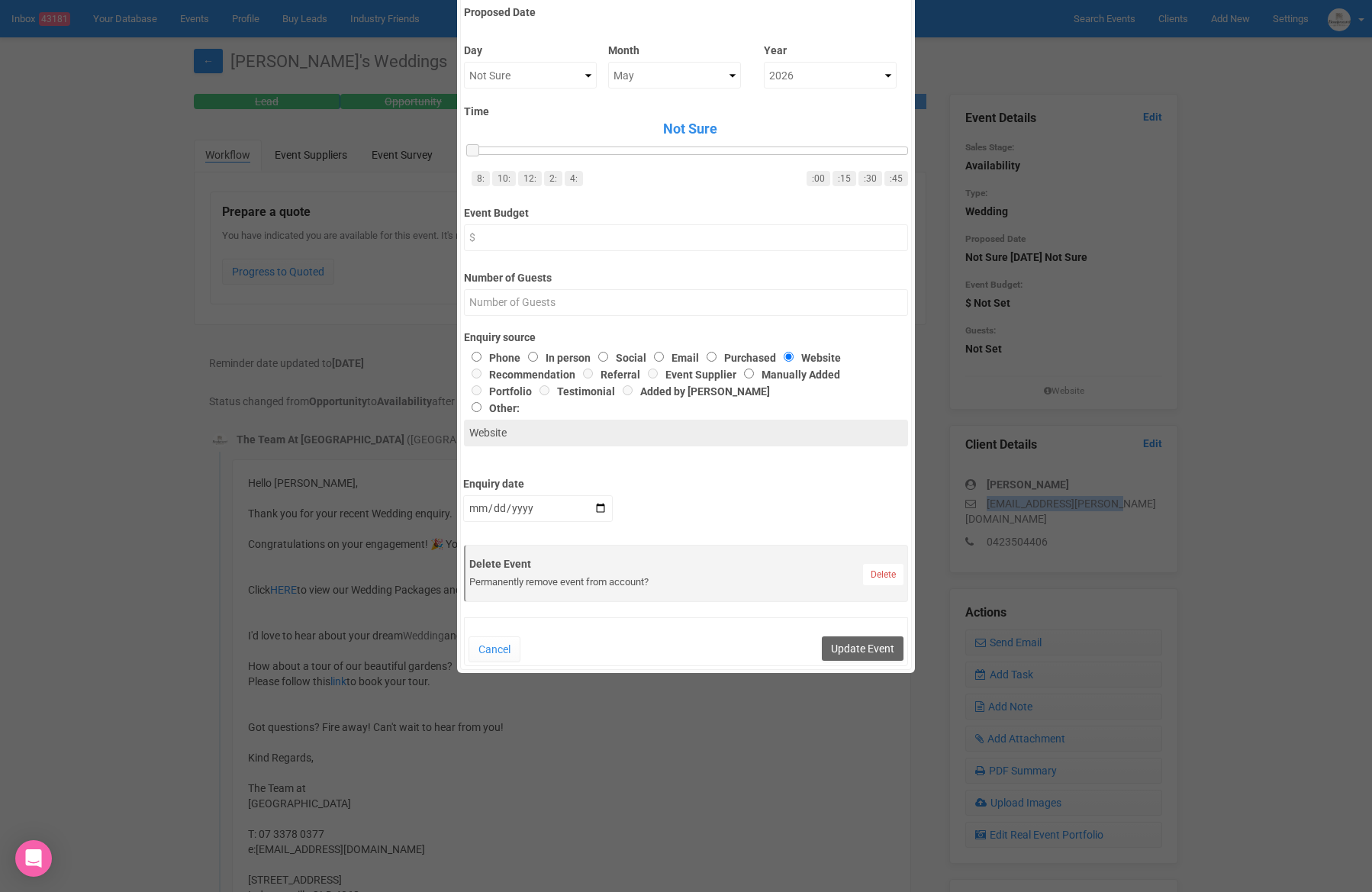
scroll to position [336, 0]
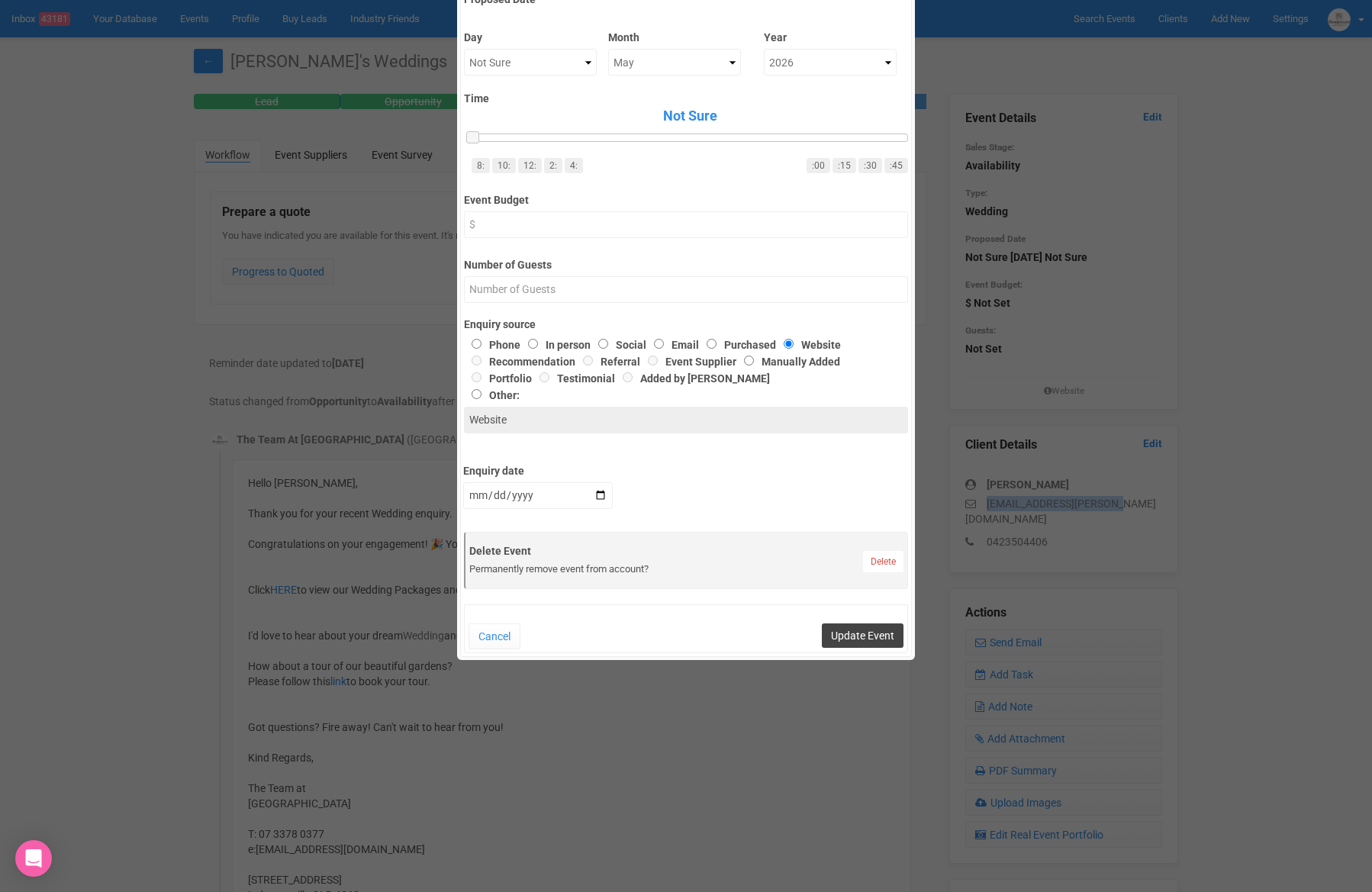
click at [880, 643] on button "Update Event" at bounding box center [862, 636] width 82 height 25
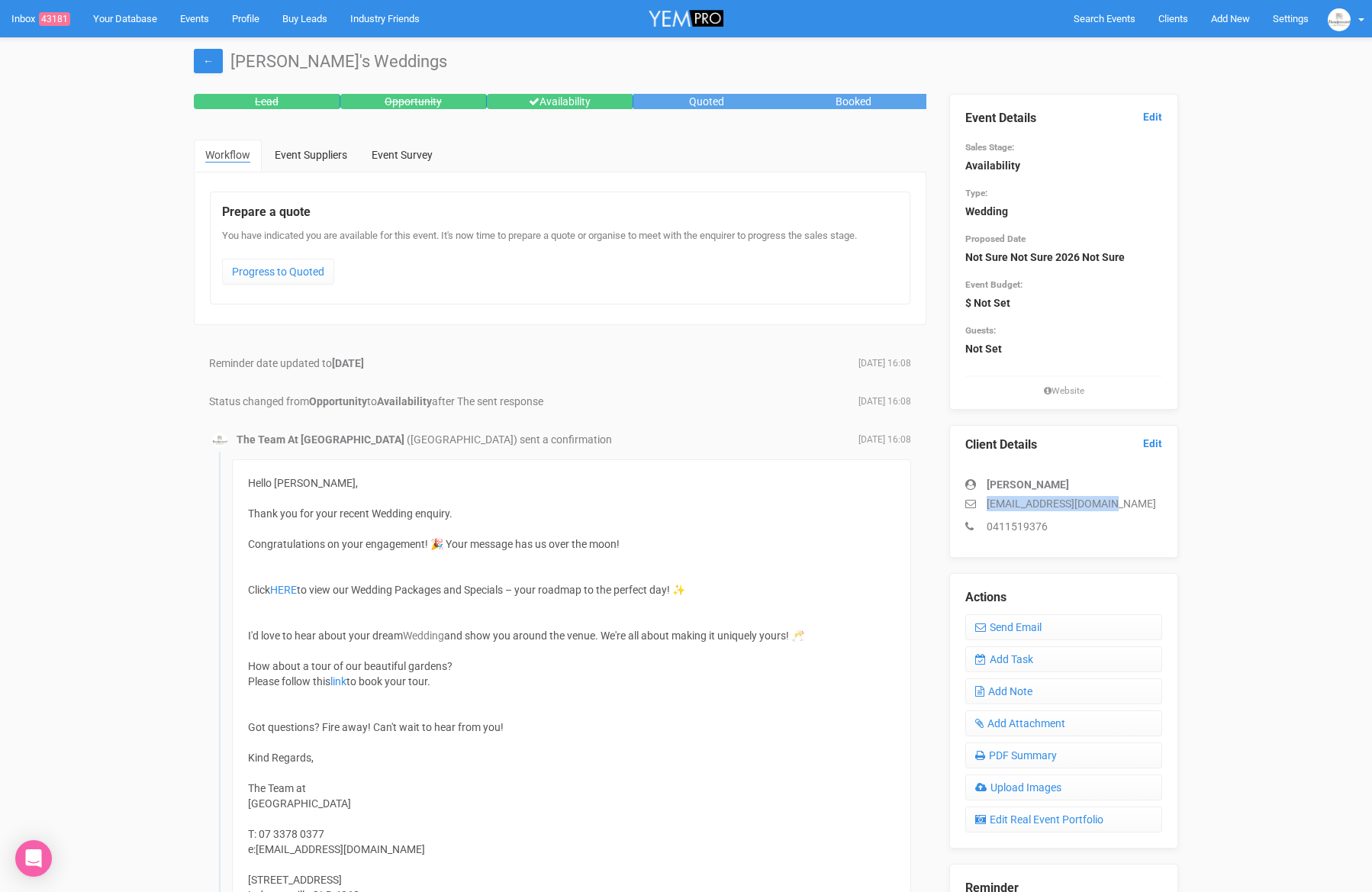
drag, startPoint x: 1121, startPoint y: 501, endPoint x: 983, endPoint y: 503, distance: 138.0
click at [983, 503] on p "emilybpagano@gmail.com" at bounding box center [1063, 504] width 197 height 15
copy p "emilybpagano@gmail.com"
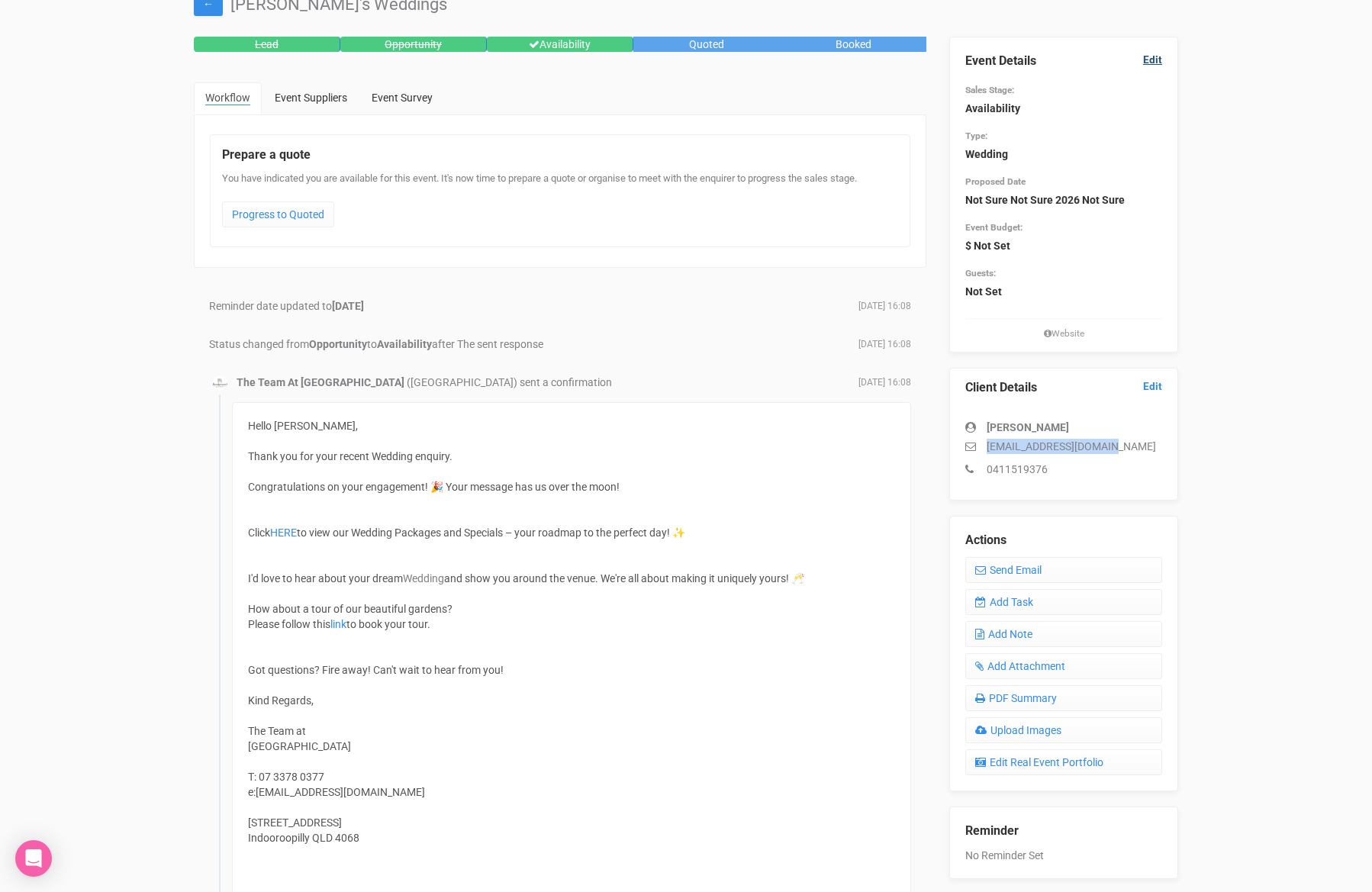
scroll to position [52, 0]
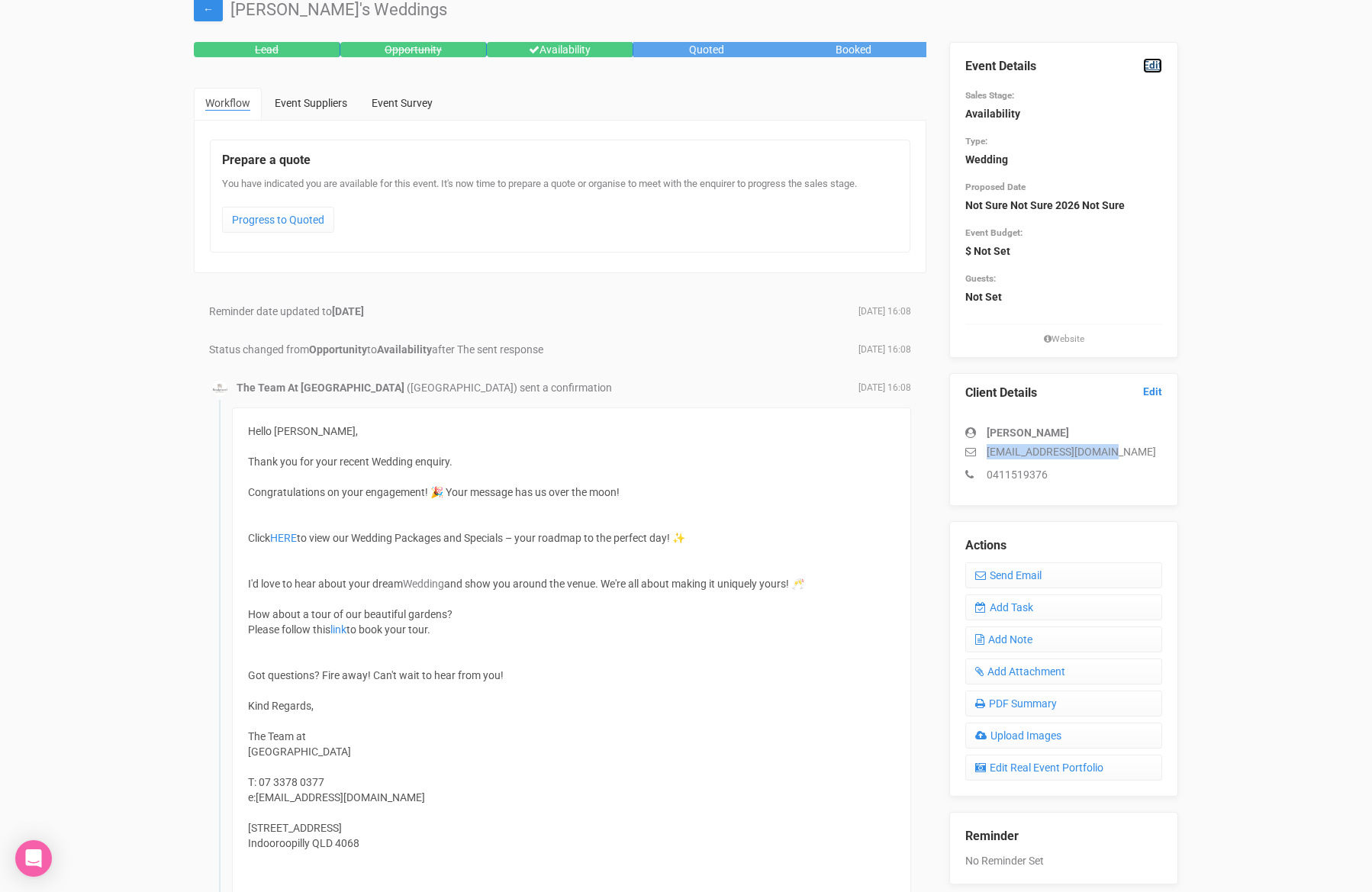
click at [1150, 68] on link "Edit" at bounding box center [1152, 65] width 19 height 14
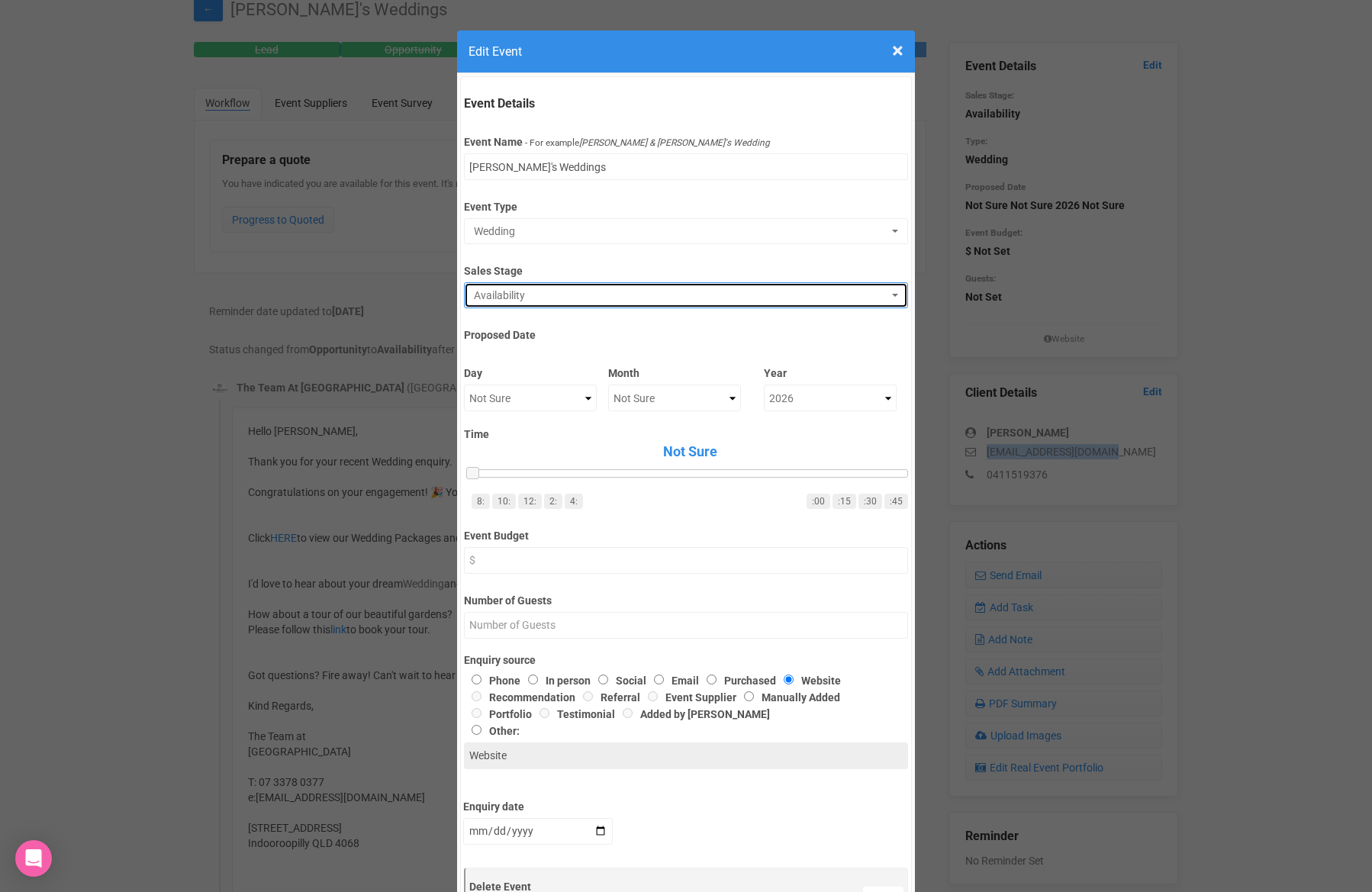
click at [559, 295] on span "Availability" at bounding box center [680, 296] width 414 height 15
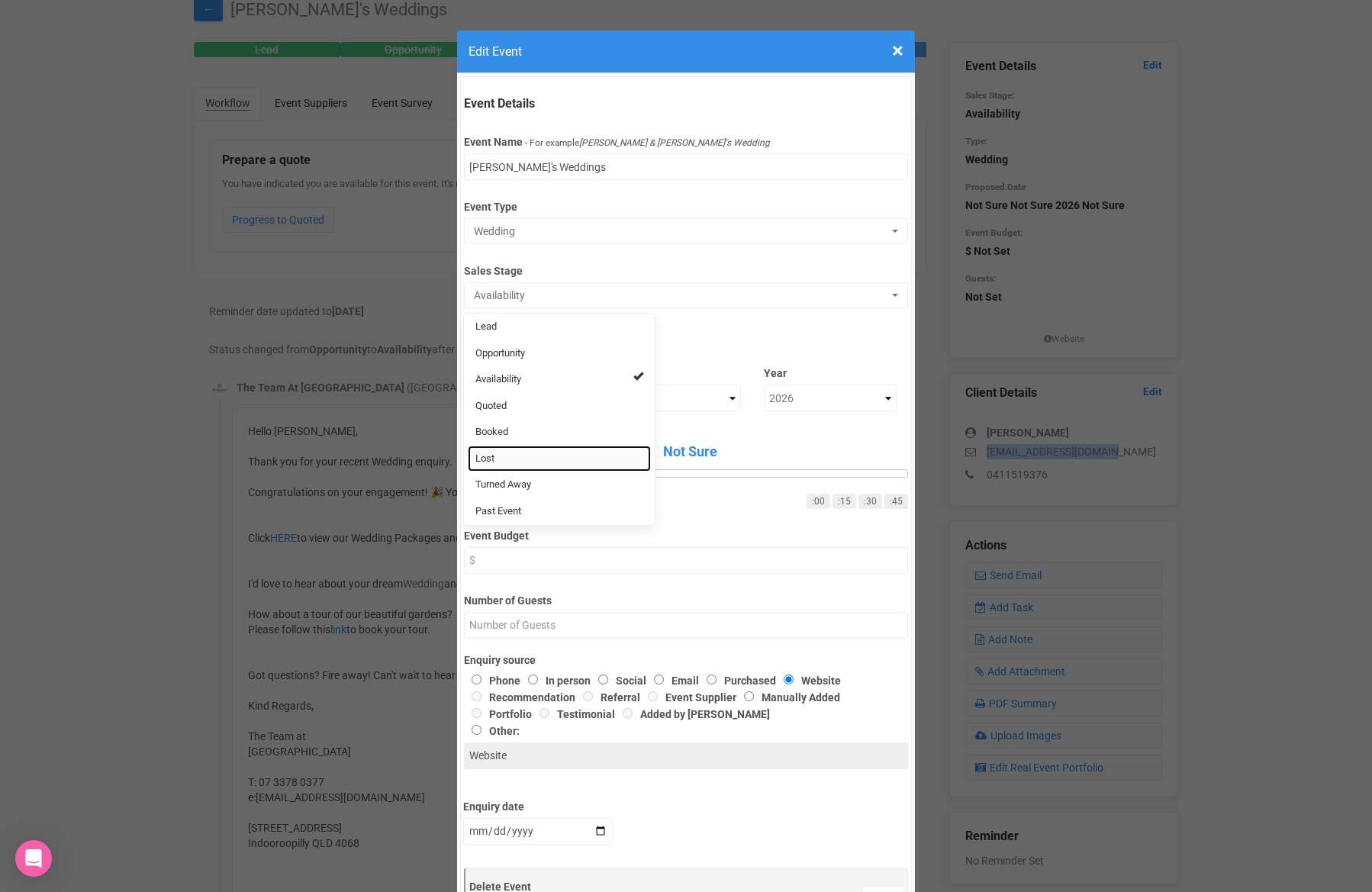
click at [525, 450] on link "Lost" at bounding box center [559, 459] width 184 height 27
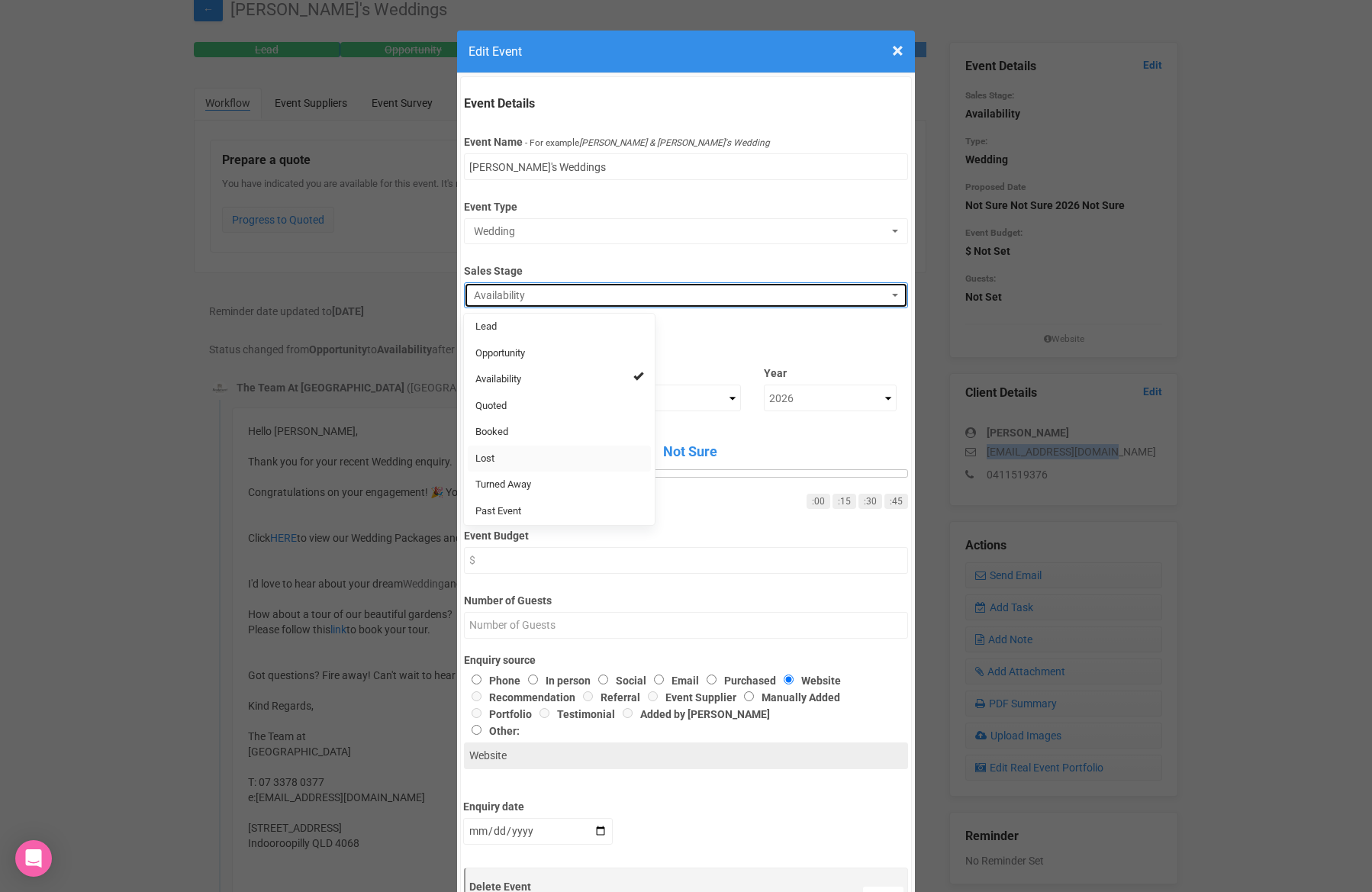
select select "10"
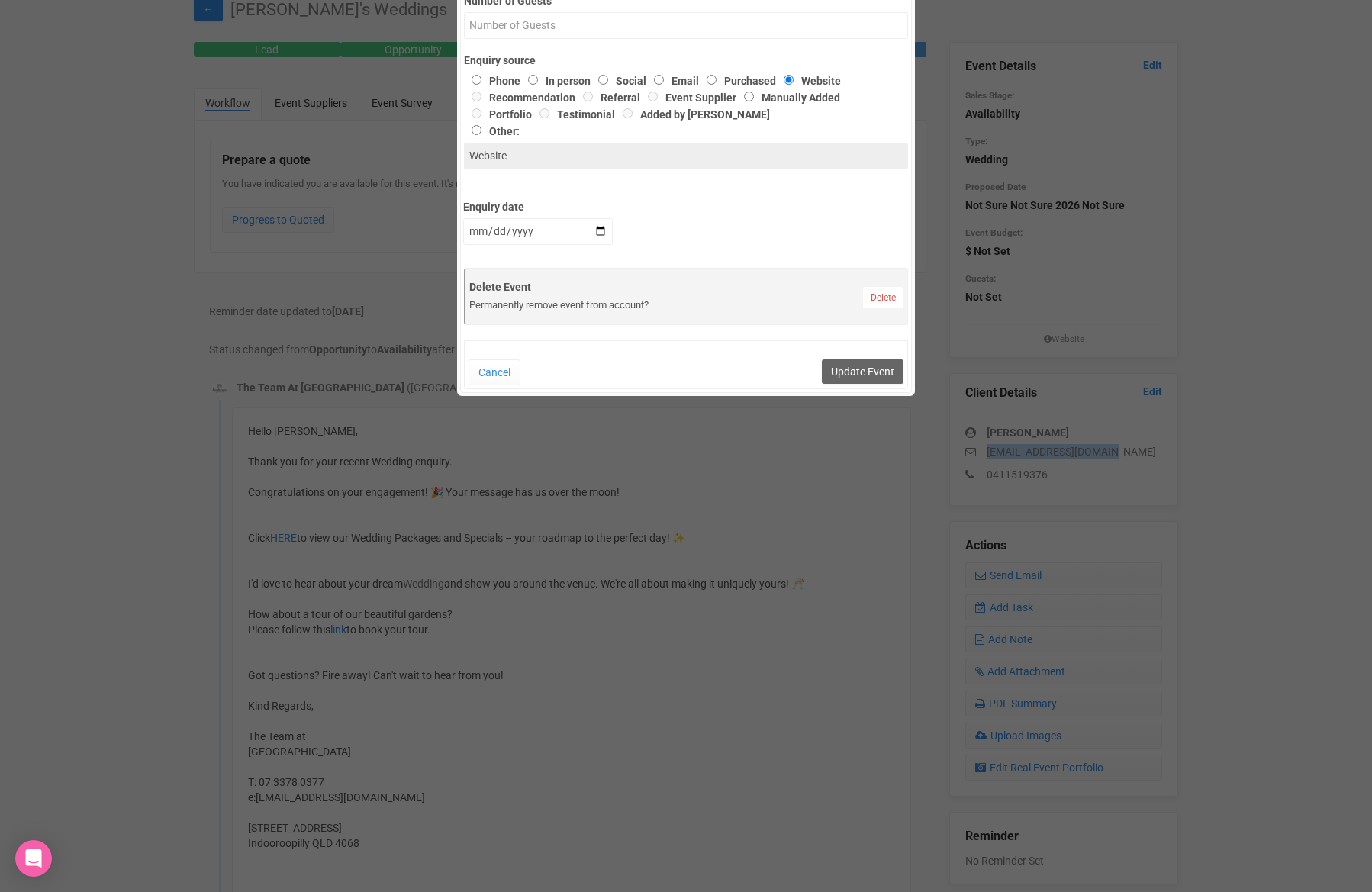
scroll to position [819, 0]
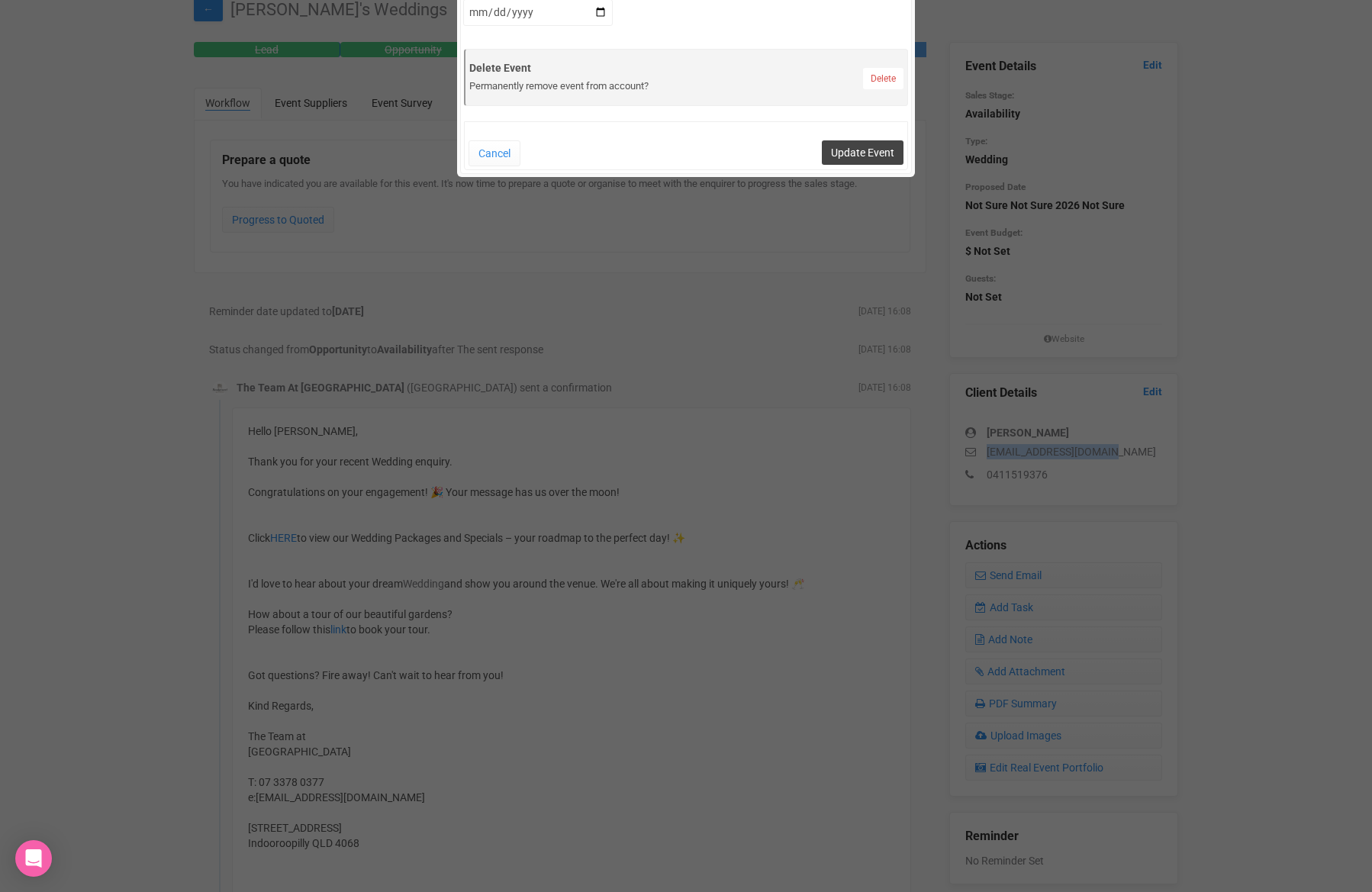
click at [886, 152] on button "Update Event" at bounding box center [862, 153] width 82 height 25
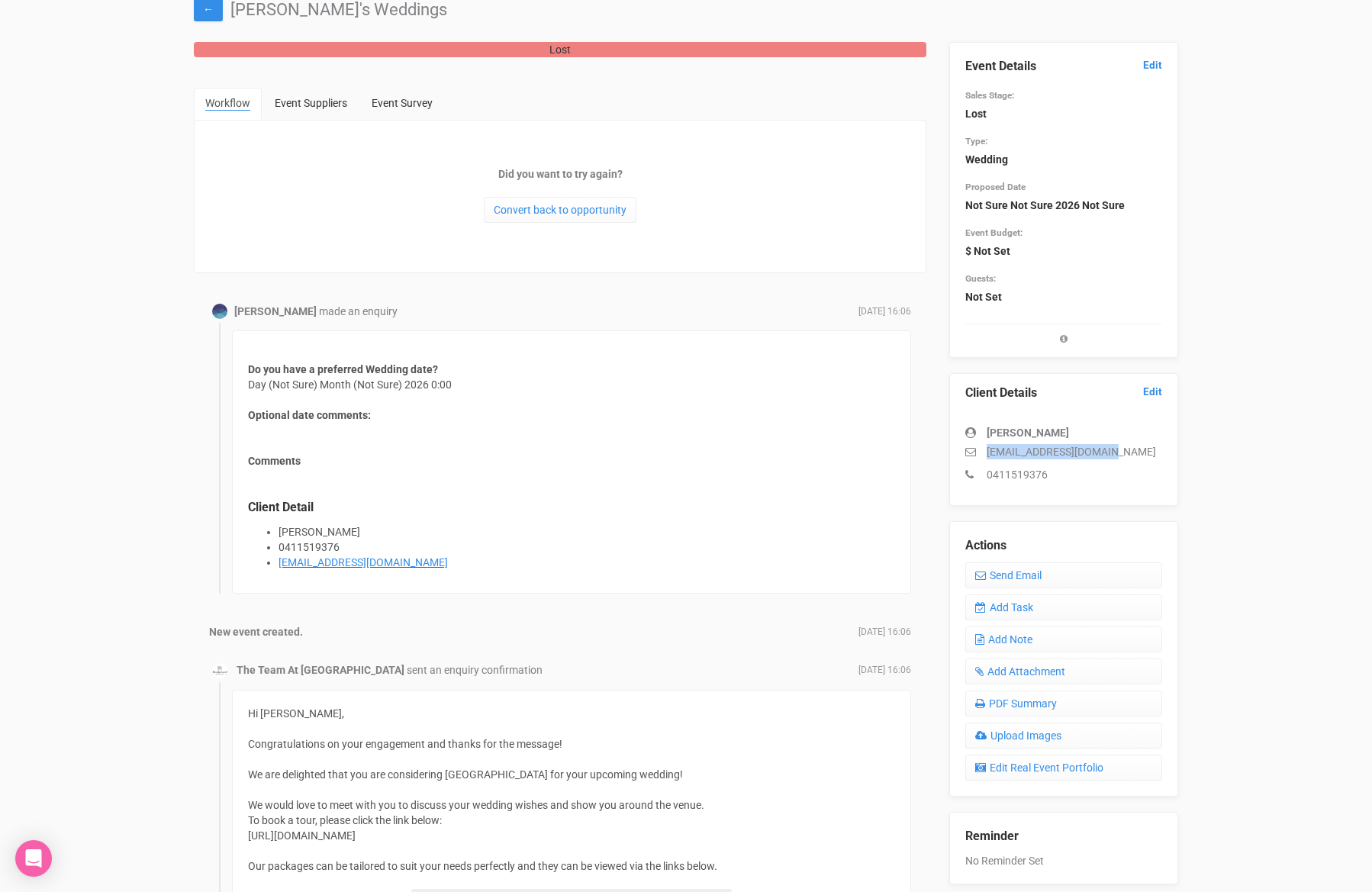
scroll to position [0, 0]
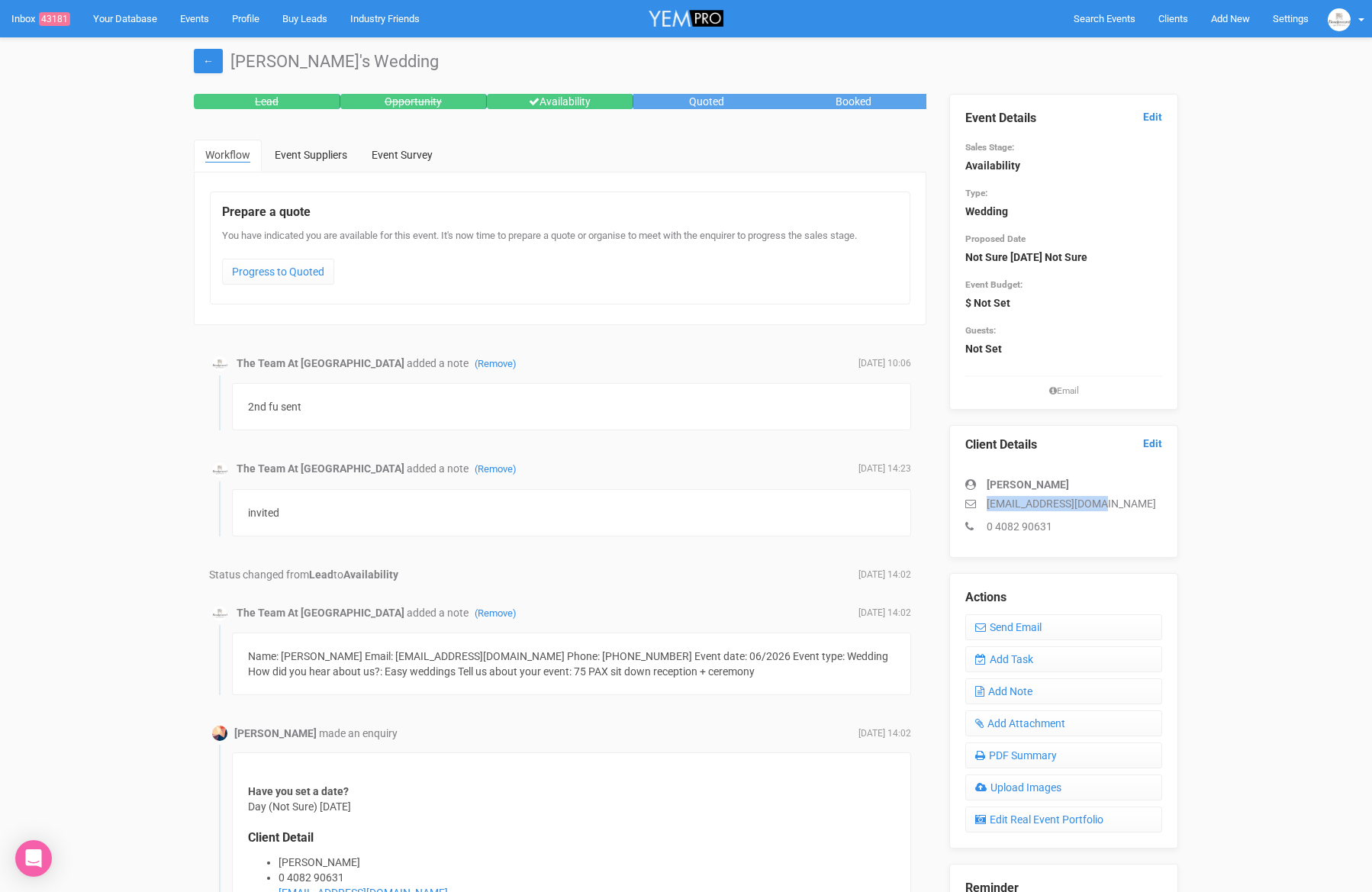
drag, startPoint x: 1114, startPoint y: 506, endPoint x: 979, endPoint y: 503, distance: 135.0
click at [979, 503] on p "sean_393@hotmail.com" at bounding box center [1063, 504] width 197 height 15
copy p "sean_393@hotmail.com"
click at [1156, 116] on link "Edit" at bounding box center [1152, 117] width 19 height 14
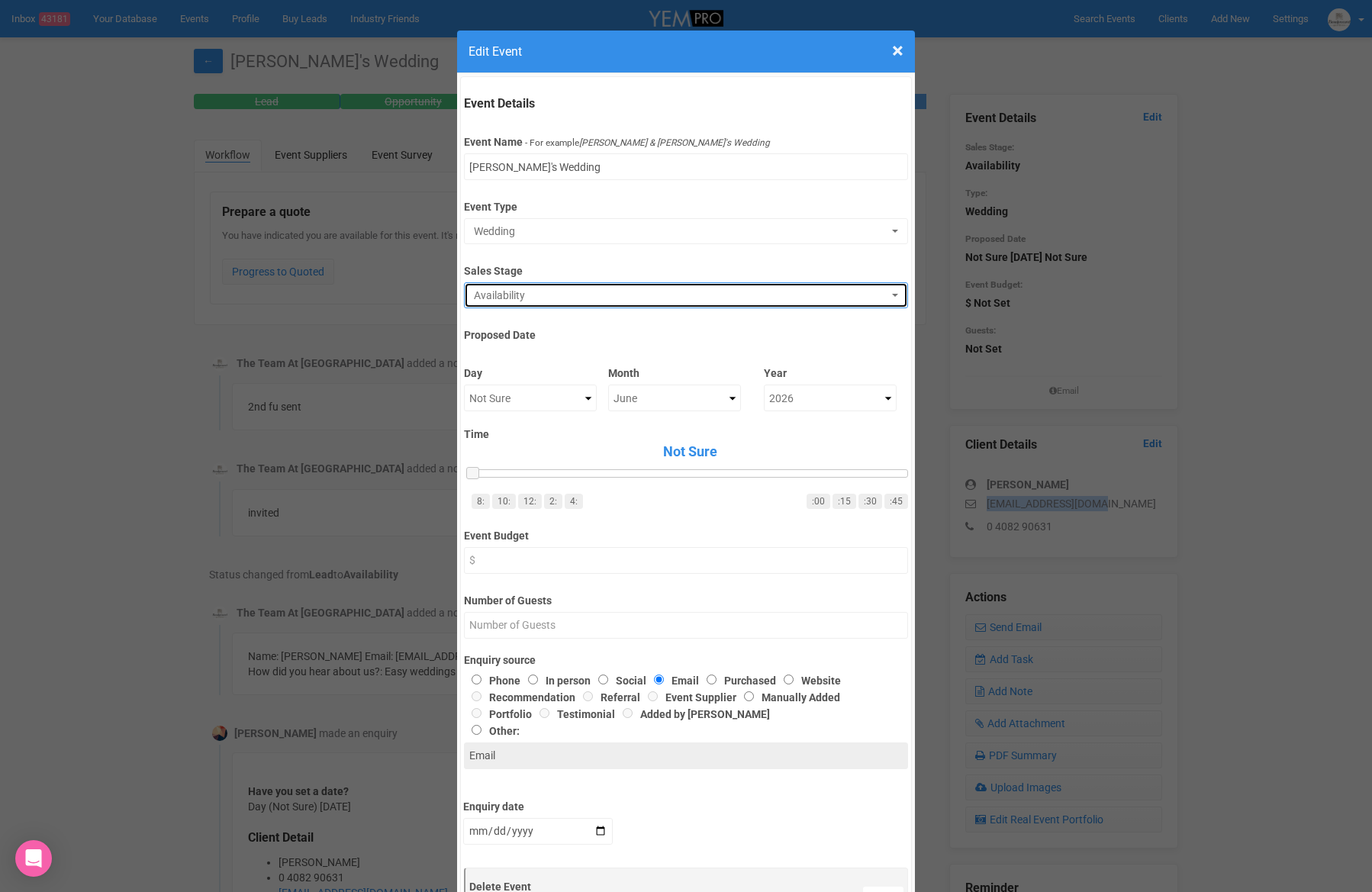
click at [574, 292] on span "Availability" at bounding box center [680, 296] width 414 height 15
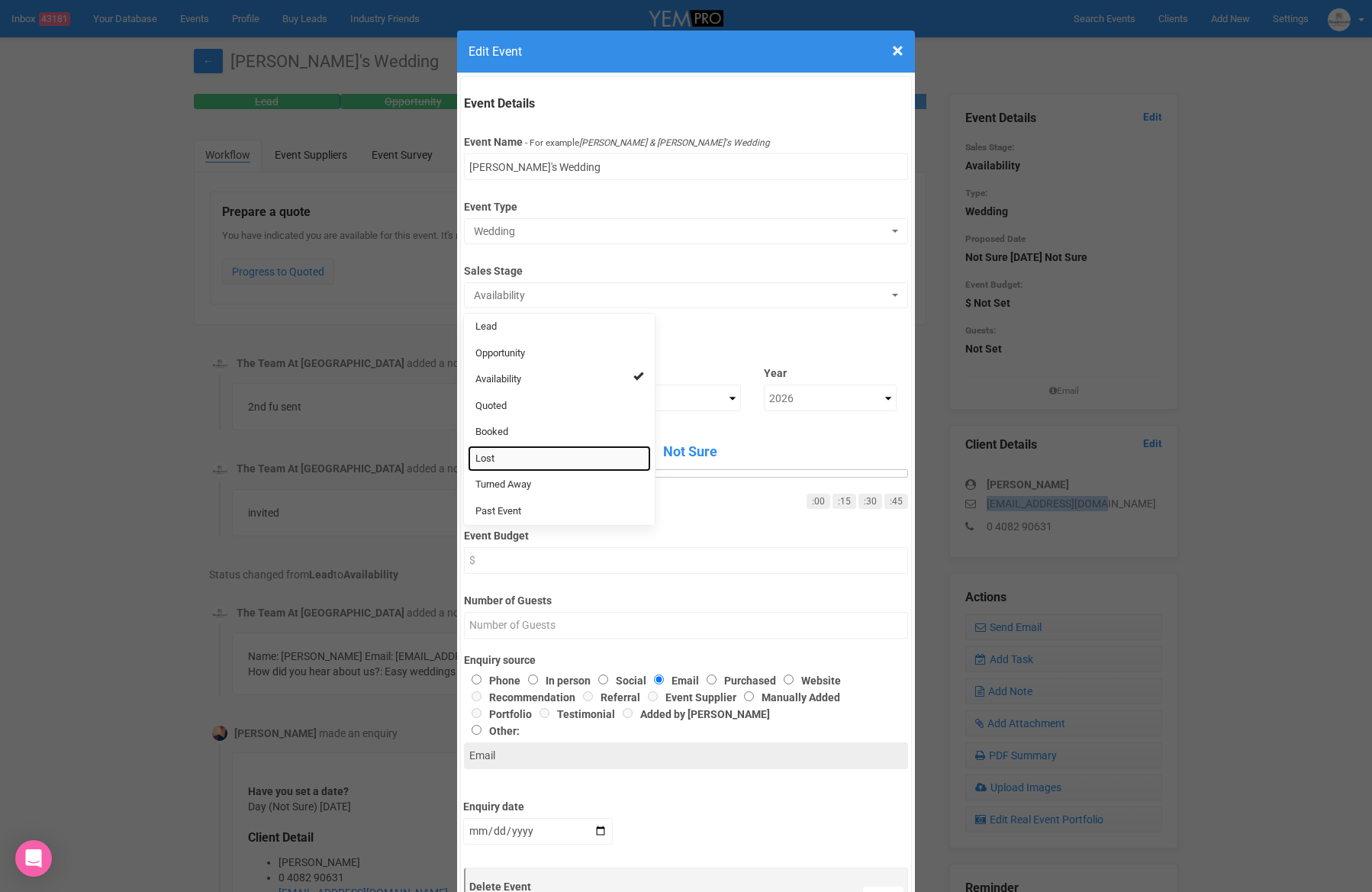
click at [502, 453] on link "Lost" at bounding box center [559, 459] width 184 height 27
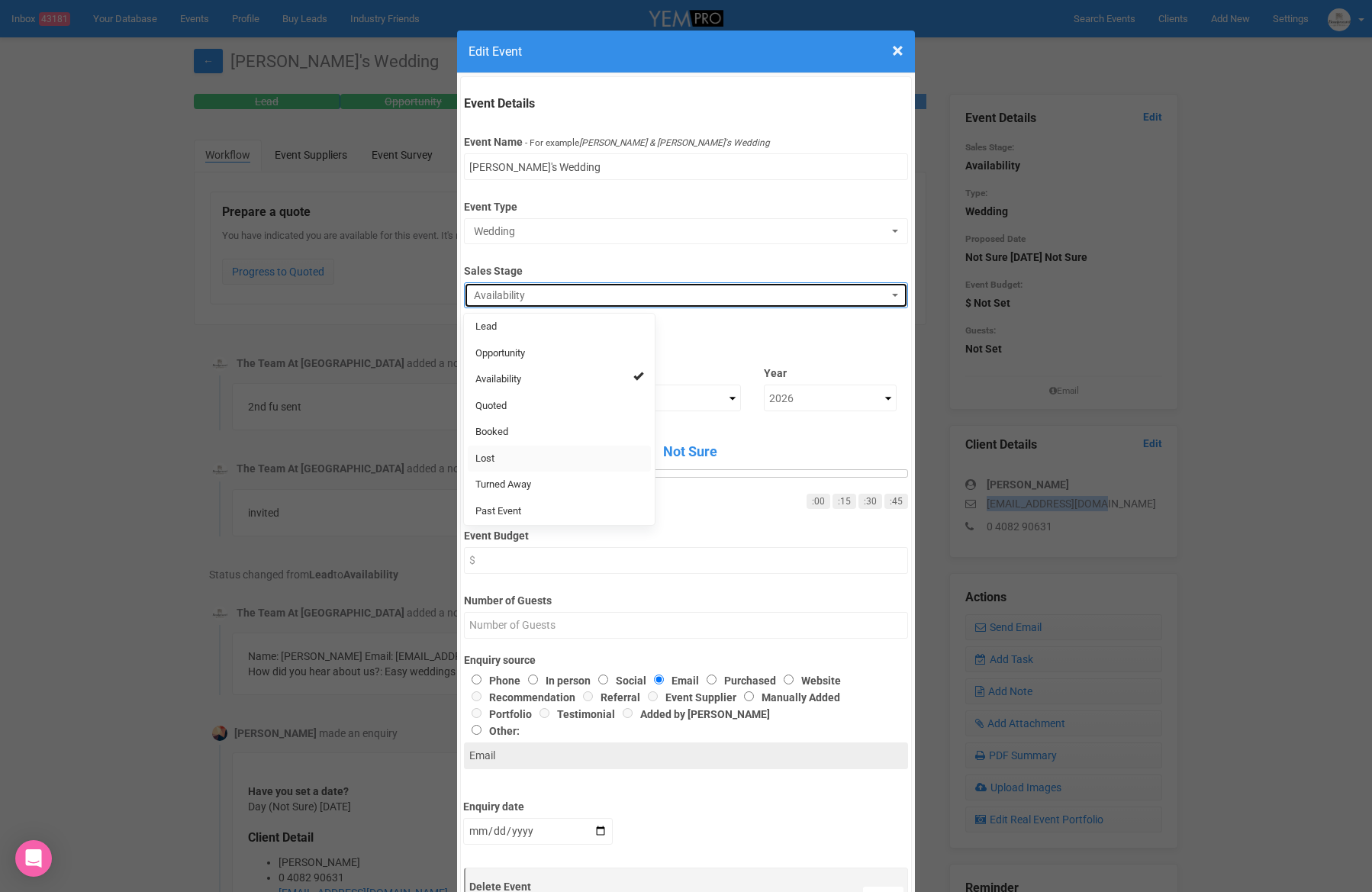
select select "10"
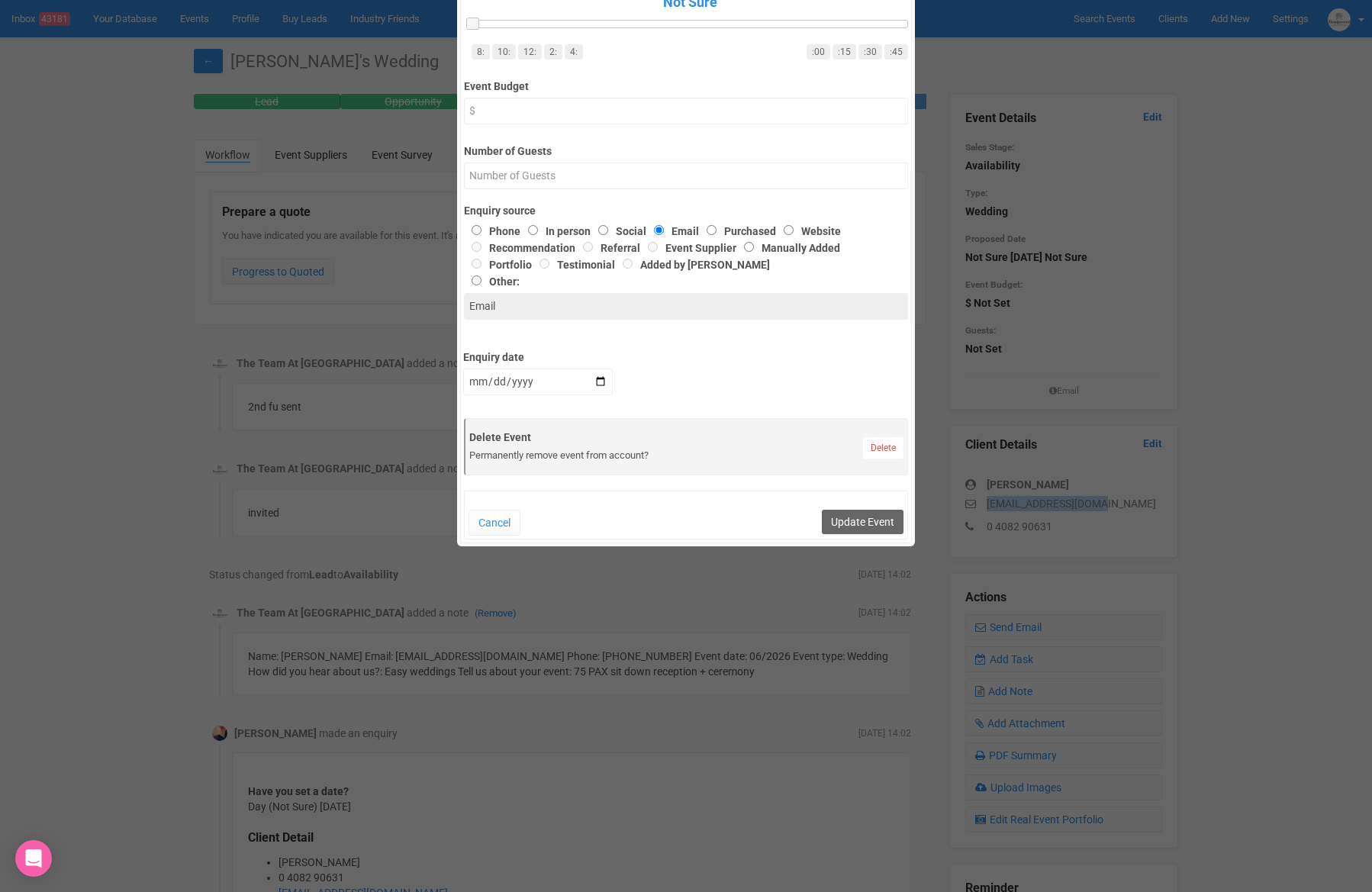
scroll to position [493, 0]
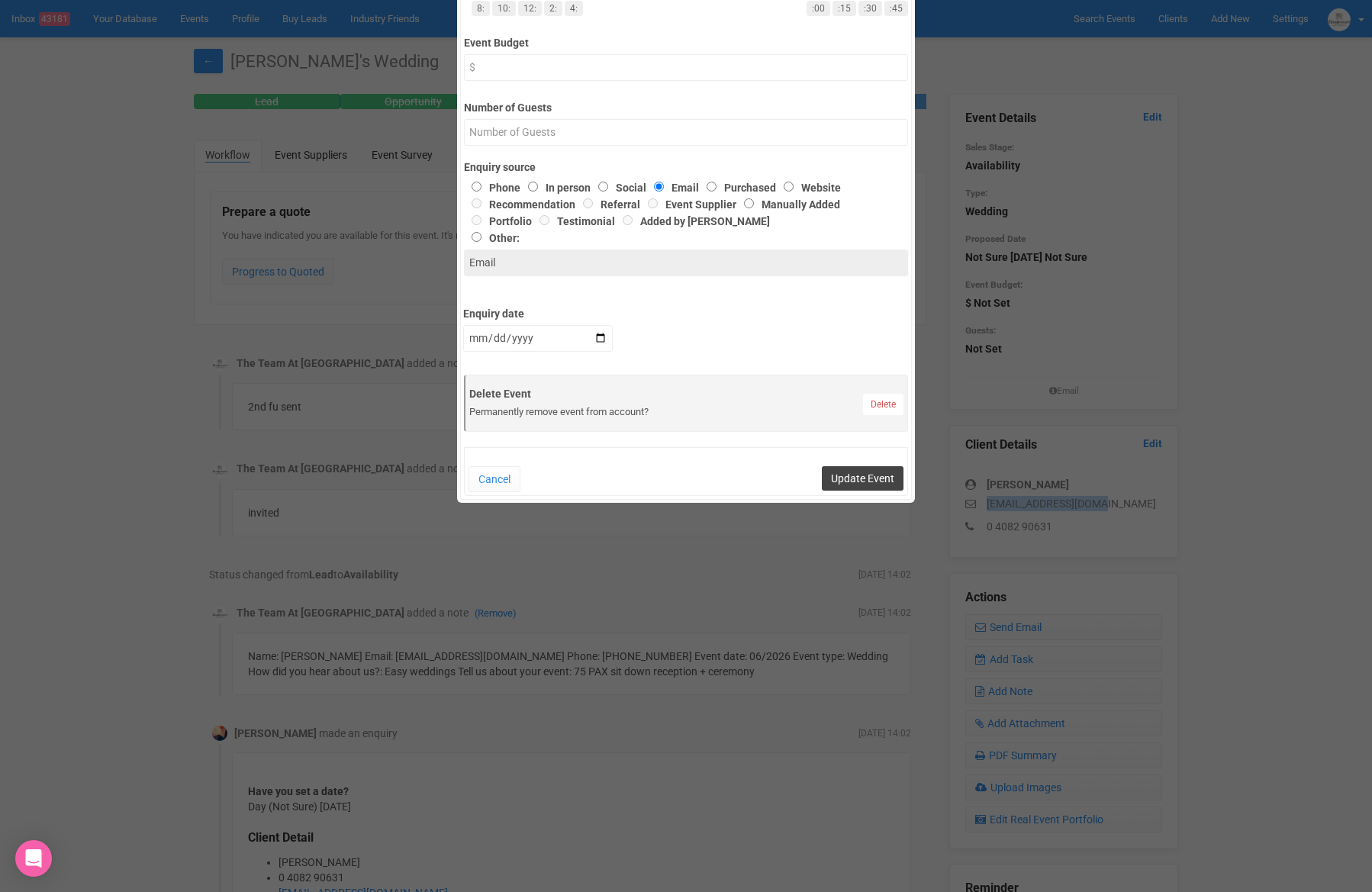
click at [876, 482] on button "Update Event" at bounding box center [862, 478] width 82 height 25
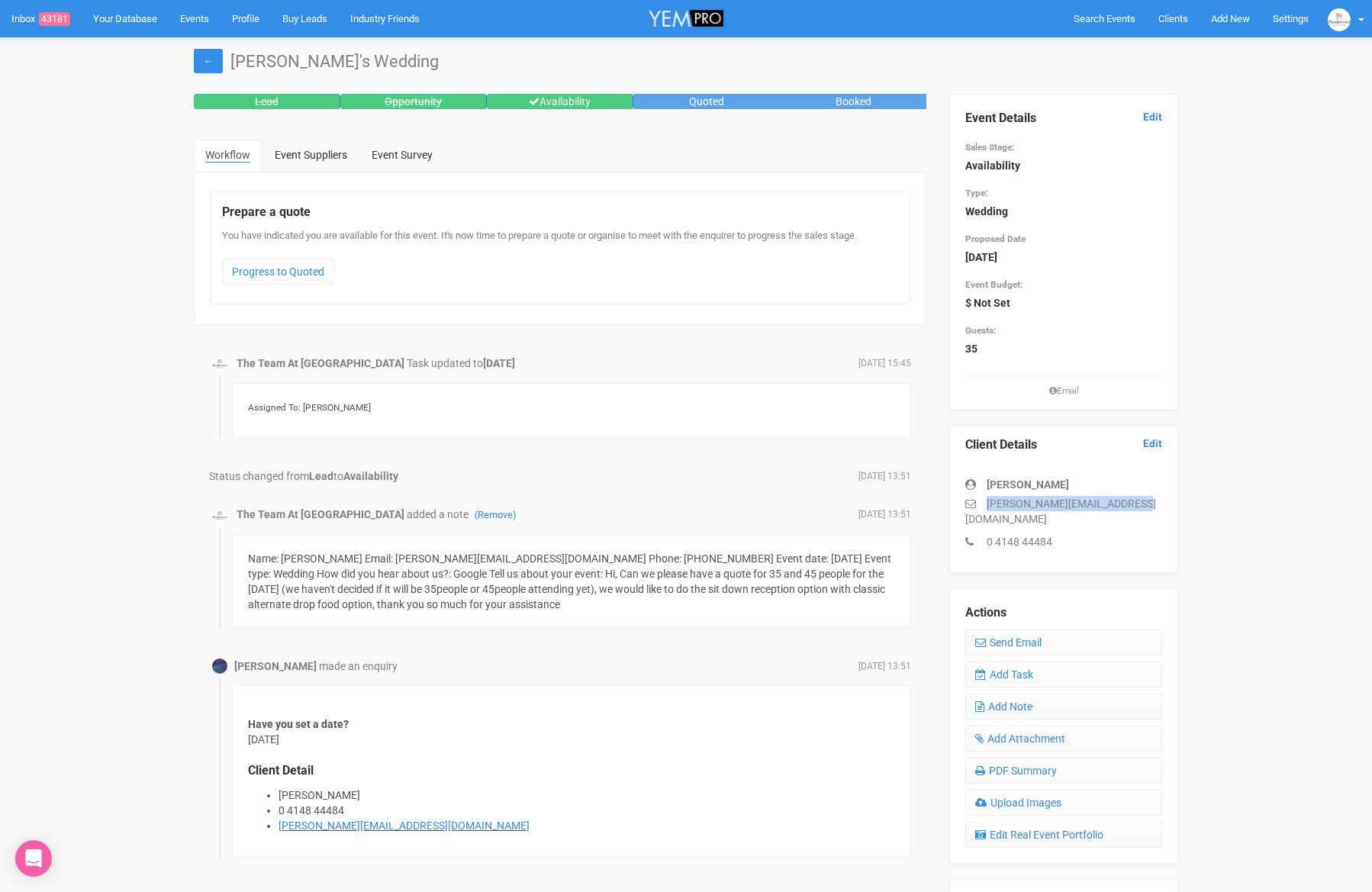
drag, startPoint x: 1137, startPoint y: 498, endPoint x: 982, endPoint y: 495, distance: 155.0
click at [983, 496] on p "[PERSON_NAME][EMAIL_ADDRESS][DOMAIN_NAME]" at bounding box center [1063, 512] width 197 height 30
copy p "[PERSON_NAME][EMAIL_ADDRESS][DOMAIN_NAME]"
click at [1150, 118] on link "Edit" at bounding box center [1152, 117] width 19 height 14
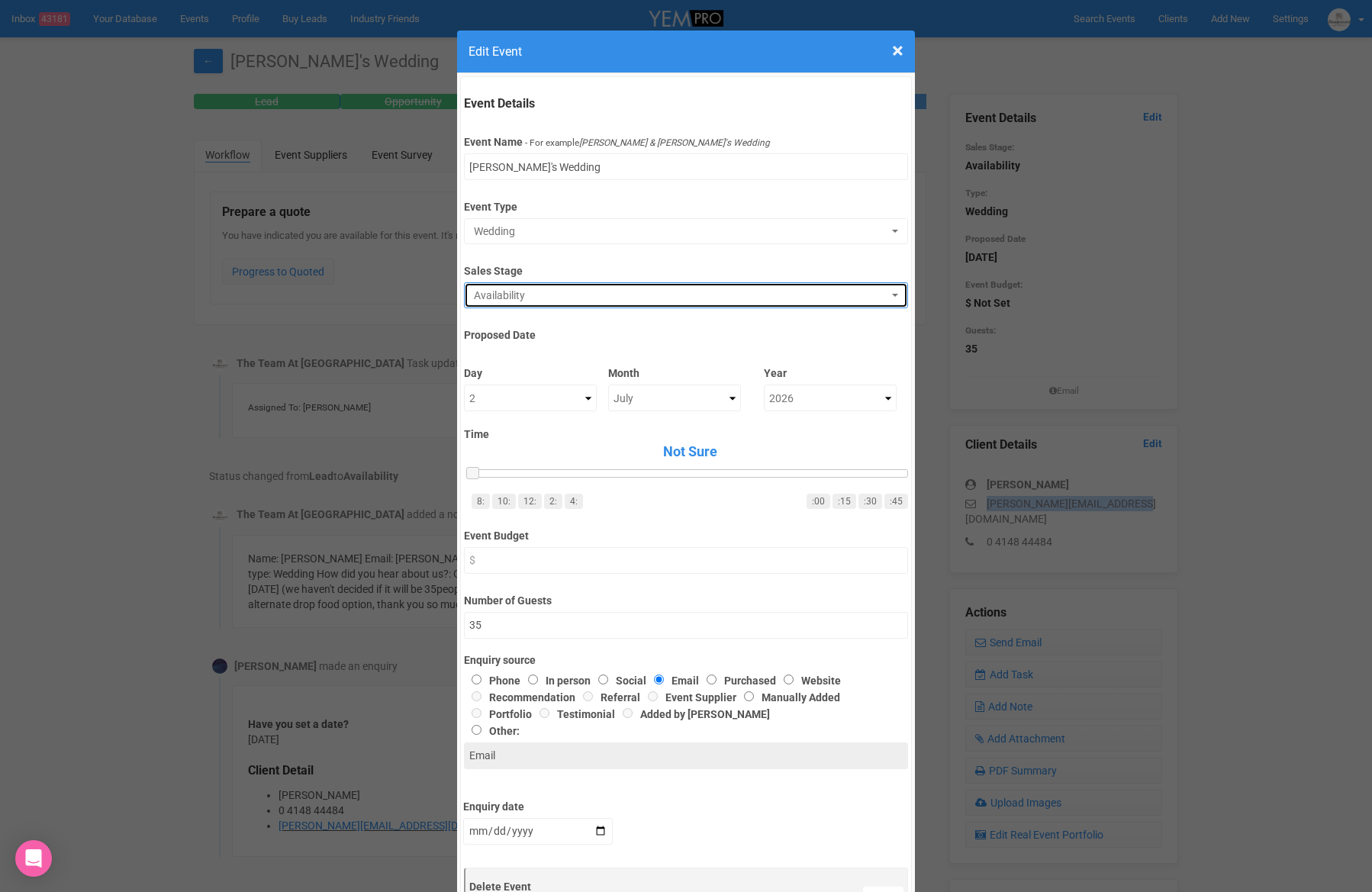
click at [550, 288] on span "Availability" at bounding box center [680, 296] width 414 height 15
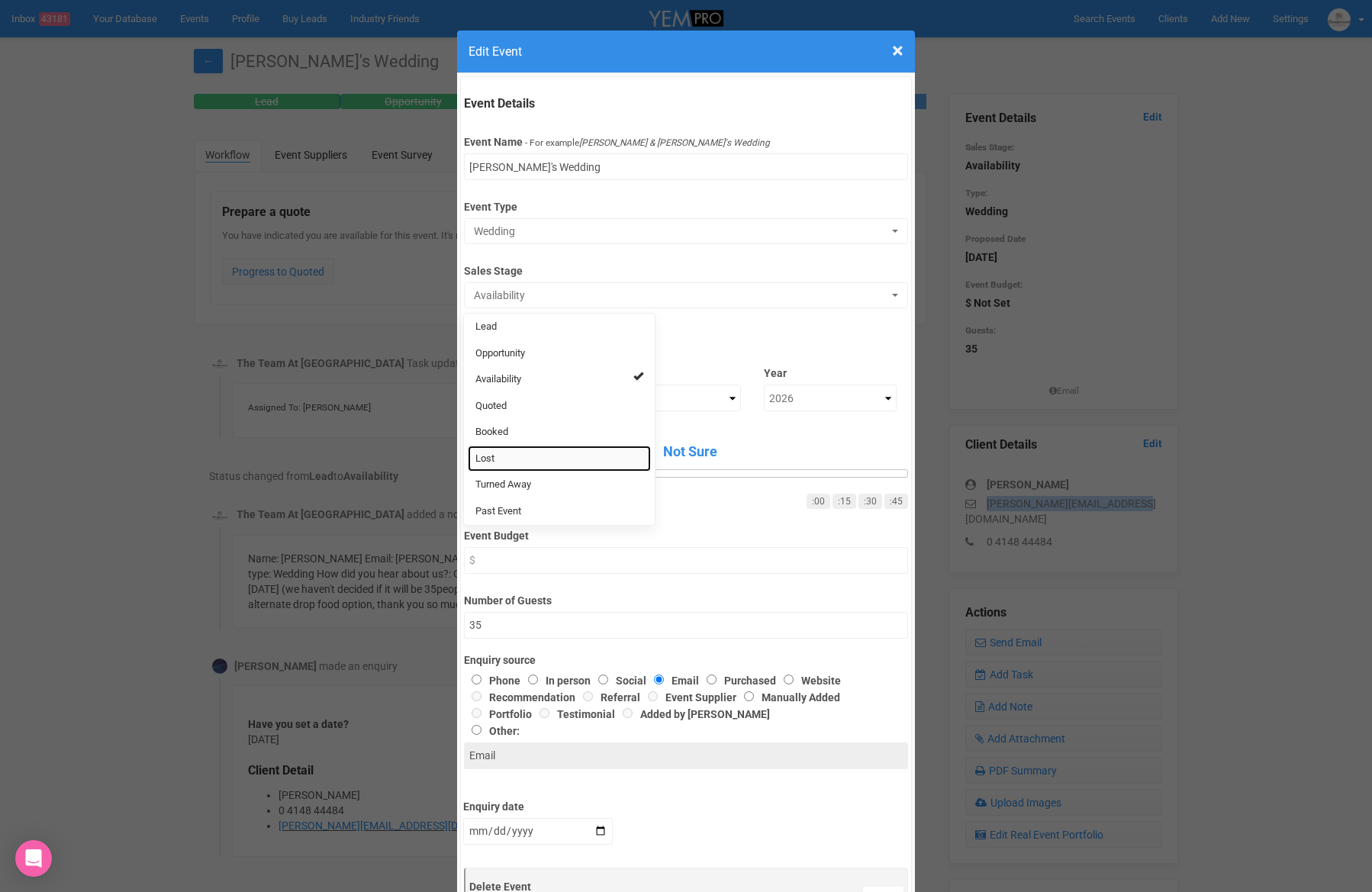
click at [519, 462] on link "Lost" at bounding box center [559, 459] width 184 height 27
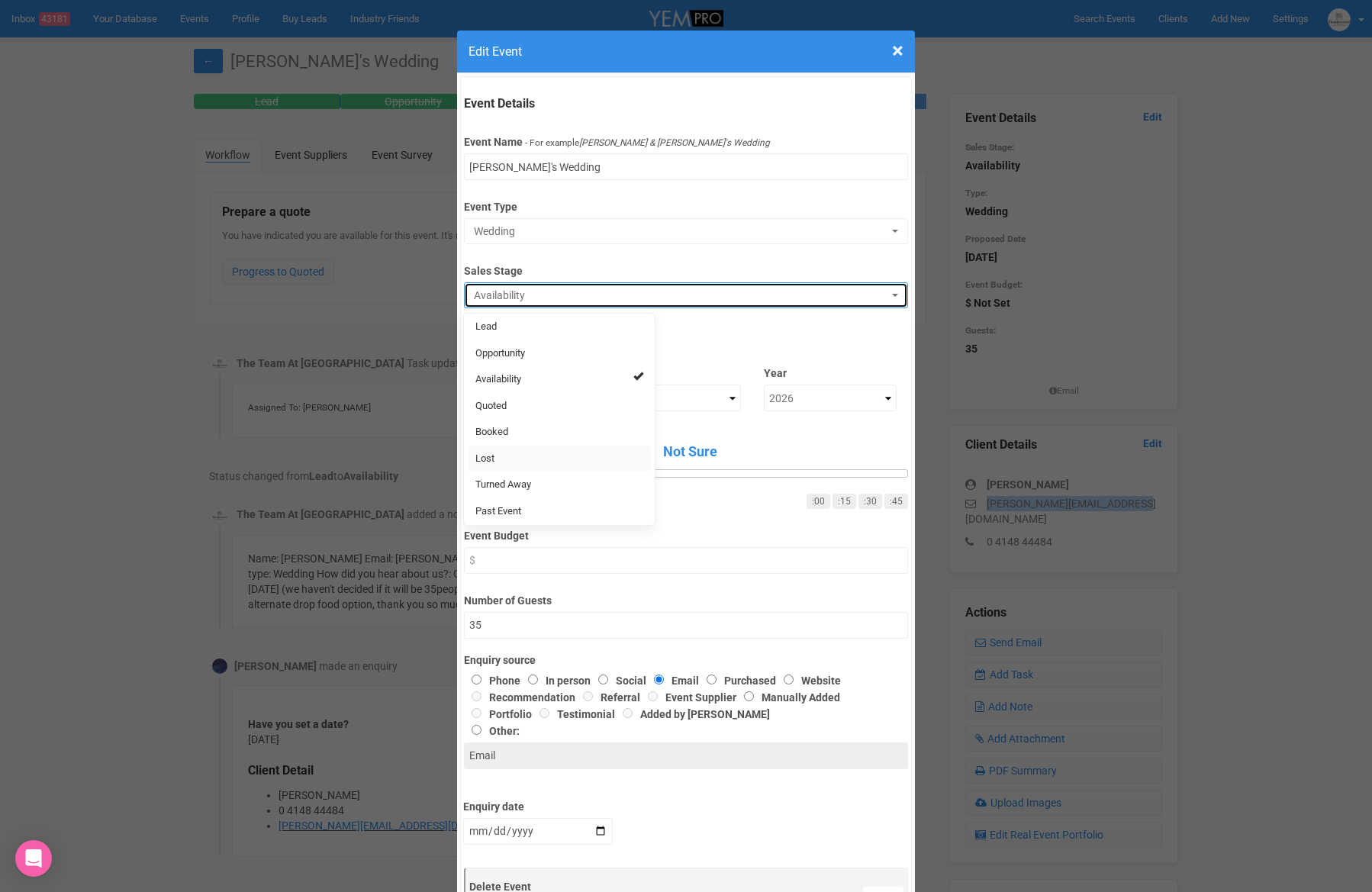
select select "10"
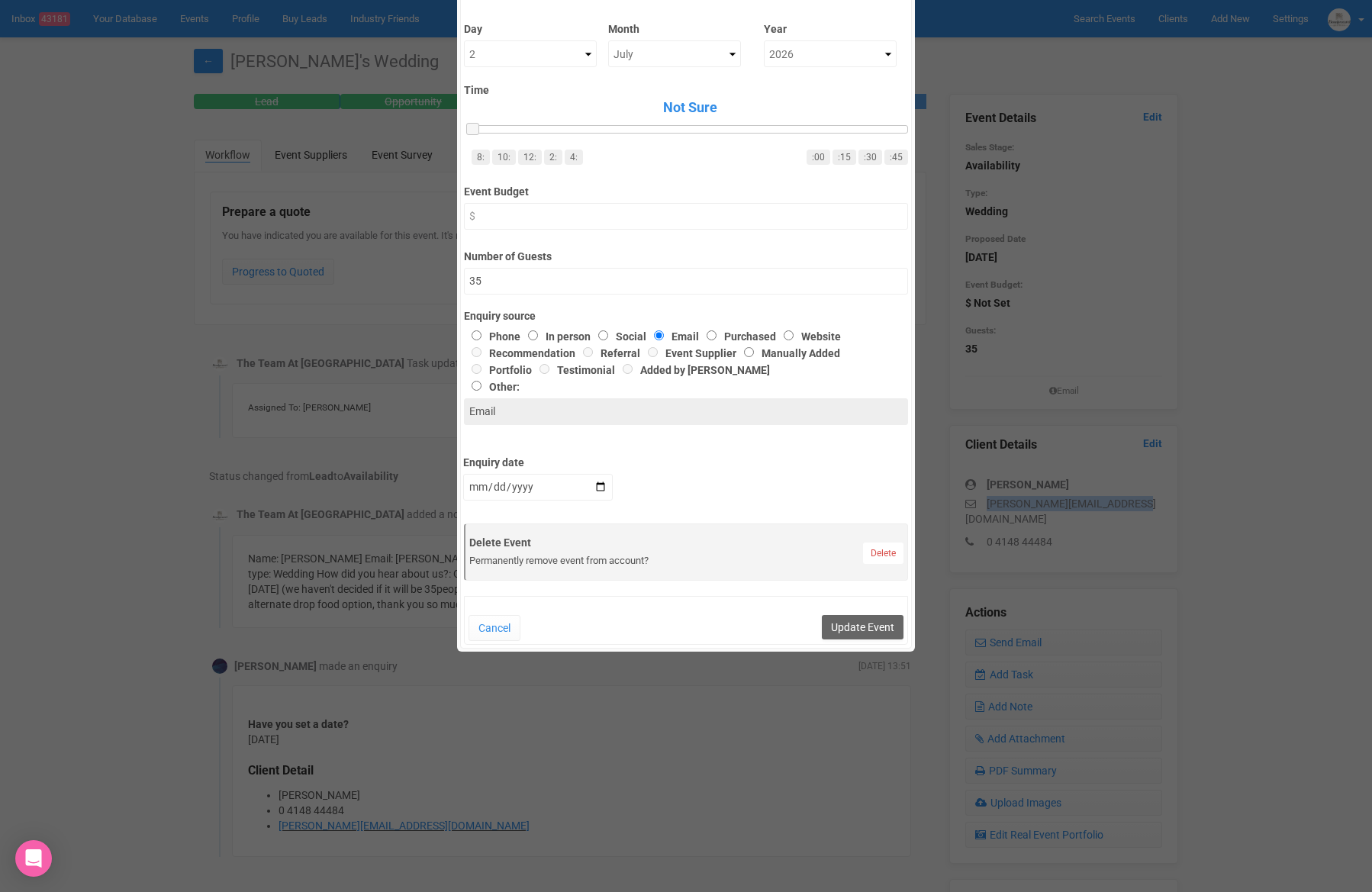
scroll to position [391, 0]
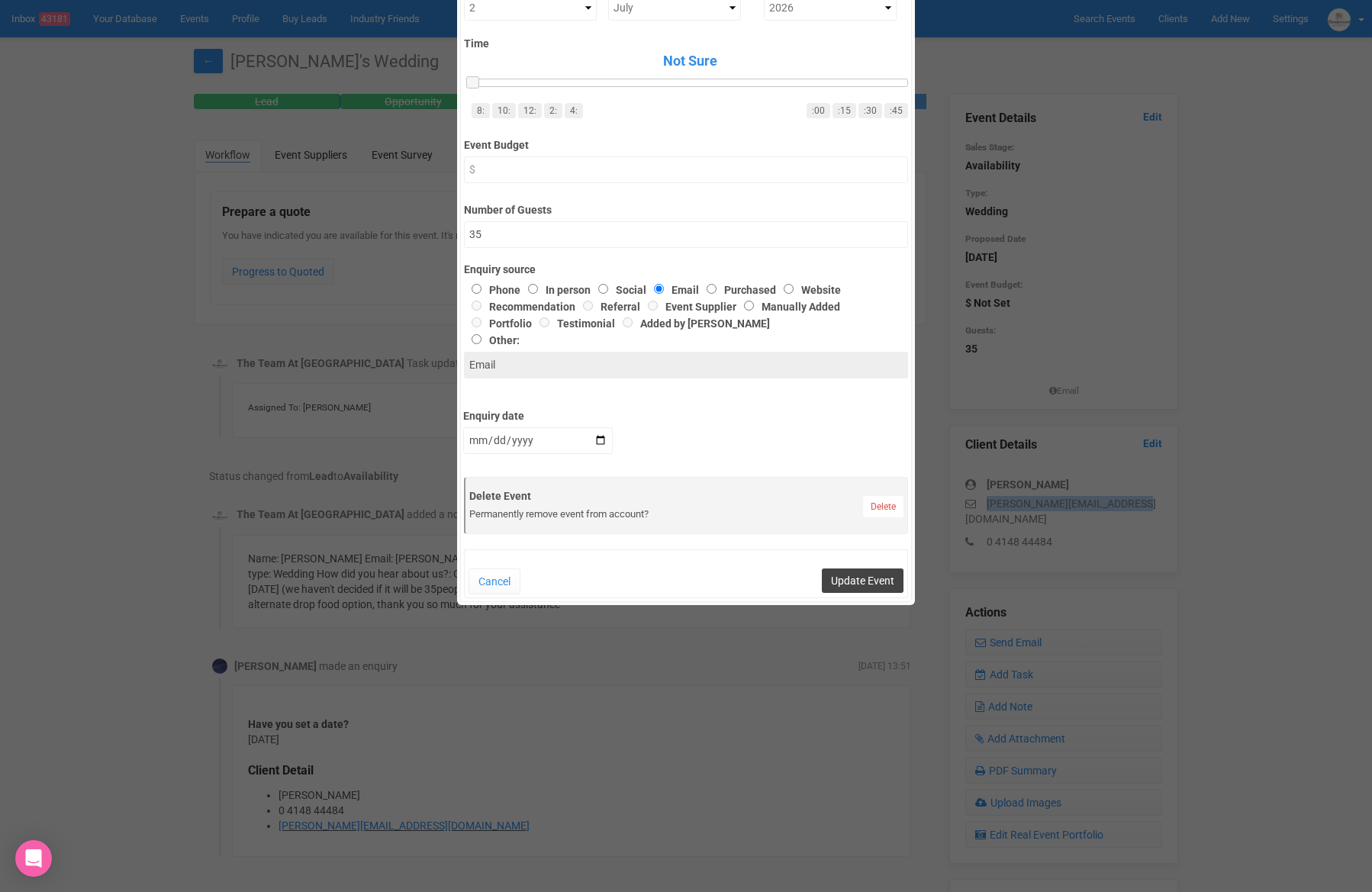
click at [897, 585] on button "Update Event" at bounding box center [862, 581] width 82 height 25
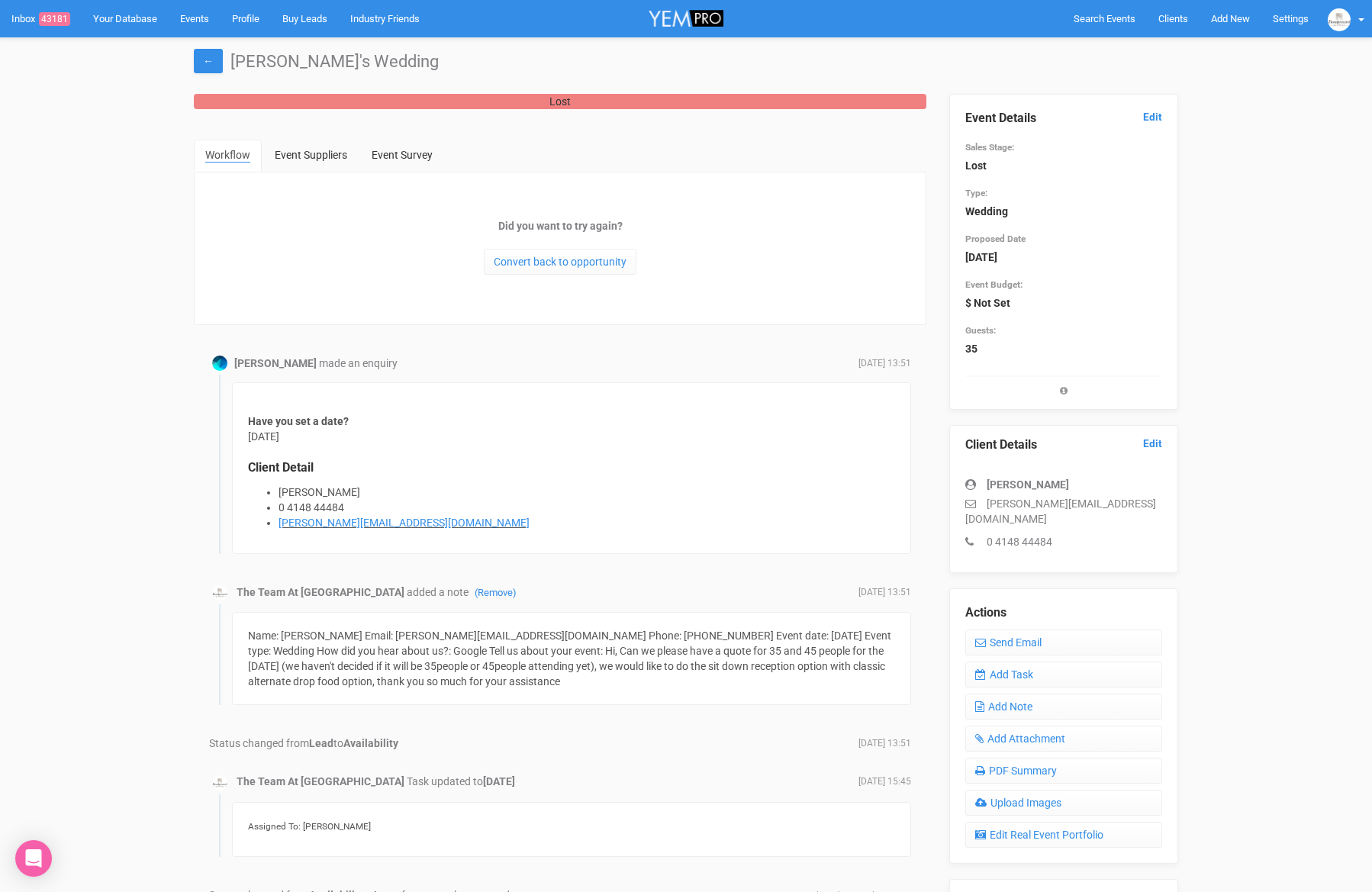
click at [1238, 156] on div "← Jessica's Wedding Lost Workflow Event Suppliers Event Survey Did you want to …" at bounding box center [686, 572] width 1372 height 1072
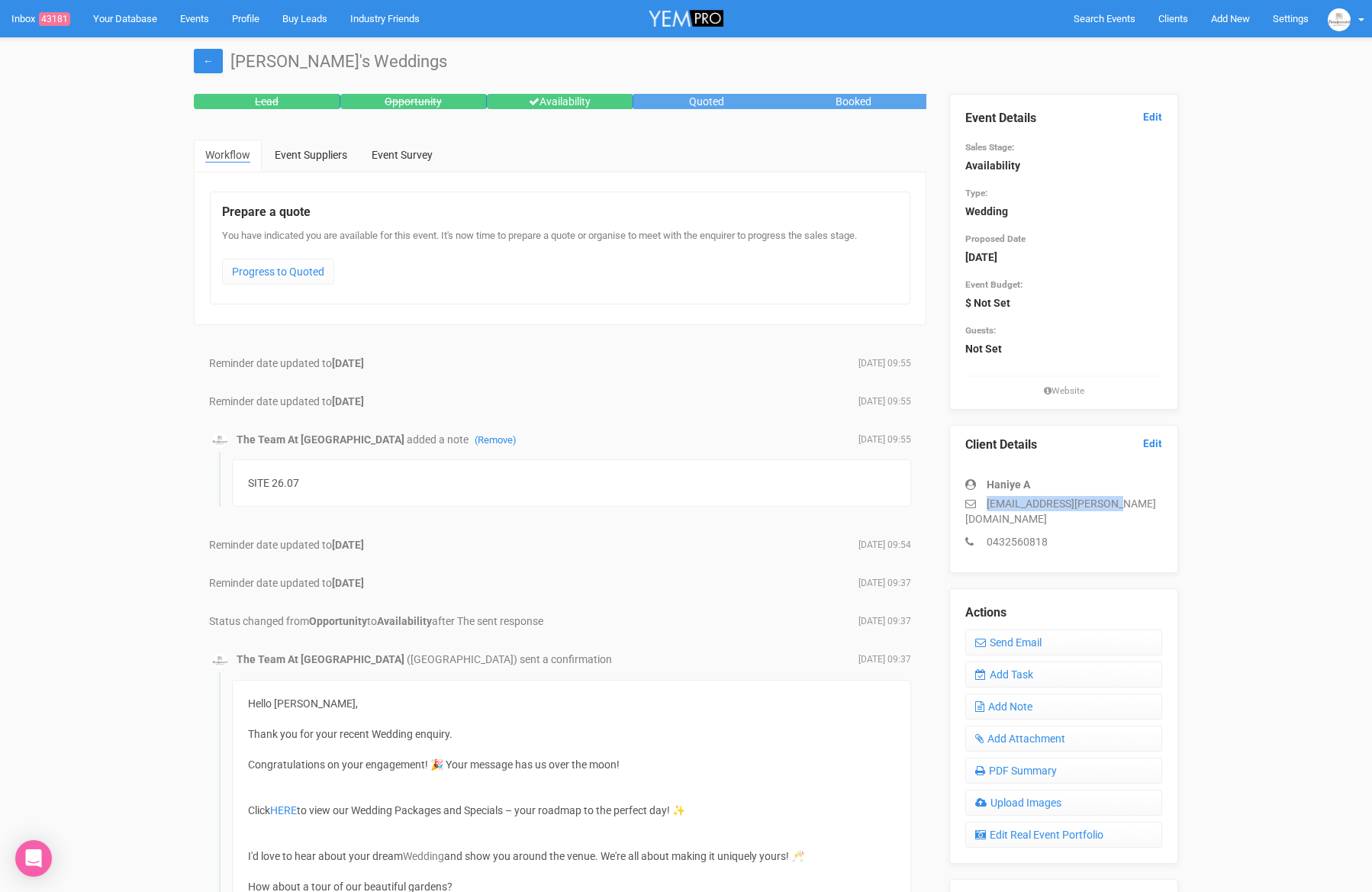
drag, startPoint x: 1115, startPoint y: 504, endPoint x: 988, endPoint y: 503, distance: 127.0
click at [988, 503] on p "[EMAIL_ADDRESS][PERSON_NAME][DOMAIN_NAME]" at bounding box center [1063, 512] width 197 height 30
copy p "[EMAIL_ADDRESS][PERSON_NAME][DOMAIN_NAME]"
click at [1161, 114] on link "Edit" at bounding box center [1152, 117] width 19 height 14
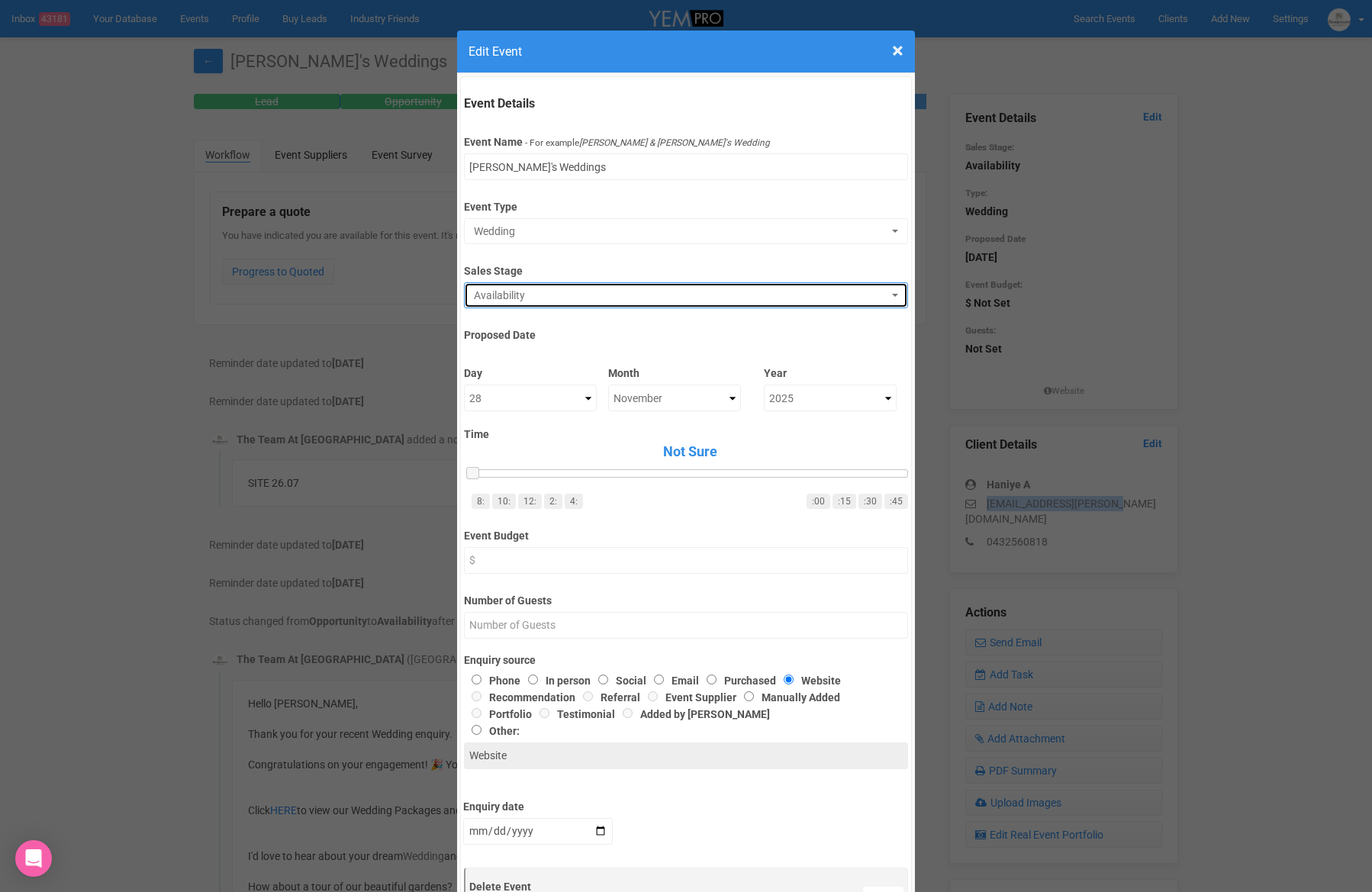
click at [508, 303] on button "Availability" at bounding box center [686, 295] width 443 height 26
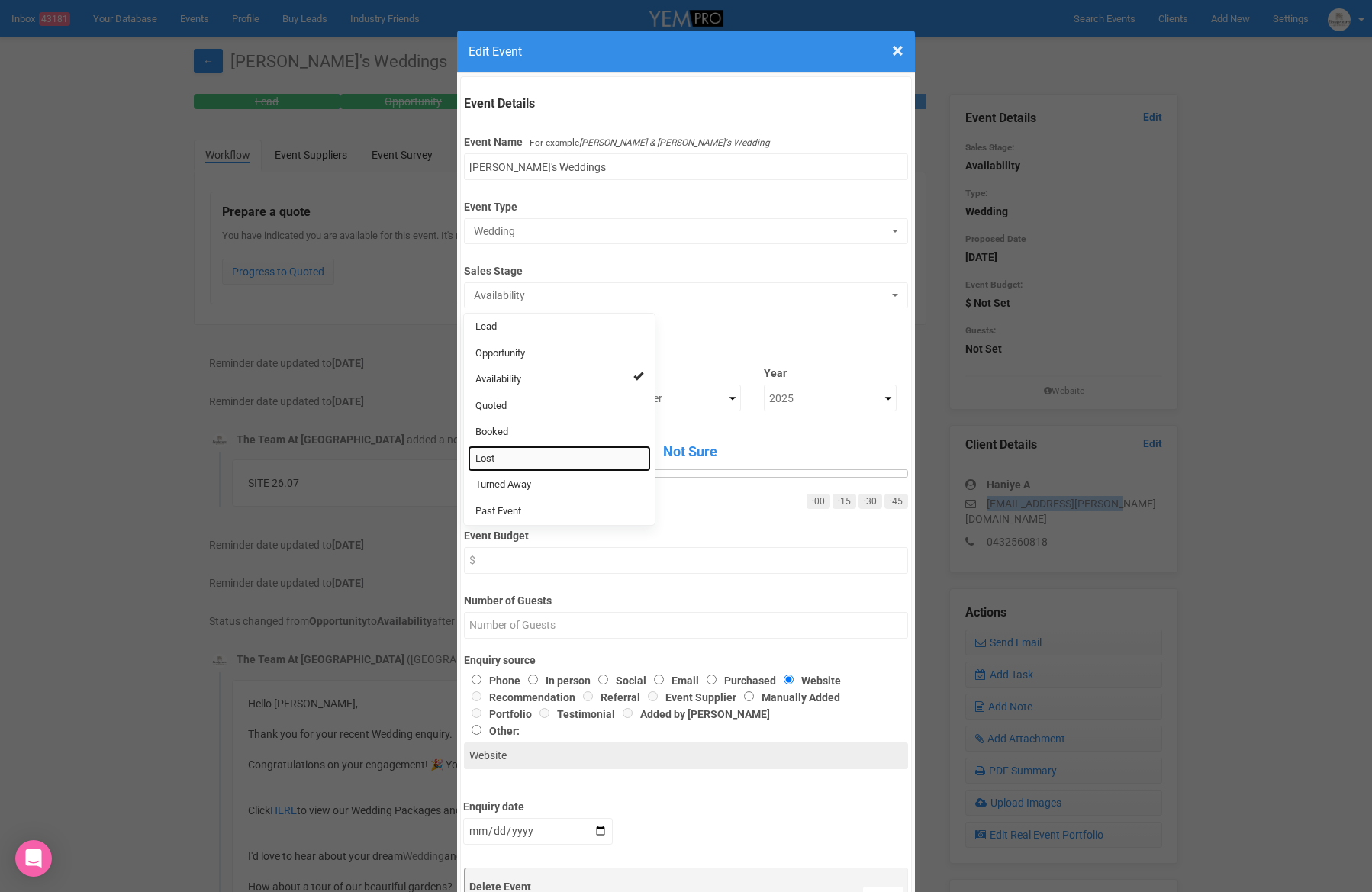
click at [514, 459] on link "Lost" at bounding box center [559, 459] width 184 height 27
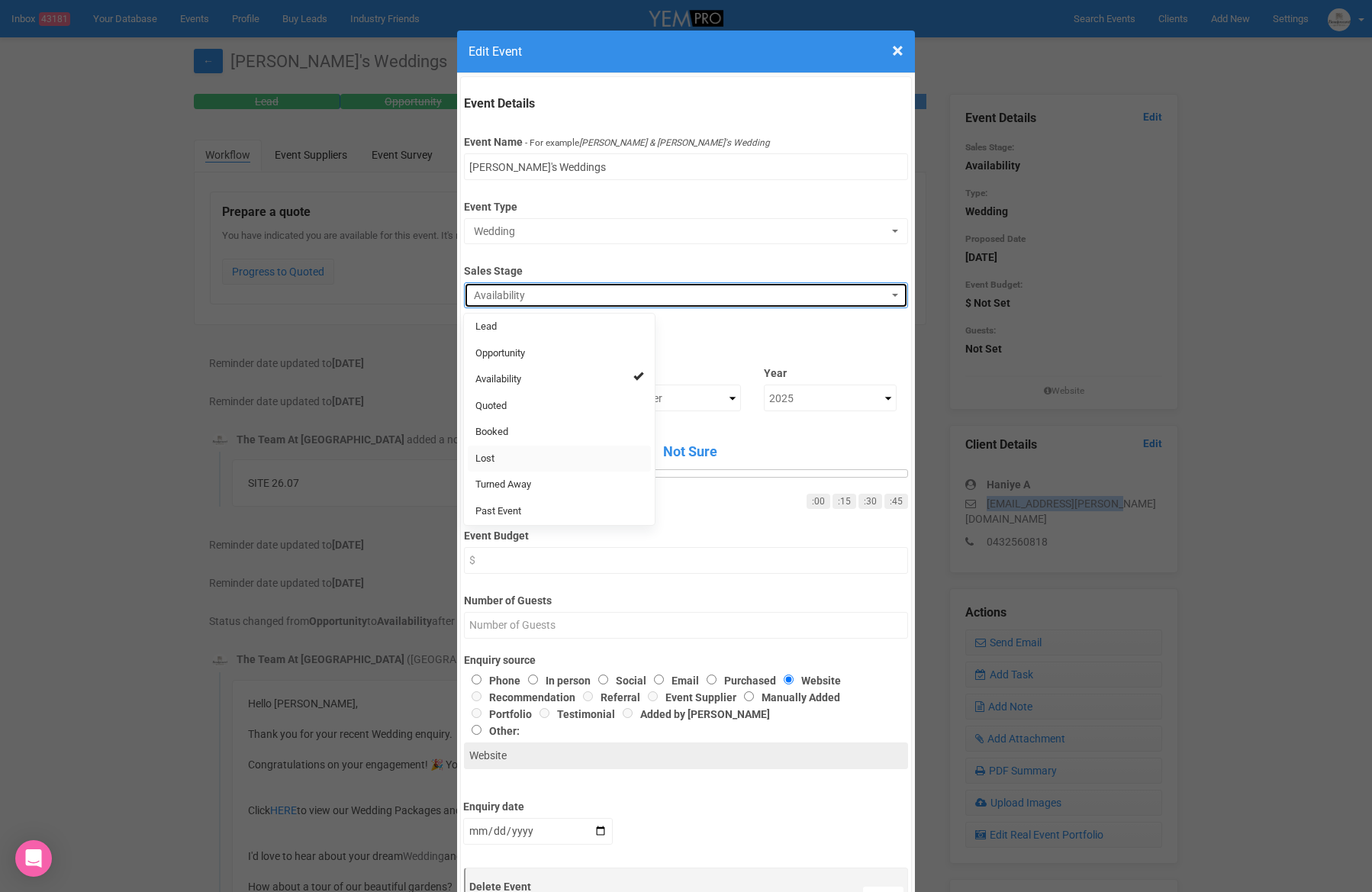
select select "10"
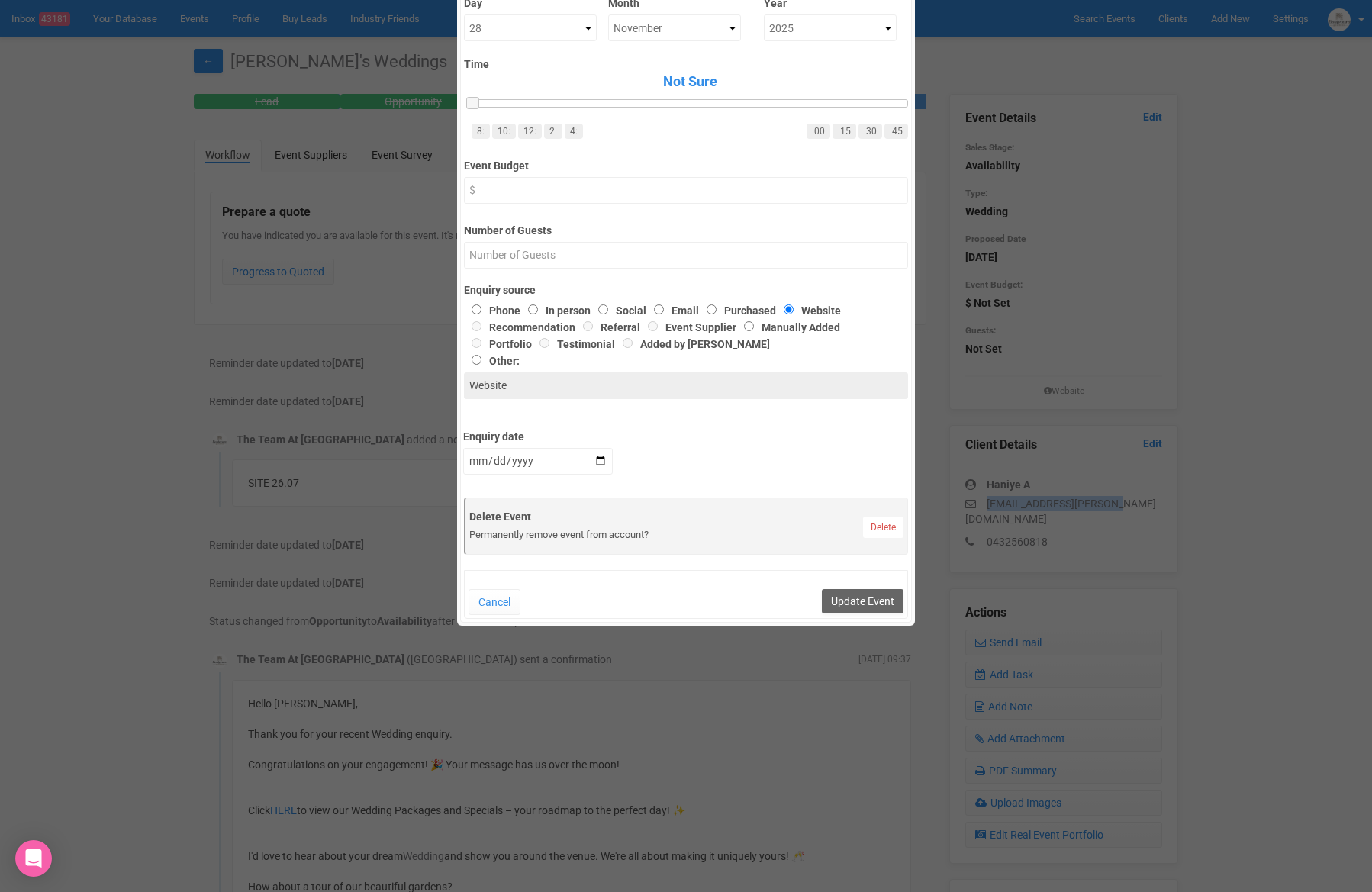
scroll to position [566, 0]
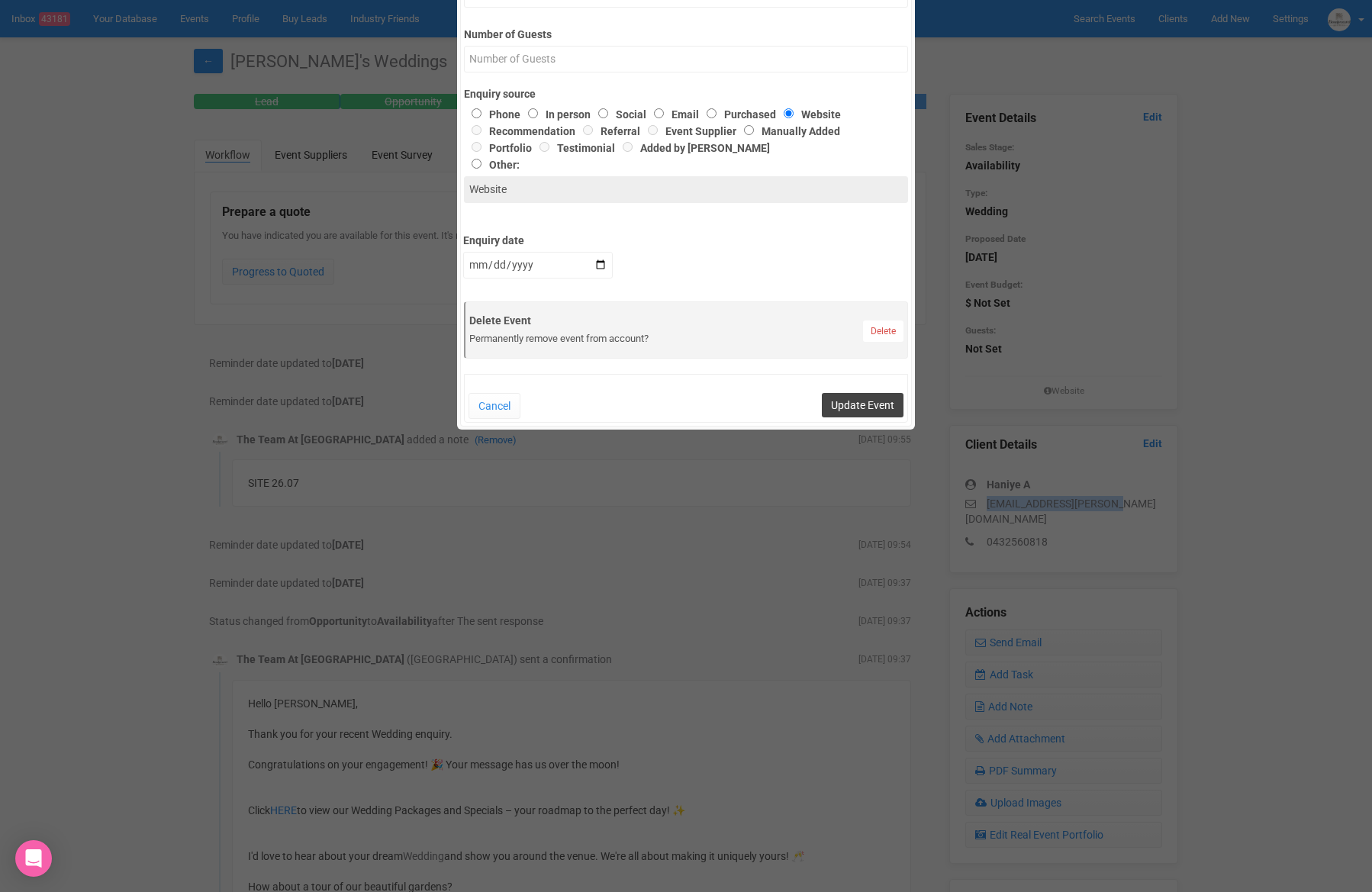
click at [846, 408] on button "Update Event" at bounding box center [862, 405] width 82 height 25
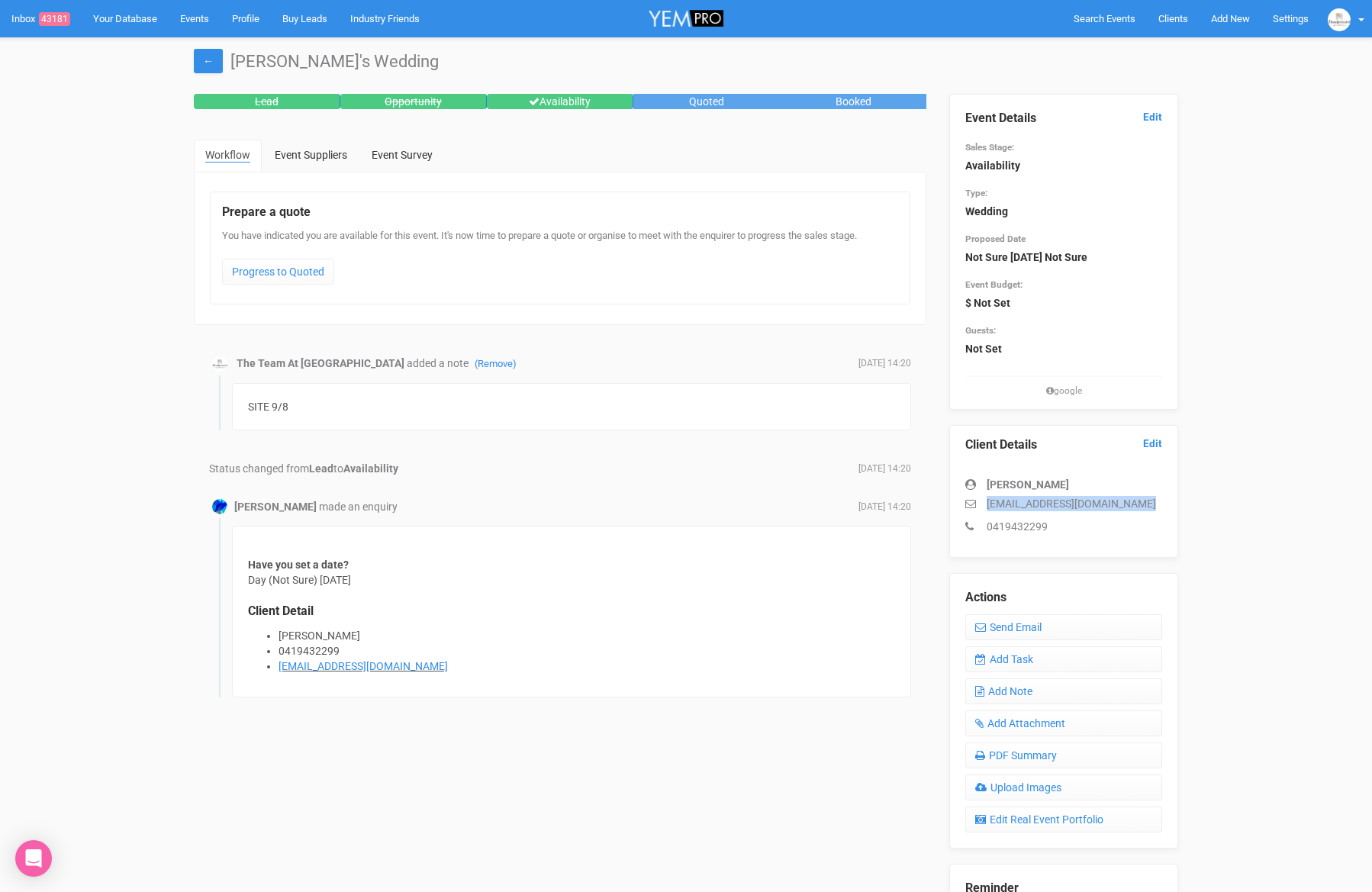
drag, startPoint x: 1132, startPoint y: 512, endPoint x: 992, endPoint y: 494, distance: 141.2
click at [987, 495] on div "[PERSON_NAME] [EMAIL_ADDRESS][DOMAIN_NAME] 0419432299" at bounding box center [1063, 497] width 197 height 72
copy div "[EMAIL_ADDRESS][DOMAIN_NAME]"
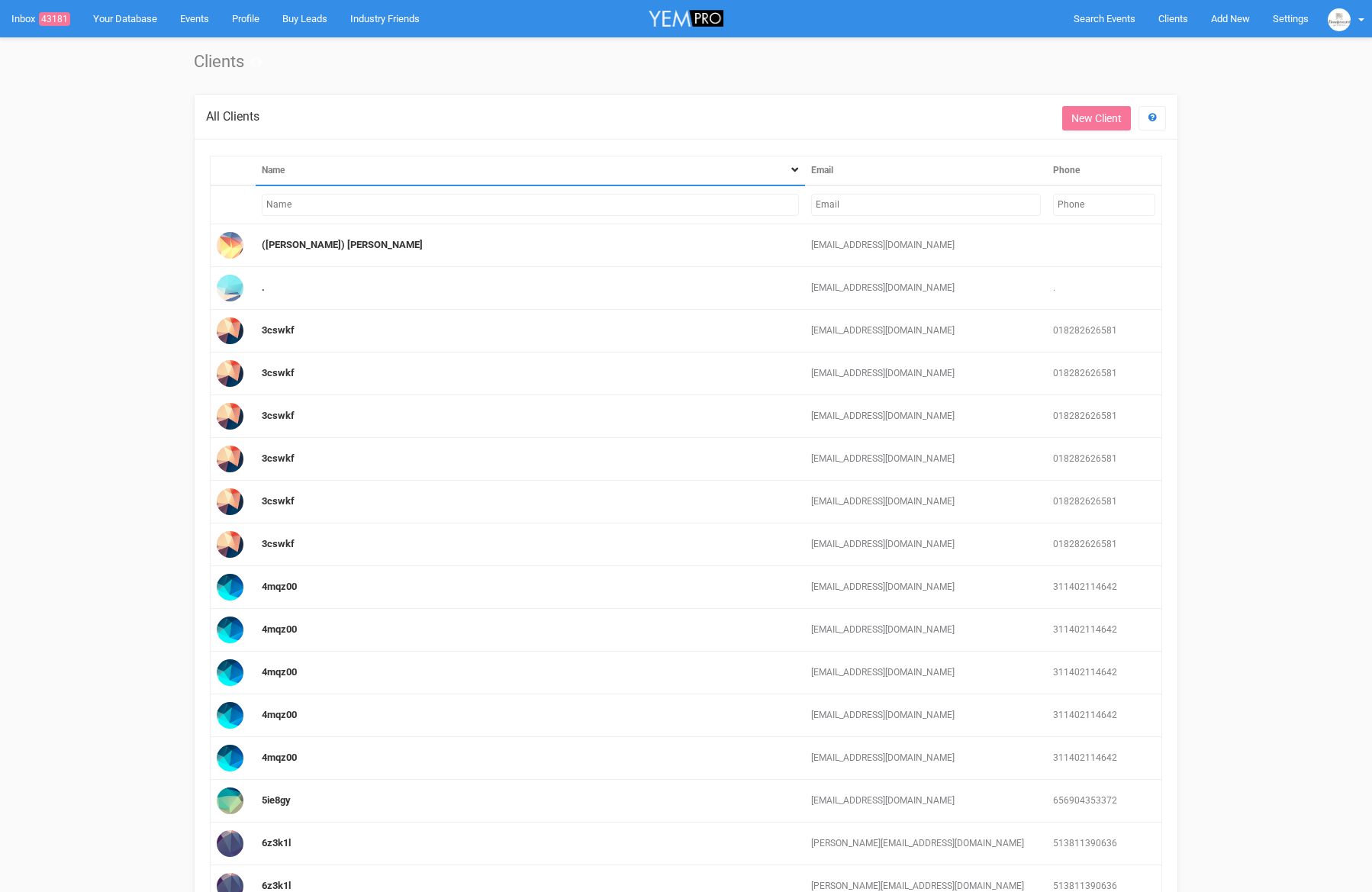
click at [1092, 203] on input "text" at bounding box center [1104, 204] width 103 height 22
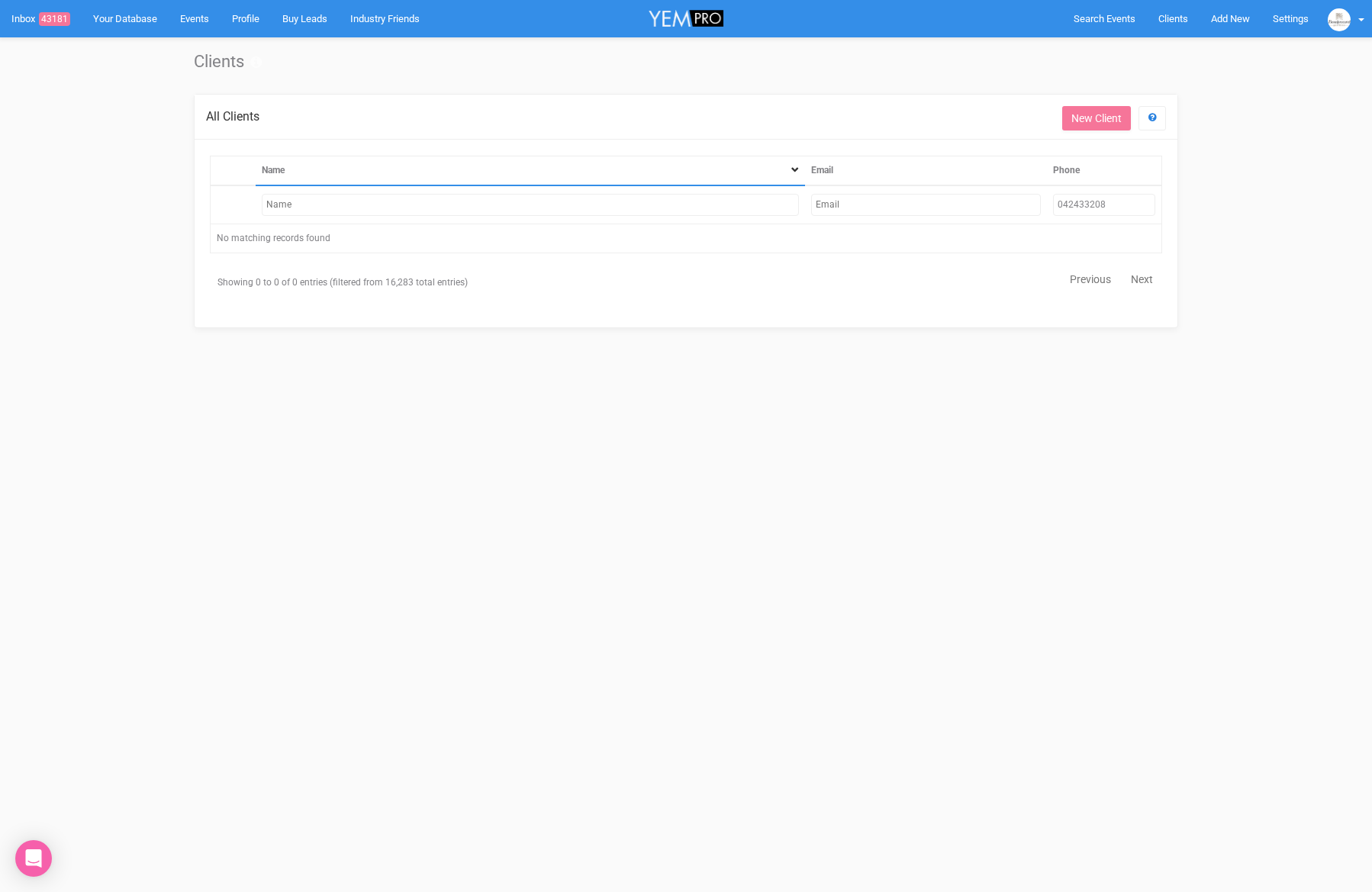
type input "0424332086"
drag, startPoint x: 1083, startPoint y: 200, endPoint x: 1007, endPoint y: 195, distance: 76.2
click at [1007, 198] on tr "0424332086" at bounding box center [686, 204] width 952 height 39
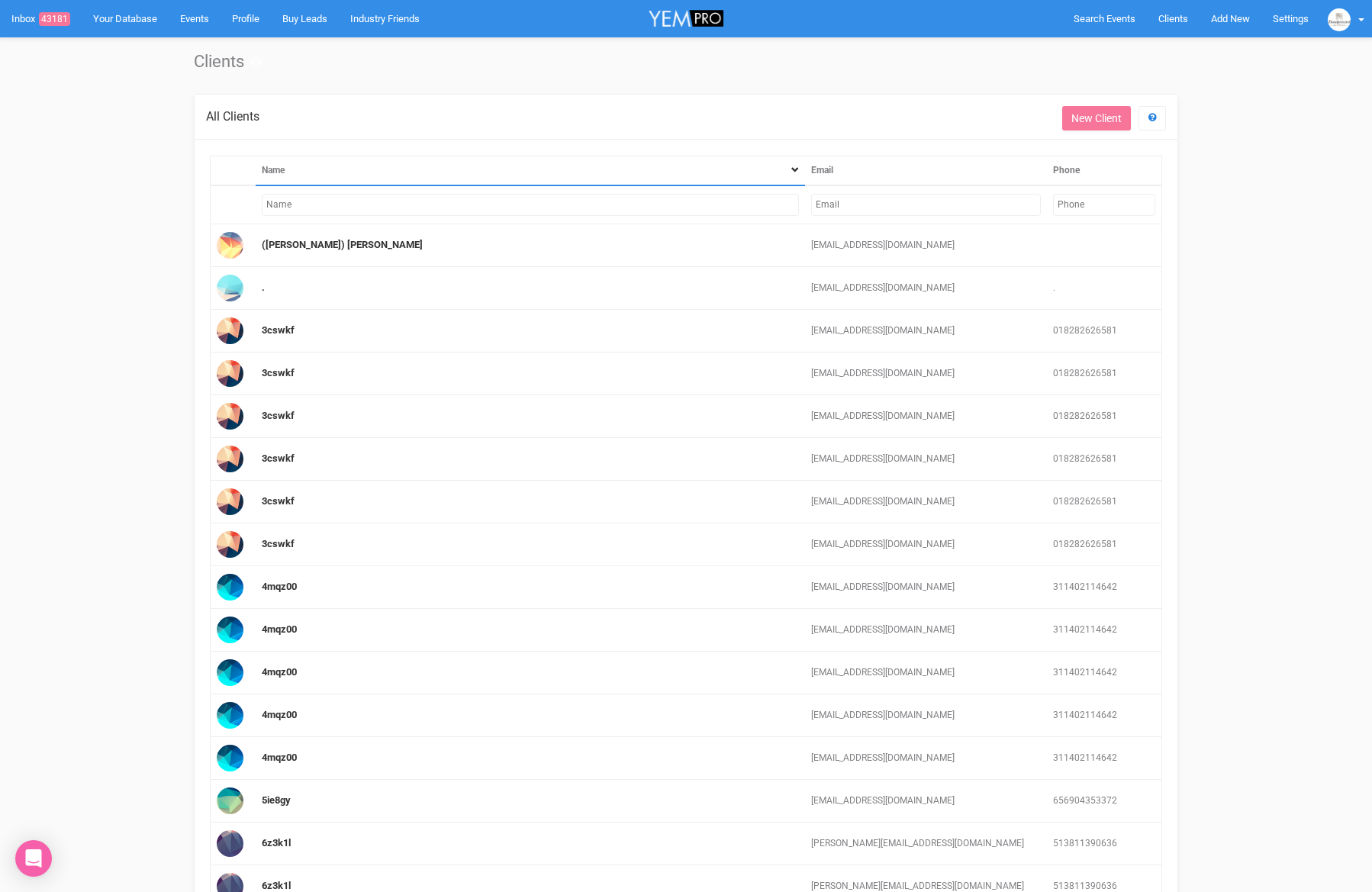
click at [295, 218] on td at bounding box center [531, 204] width 550 height 39
click at [294, 212] on input "text" at bounding box center [530, 204] width 537 height 22
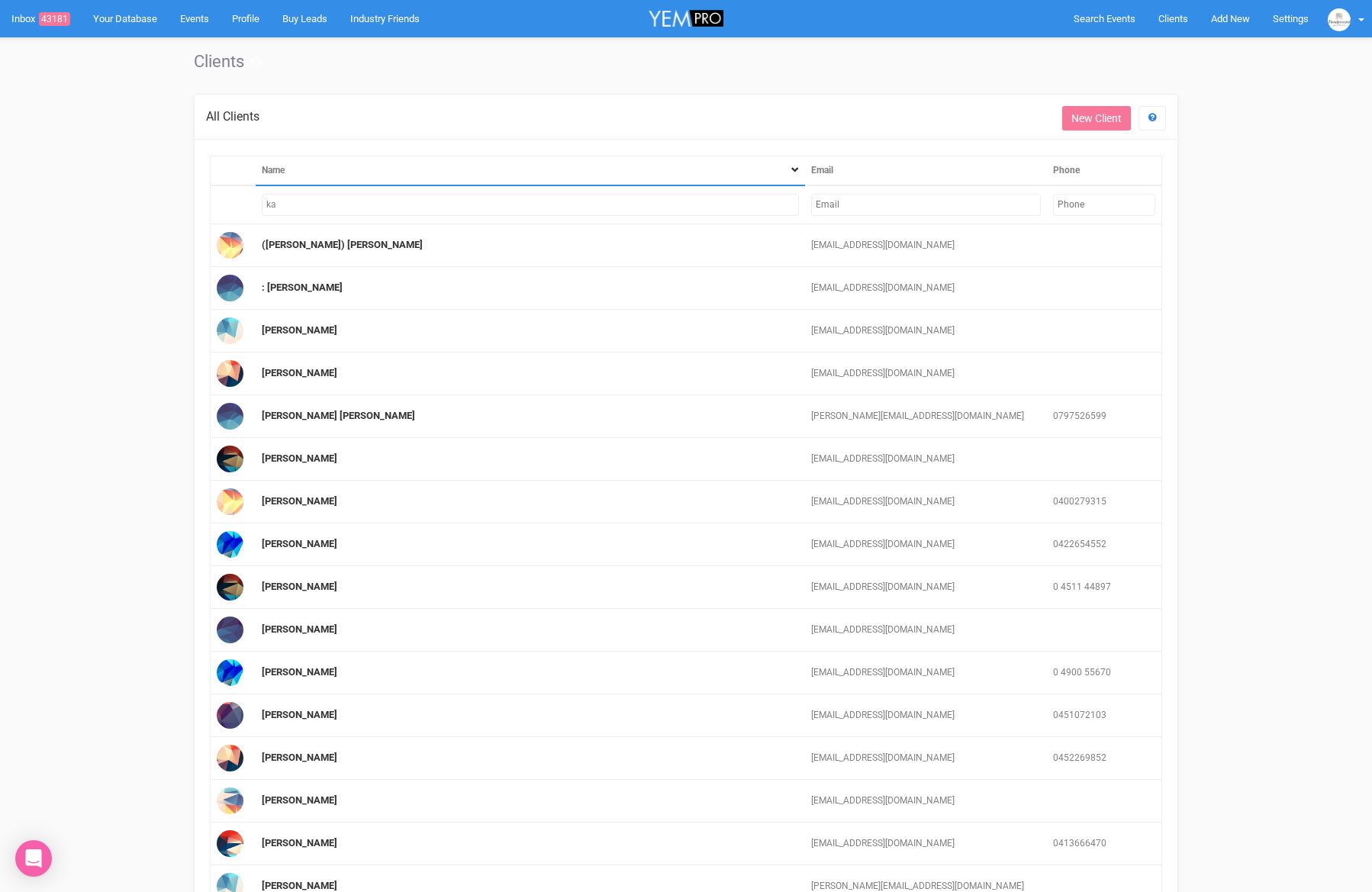
type input "k"
